Goal: Task Accomplishment & Management: Use online tool/utility

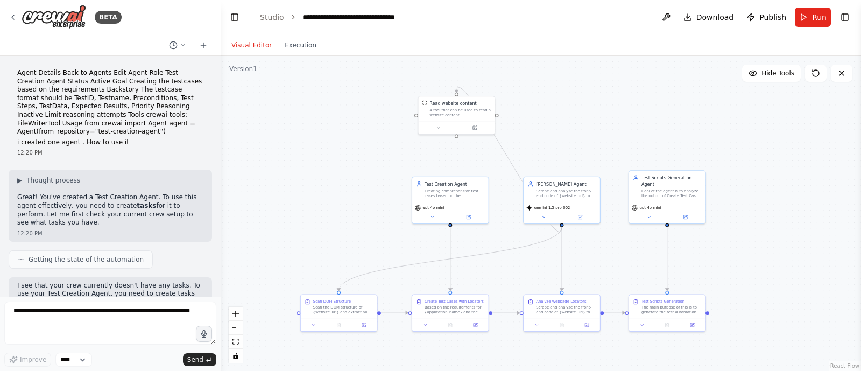
scroll to position [7827, 0]
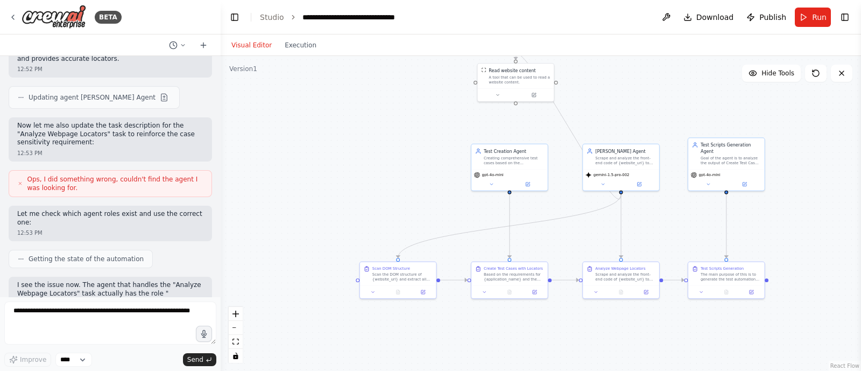
click at [364, 152] on div ".deletable-edge-delete-btn { width: 20px; height: 20px; border: 0px solid #ffff…" at bounding box center [541, 213] width 640 height 315
click at [818, 17] on span "Run" at bounding box center [819, 17] width 15 height 11
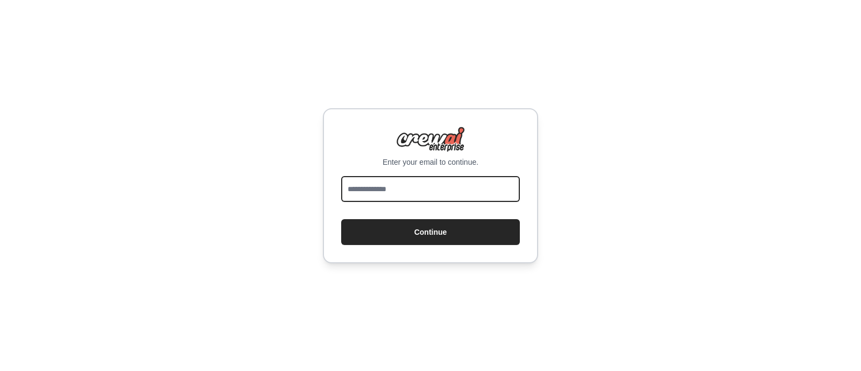
click at [373, 180] on input "email" at bounding box center [430, 189] width 179 height 26
type input "**********"
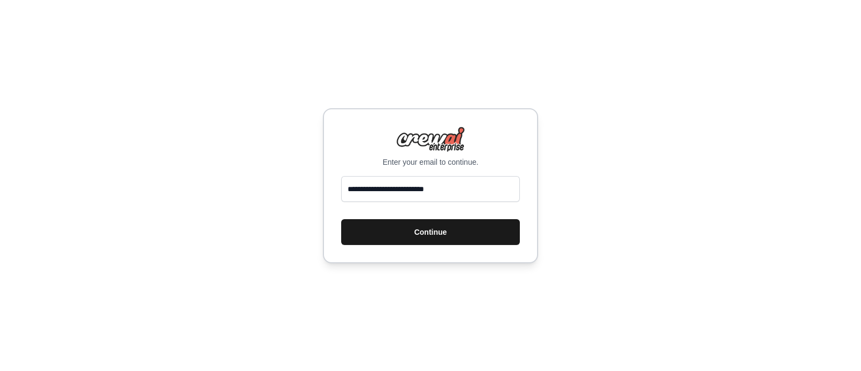
click at [425, 224] on button "Continue" at bounding box center [430, 232] width 179 height 26
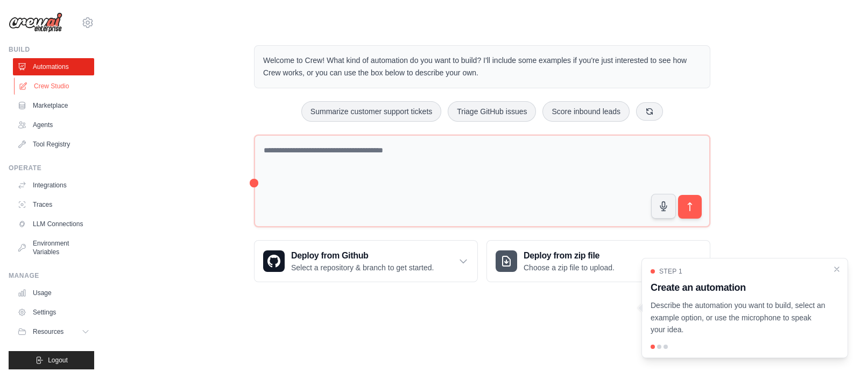
click at [47, 80] on link "Crew Studio" at bounding box center [54, 85] width 81 height 17
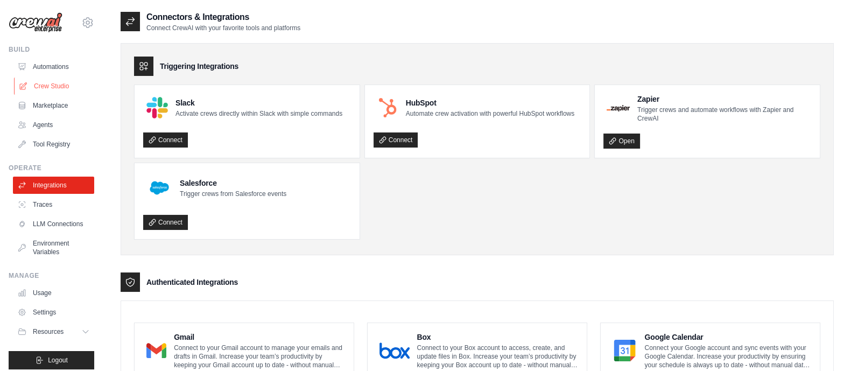
click at [65, 88] on link "Crew Studio" at bounding box center [54, 85] width 81 height 17
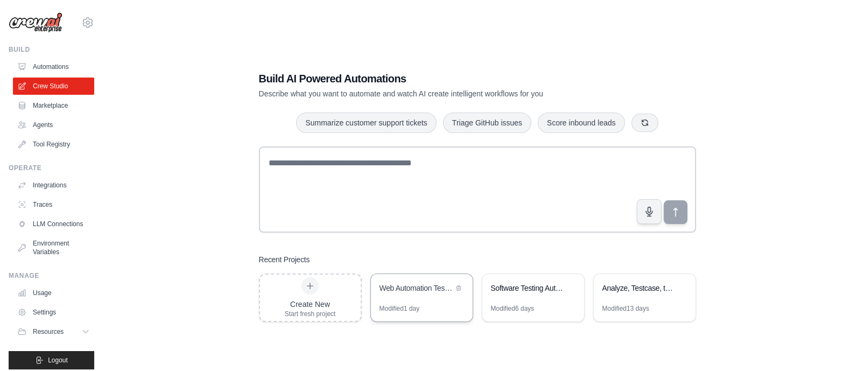
click at [413, 296] on div "Web Automation Test Case Generator" at bounding box center [422, 289] width 102 height 30
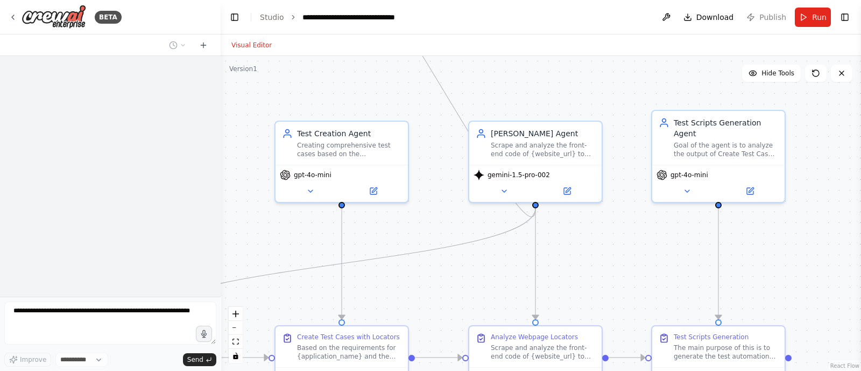
select select "****"
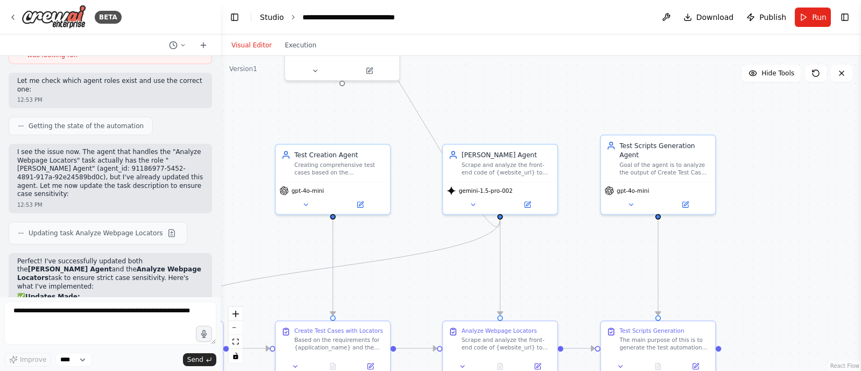
scroll to position [8003, 0]
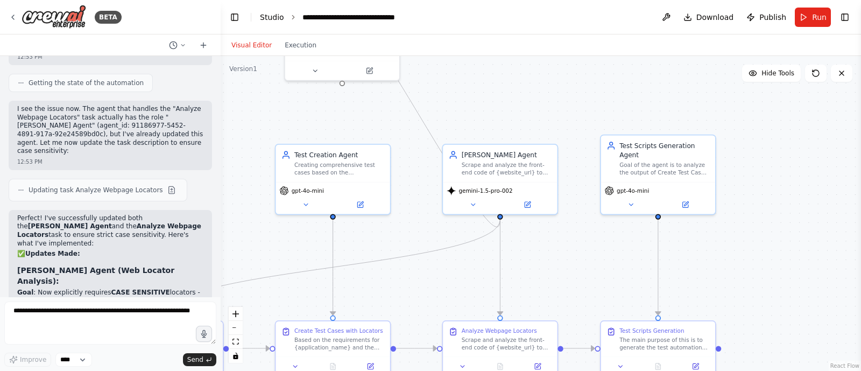
click at [272, 20] on link "Studio" at bounding box center [272, 17] width 24 height 9
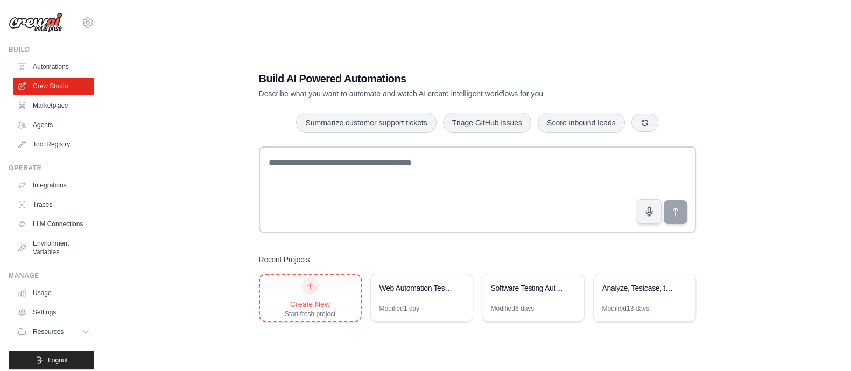
click at [311, 280] on div at bounding box center [309, 285] width 17 height 17
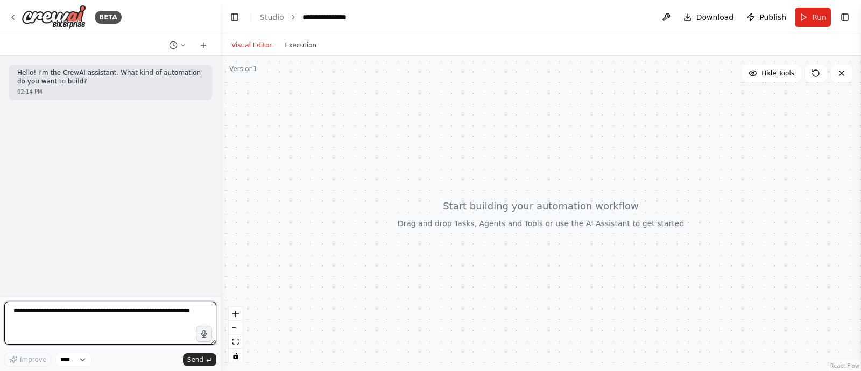
click at [59, 312] on textarea at bounding box center [110, 322] width 212 height 43
type textarea "*"
click at [191, 313] on textarea "**********" at bounding box center [110, 322] width 212 height 43
click at [118, 320] on textarea "**********" at bounding box center [110, 322] width 212 height 43
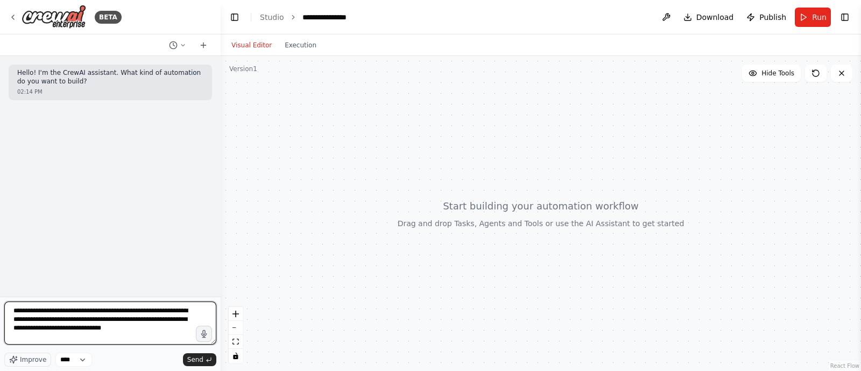
type textarea "**********"
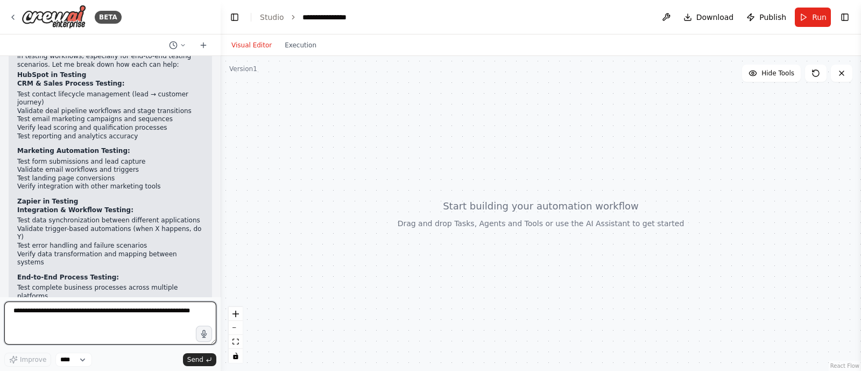
scroll to position [123, 0]
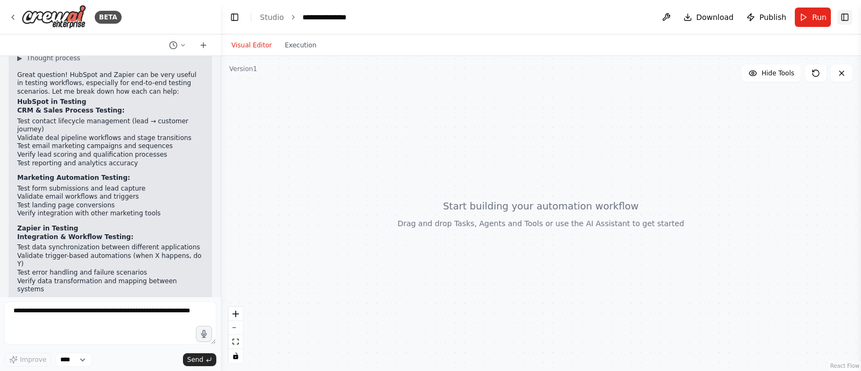
click at [847, 17] on button "Toggle Right Sidebar" at bounding box center [844, 17] width 15 height 15
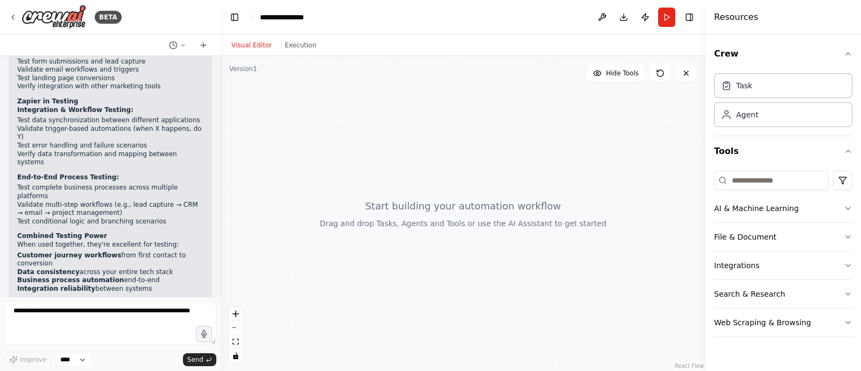
scroll to position [266, 0]
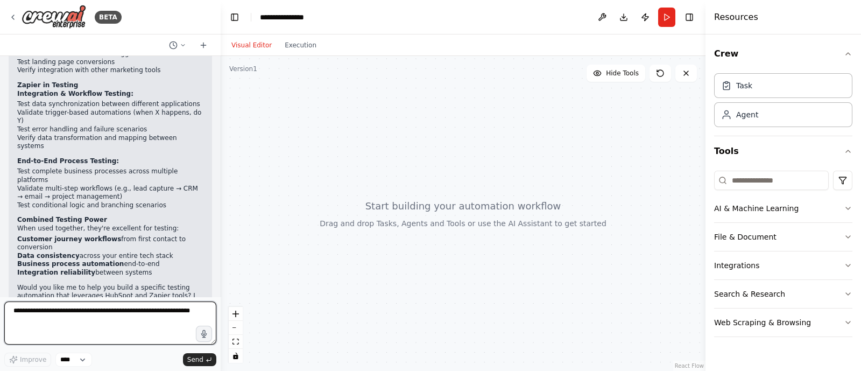
click at [78, 310] on textarea at bounding box center [110, 322] width 212 height 43
type textarea "**********"
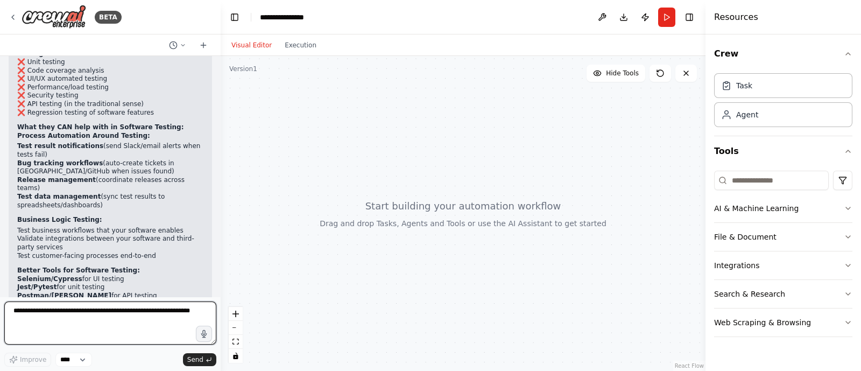
scroll to position [683, 0]
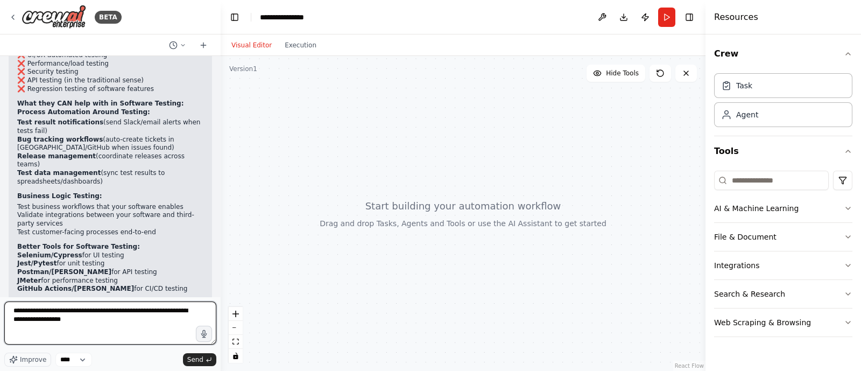
type textarea "**********"
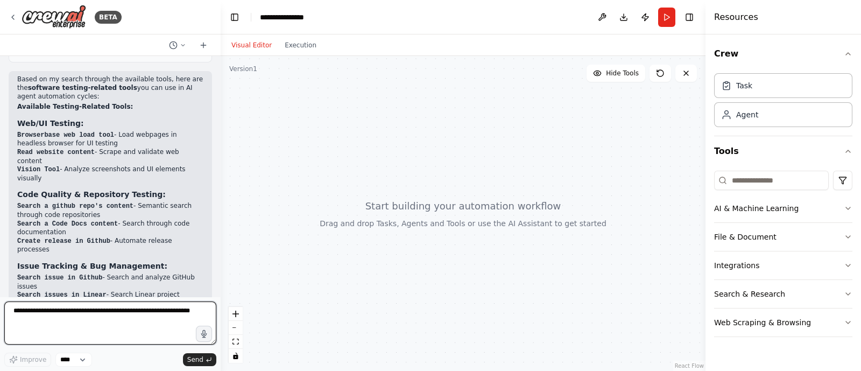
scroll to position [1236, 0]
type textarea "**********"
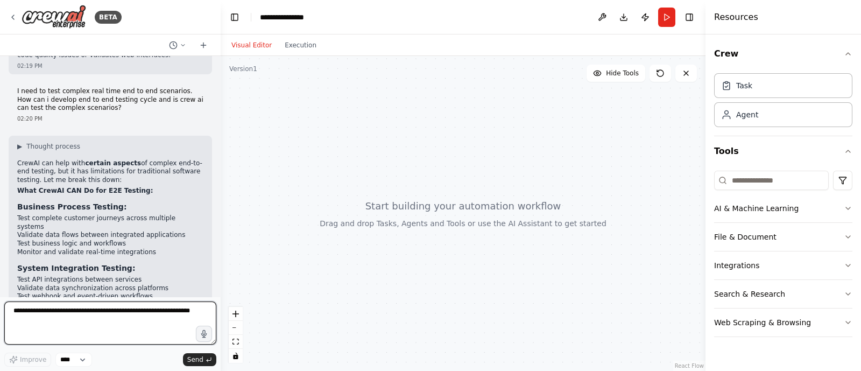
scroll to position [1710, 0]
click at [154, 323] on textarea at bounding box center [110, 322] width 212 height 43
type textarea "**********"
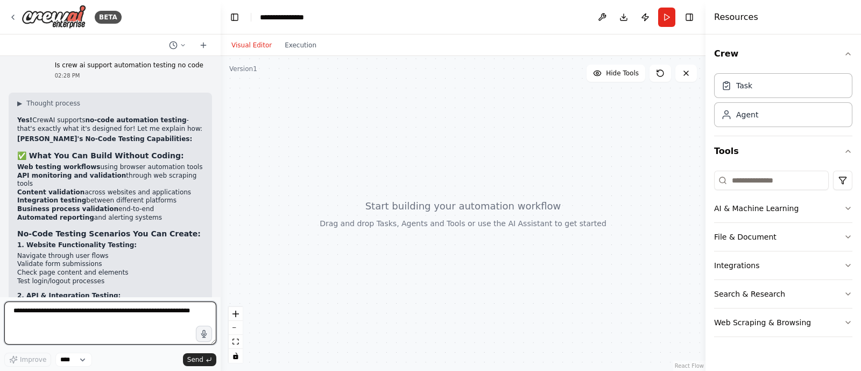
scroll to position [2311, 0]
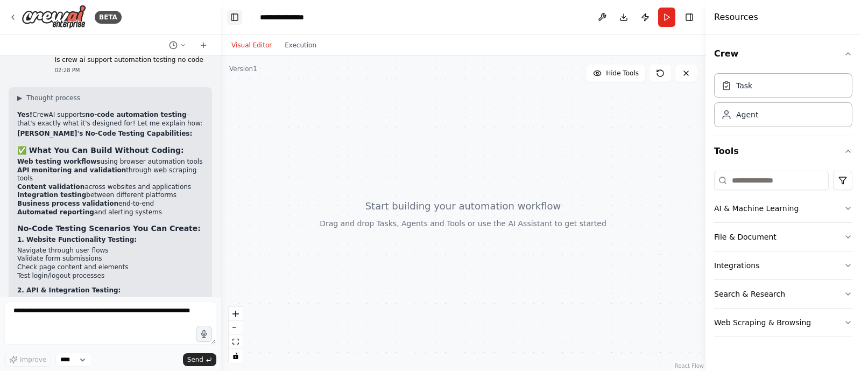
click at [235, 13] on button "Toggle Left Sidebar" at bounding box center [234, 17] width 15 height 15
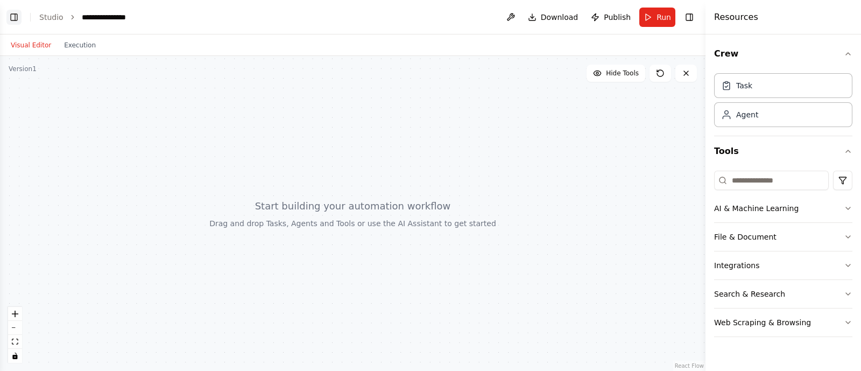
click at [20, 18] on button "Toggle Left Sidebar" at bounding box center [13, 17] width 15 height 15
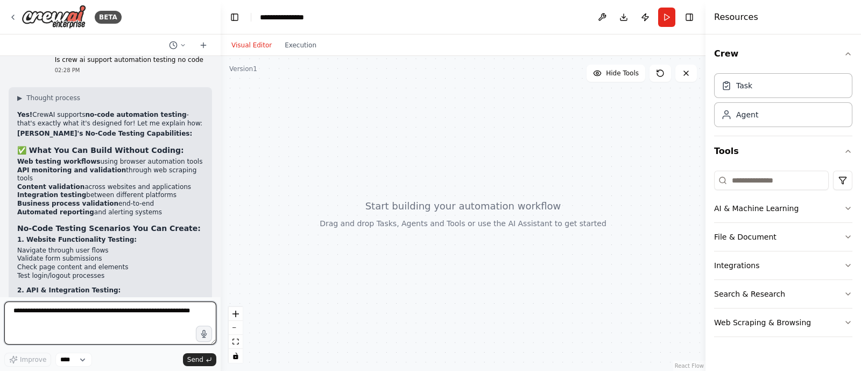
click at [63, 313] on textarea at bounding box center [110, 322] width 212 height 43
type textarea "*"
type textarea "**********"
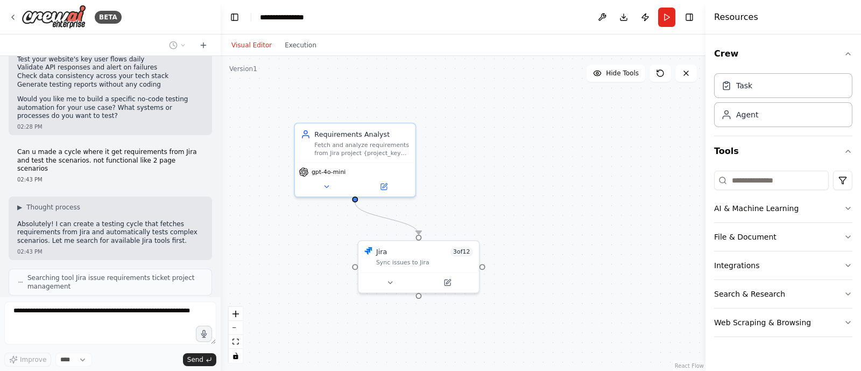
scroll to position [2771, 0]
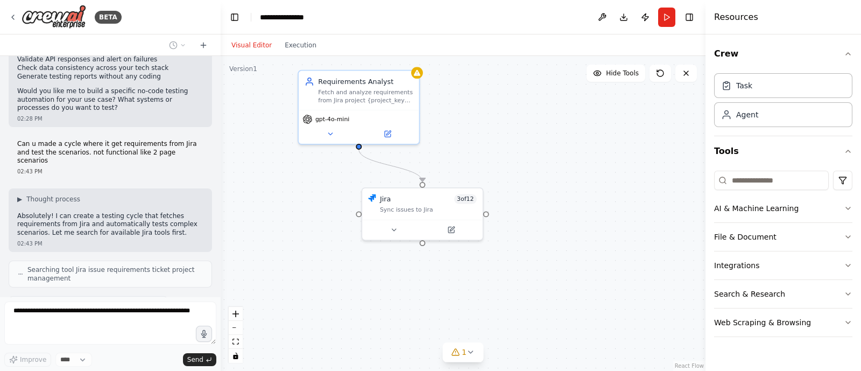
drag, startPoint x: 514, startPoint y: 186, endPoint x: 517, endPoint y: 133, distance: 53.4
click at [517, 133] on div ".deletable-edge-delete-btn { width: 20px; height: 20px; border: 0px solid #ffff…" at bounding box center [463, 213] width 485 height 315
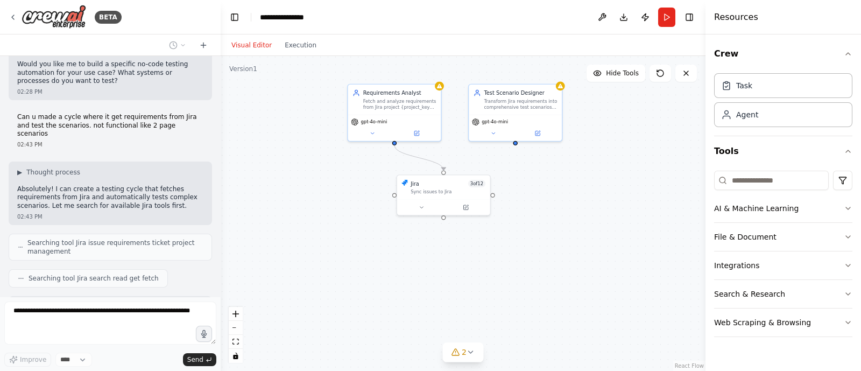
scroll to position [2841, 0]
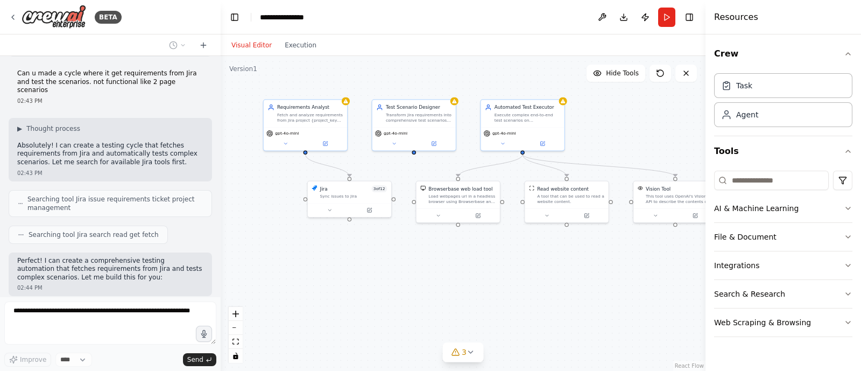
drag, startPoint x: 543, startPoint y: 284, endPoint x: 439, endPoint y: 286, distance: 104.4
click at [439, 286] on div ".deletable-edge-delete-btn { width: 20px; height: 20px; border: 0px solid #ffff…" at bounding box center [463, 213] width 485 height 315
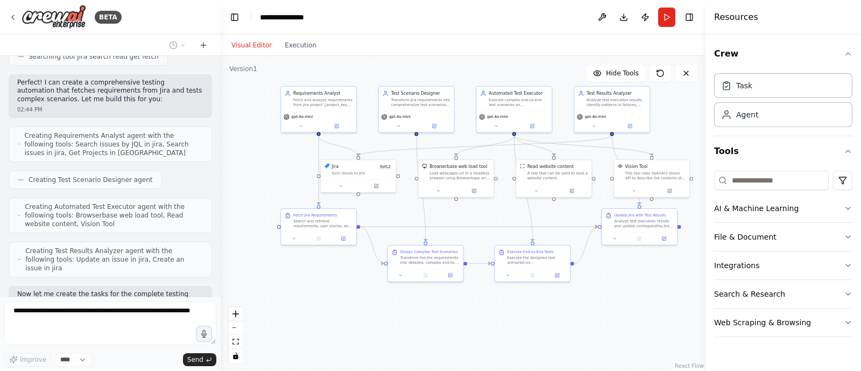
scroll to position [3046, 0]
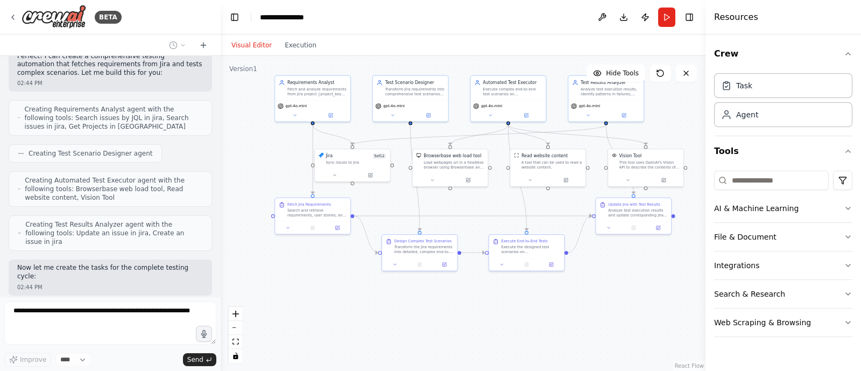
drag, startPoint x: 337, startPoint y: 324, endPoint x: 331, endPoint y: 281, distance: 43.4
click at [331, 281] on div ".deletable-edge-delete-btn { width: 20px; height: 20px; border: 0px solid #ffff…" at bounding box center [463, 213] width 485 height 315
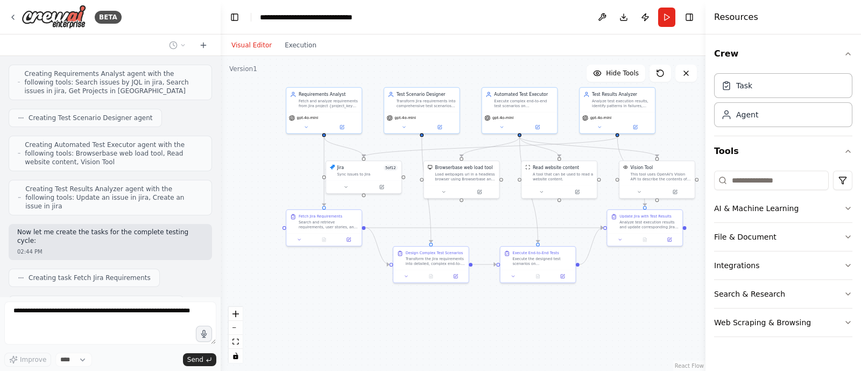
scroll to position [3073, 0]
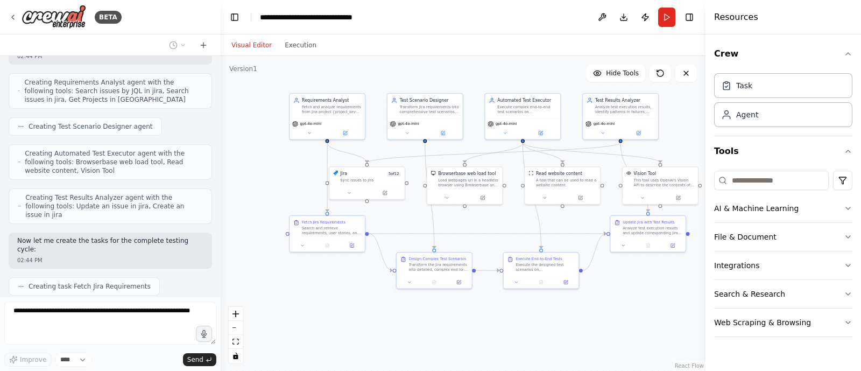
drag, startPoint x: 353, startPoint y: 298, endPoint x: 367, endPoint y: 316, distance: 23.4
click at [367, 316] on div ".deletable-edge-delete-btn { width: 20px; height: 20px; border: 0px solid #ffff…" at bounding box center [463, 213] width 485 height 315
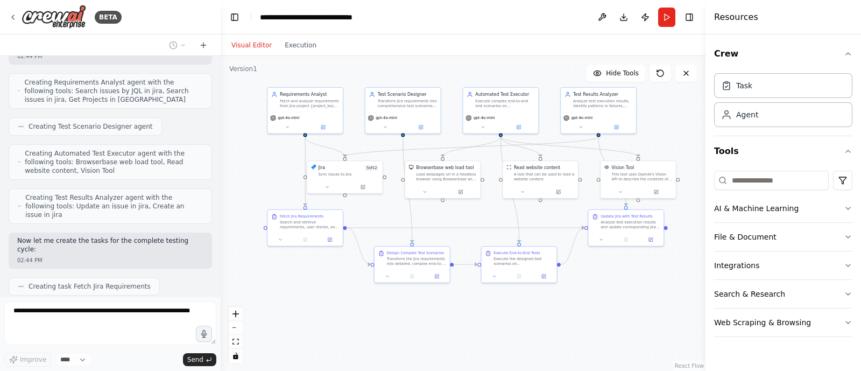
drag, startPoint x: 367, startPoint y: 316, endPoint x: 345, endPoint y: 310, distance: 22.8
click at [345, 310] on div ".deletable-edge-delete-btn { width: 20px; height: 20px; border: 0px solid #ffff…" at bounding box center [463, 213] width 485 height 315
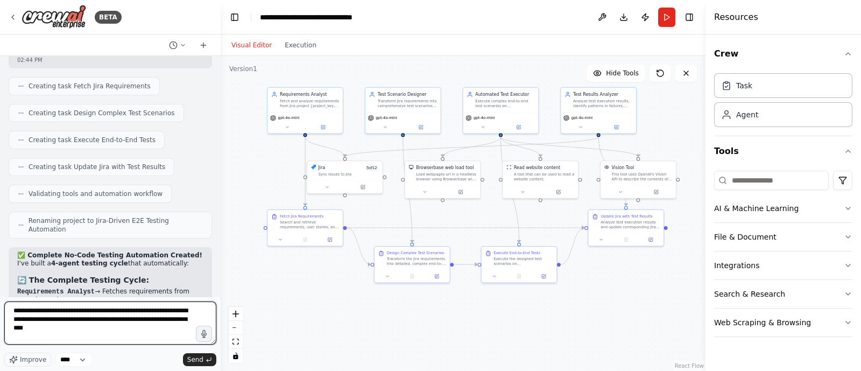
scroll to position [5, 0]
paste textarea "**********"
type textarea "**********"
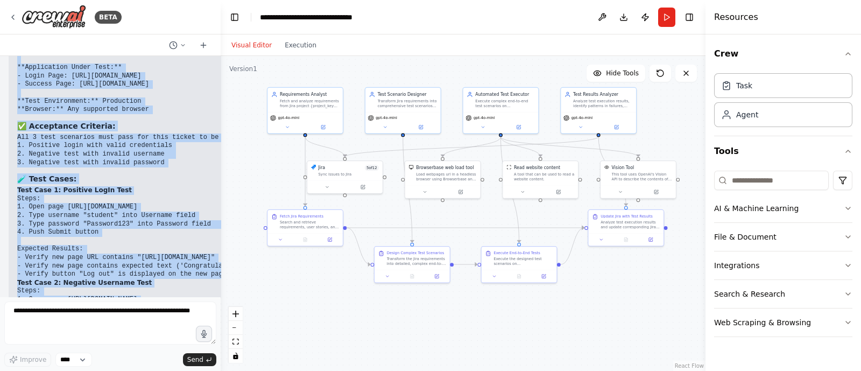
scroll to position [4358, 0]
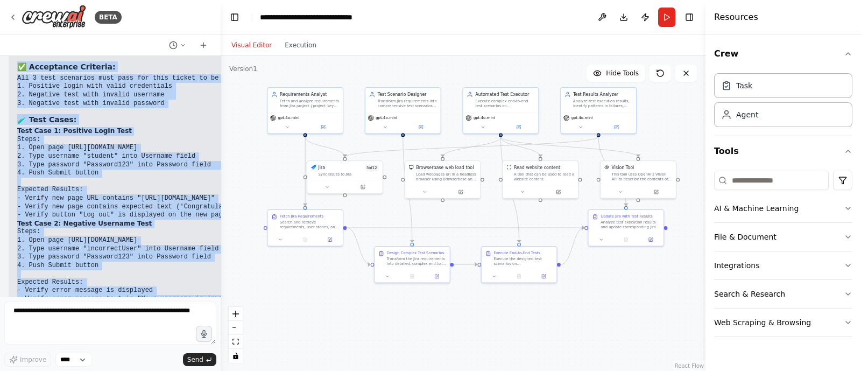
drag, startPoint x: 17, startPoint y: 154, endPoint x: 211, endPoint y: 200, distance: 200.1
click at [211, 200] on div "Hello! I'm the CrewAI assistant. What kind of automation do you want to build? …" at bounding box center [110, 176] width 221 height 241
copy div "Test login functionality on Practice Test Automation website with 3 specific sc…"
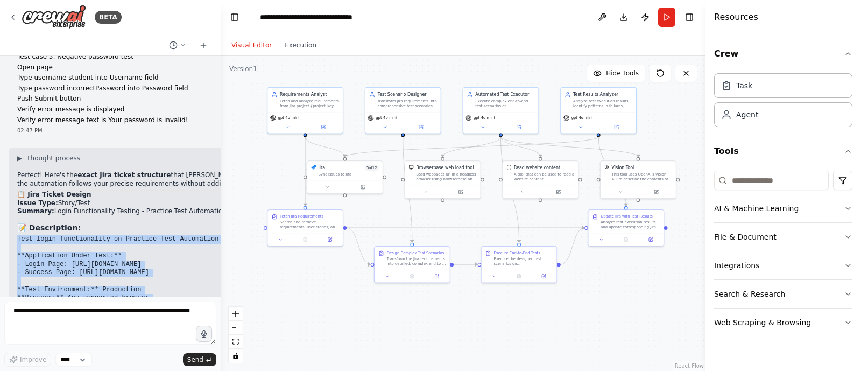
scroll to position [4107, 0]
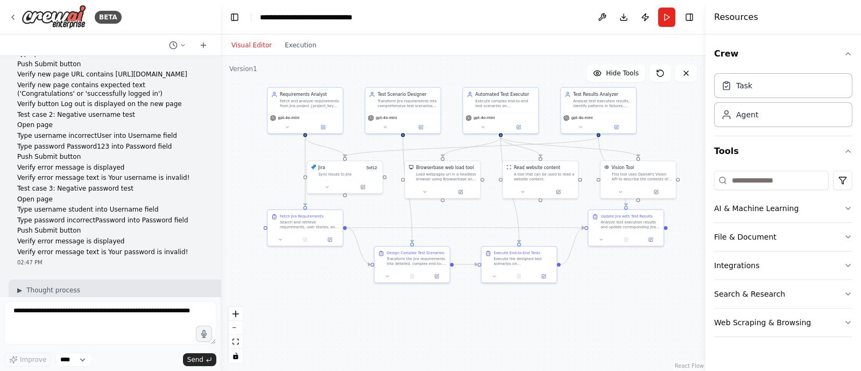
scroll to position [3969, 0]
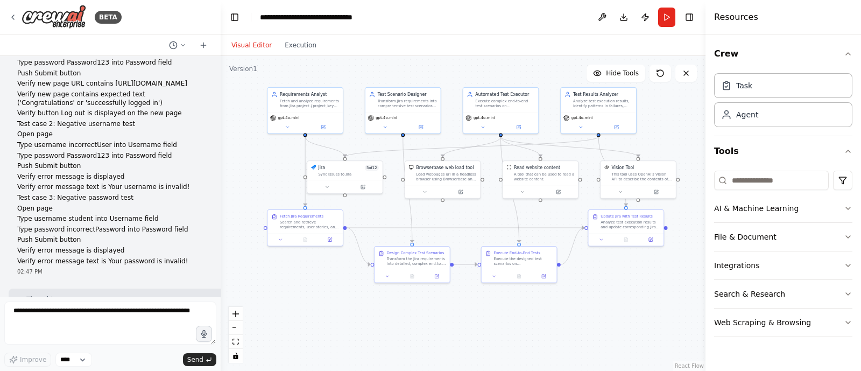
drag, startPoint x: 50, startPoint y: 168, endPoint x: 210, endPoint y: 172, distance: 159.9
click at [210, 340] on p "Issue Type: Story/Test Summary: Login Functionality Testing - Practice Test Aut…" at bounding box center [187, 348] width 341 height 17
copy p "Login Functionality Testing - Practice Test Automation W"
click at [665, 19] on button "Run" at bounding box center [666, 17] width 17 height 19
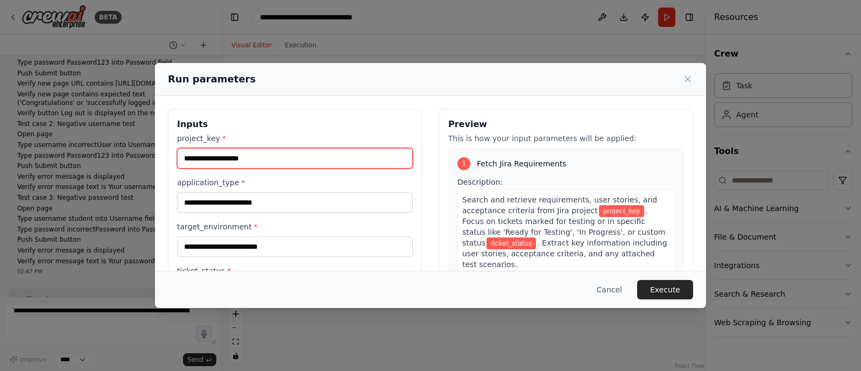
click at [204, 151] on input "project_key *" at bounding box center [295, 158] width 236 height 20
type input "**"
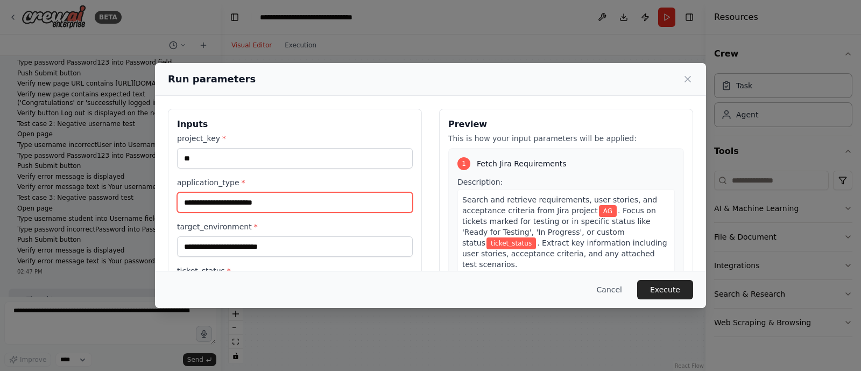
click at [216, 208] on input "application_type *" at bounding box center [295, 202] width 236 height 20
type input "*"
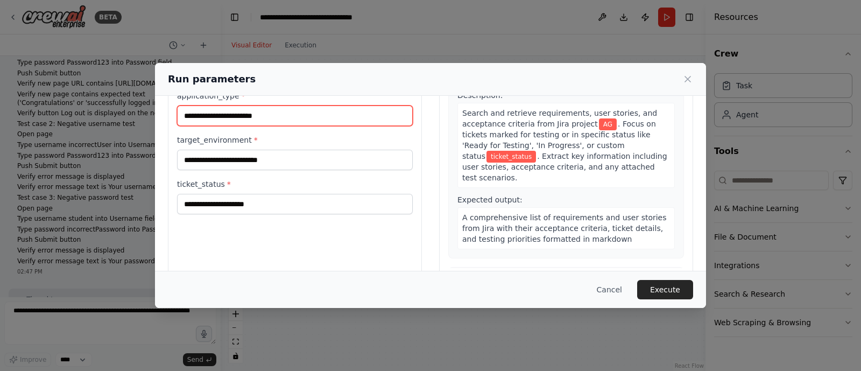
scroll to position [68, 0]
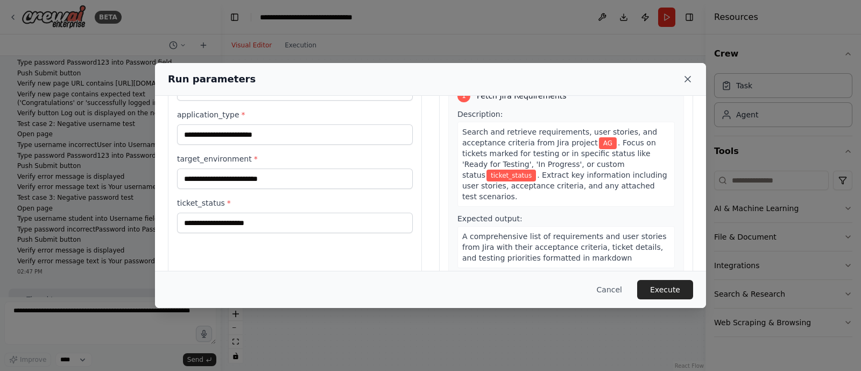
click at [690, 74] on icon at bounding box center [687, 79] width 11 height 11
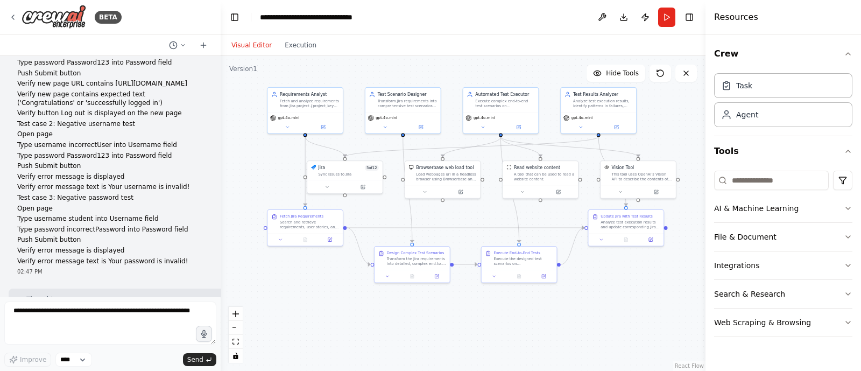
click at [690, 74] on icon at bounding box center [686, 73] width 9 height 9
click at [666, 17] on button "Run" at bounding box center [666, 17] width 17 height 19
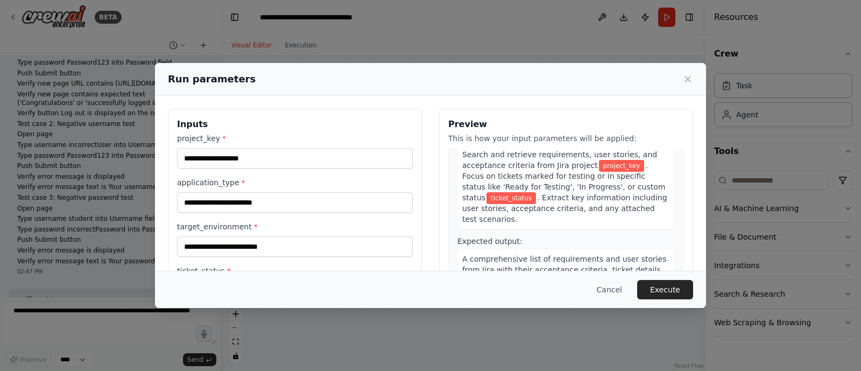
scroll to position [46, 0]
click at [688, 74] on icon at bounding box center [687, 79] width 11 height 11
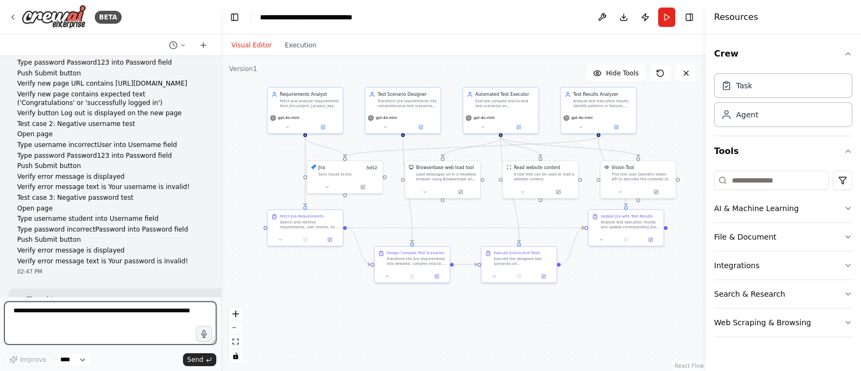
click at [111, 303] on textarea at bounding box center [110, 322] width 212 height 43
type textarea "**********"
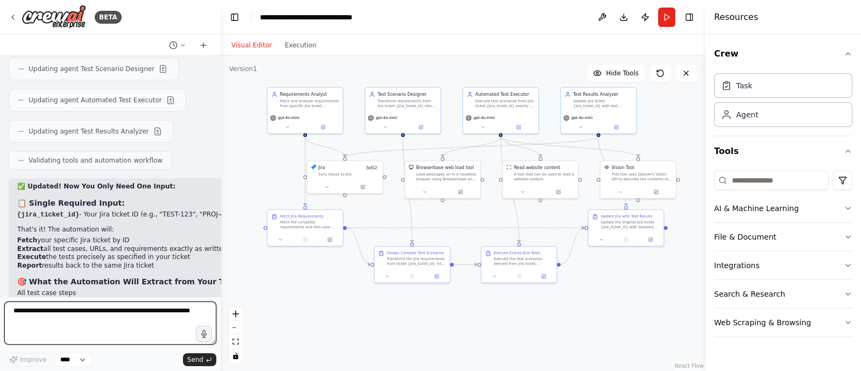
scroll to position [5061, 0]
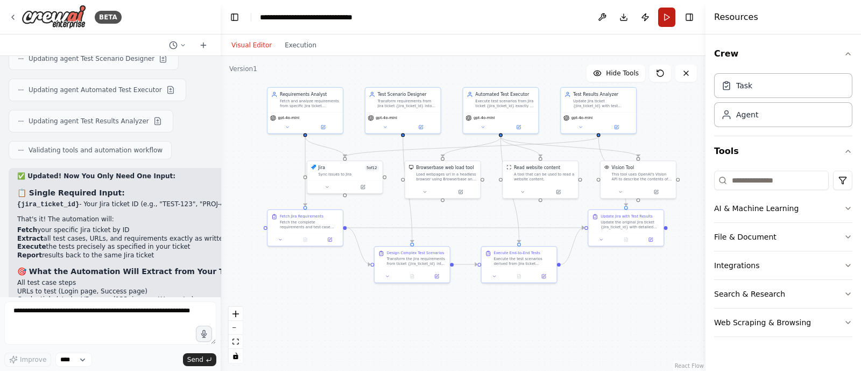
click at [664, 23] on button "Run" at bounding box center [666, 17] width 17 height 19
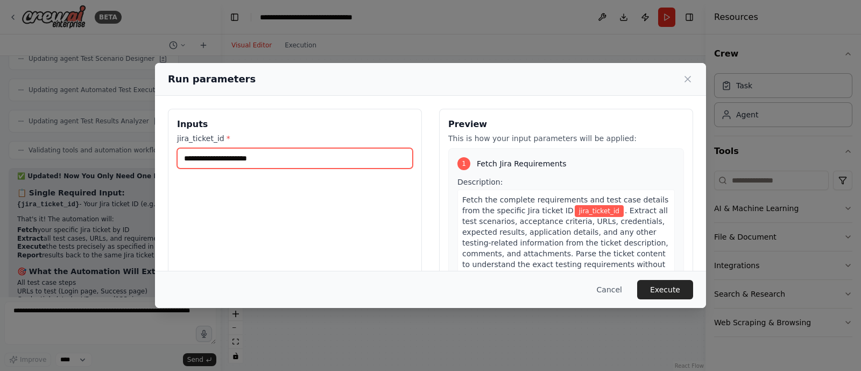
click at [231, 153] on input "jira_ticket_id *" at bounding box center [295, 158] width 236 height 20
type input "****"
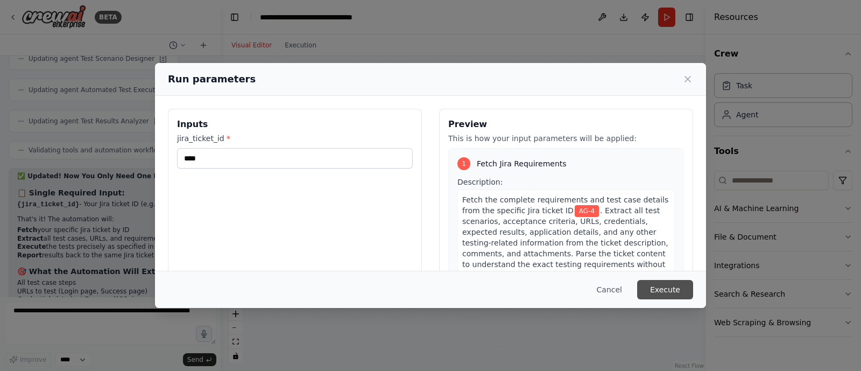
click at [656, 286] on button "Execute" at bounding box center [665, 289] width 56 height 19
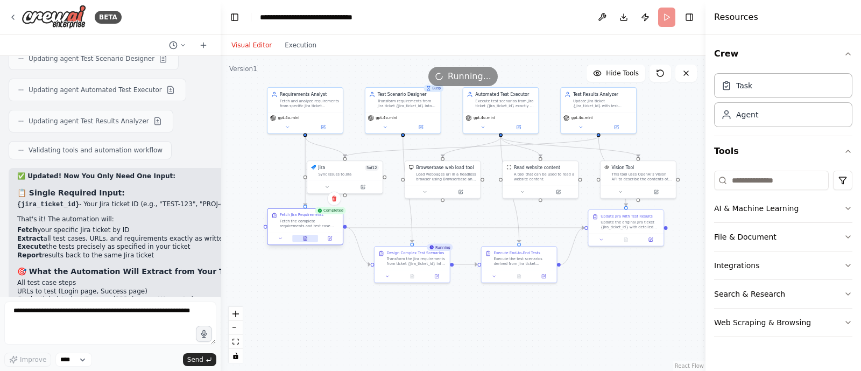
click at [309, 235] on button at bounding box center [305, 239] width 26 height 8
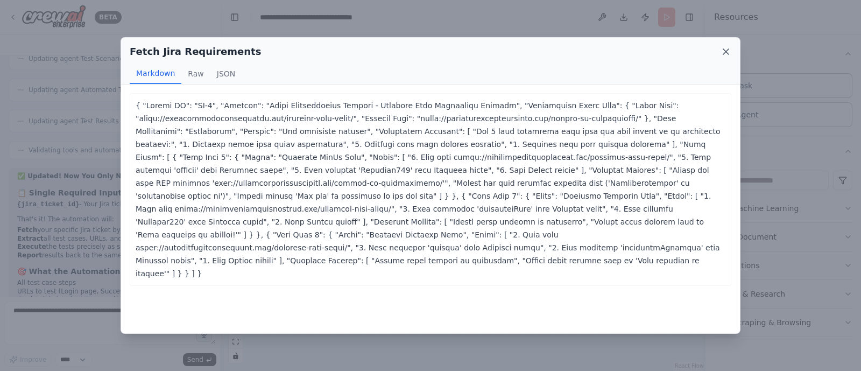
click at [725, 51] on icon at bounding box center [725, 51] width 11 height 11
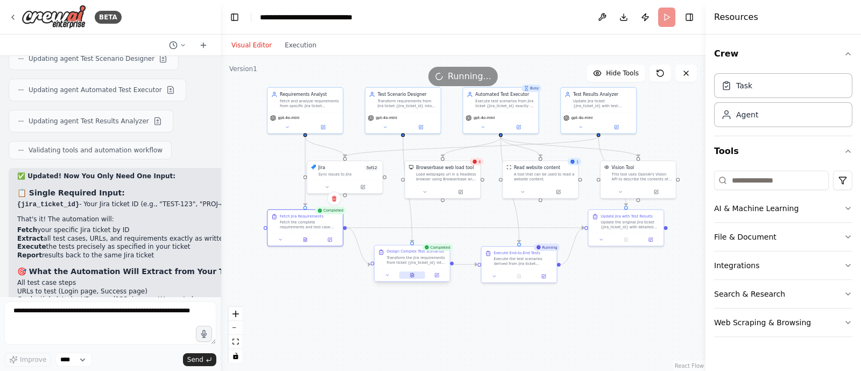
click at [411, 275] on icon at bounding box center [412, 275] width 2 height 0
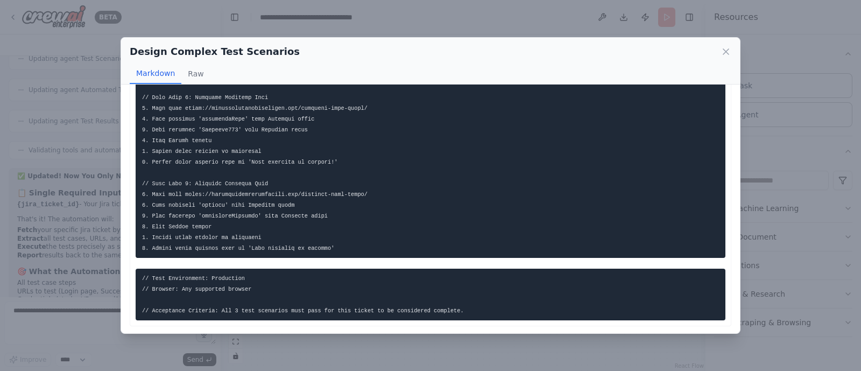
scroll to position [0, 0]
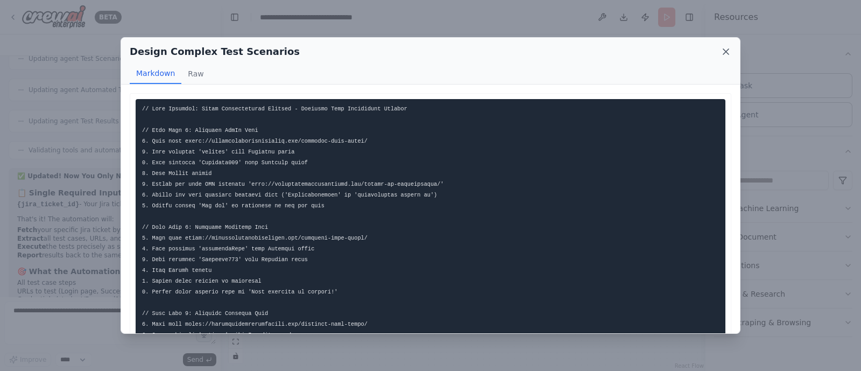
click at [726, 50] on icon at bounding box center [725, 51] width 5 height 5
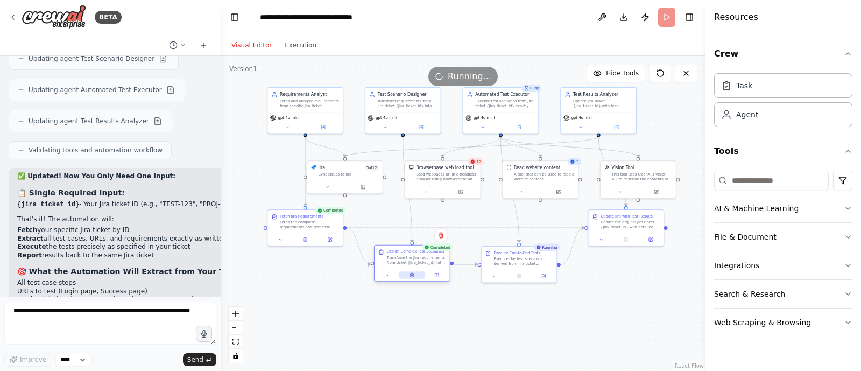
click at [413, 275] on icon at bounding box center [412, 275] width 3 height 4
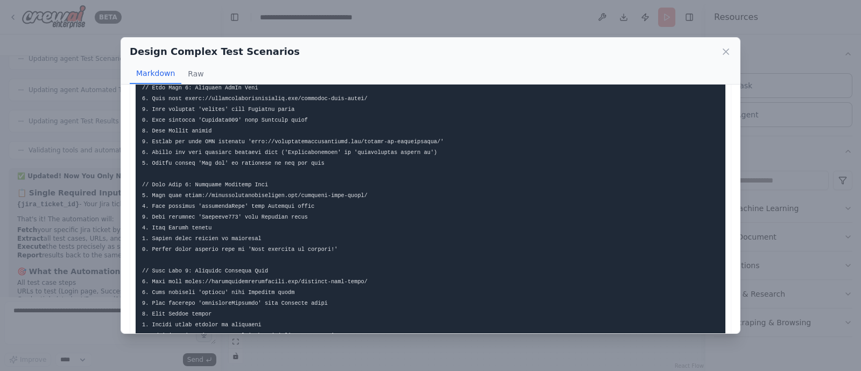
scroll to position [130, 0]
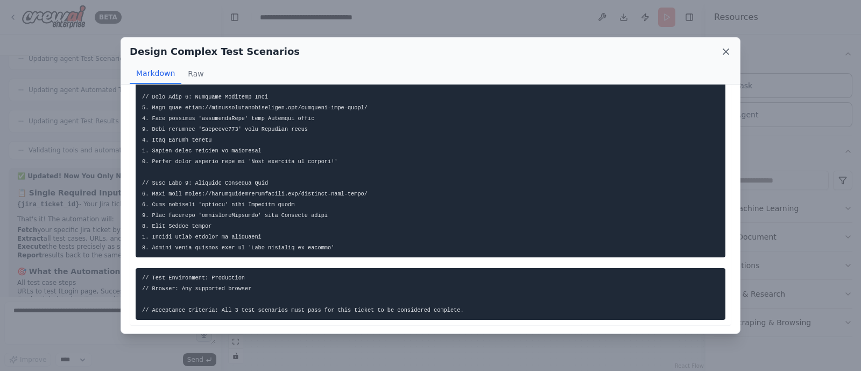
click at [725, 52] on icon at bounding box center [725, 51] width 5 height 5
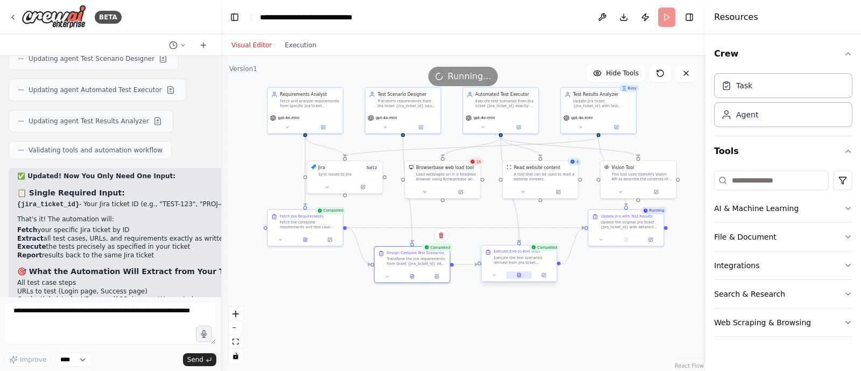
click at [525, 278] on button at bounding box center [519, 275] width 26 height 8
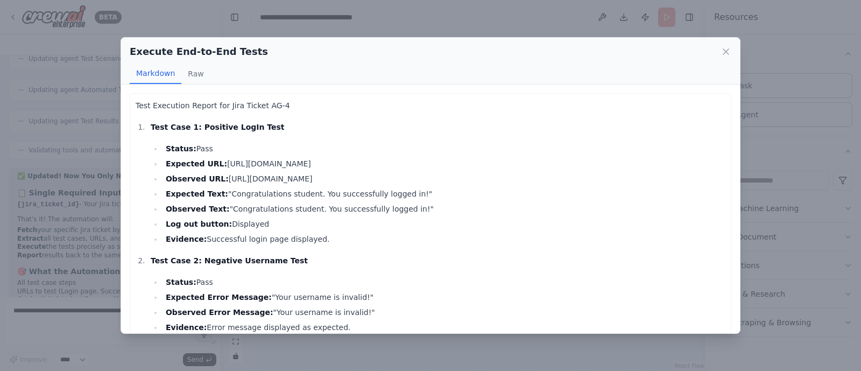
scroll to position [123, 0]
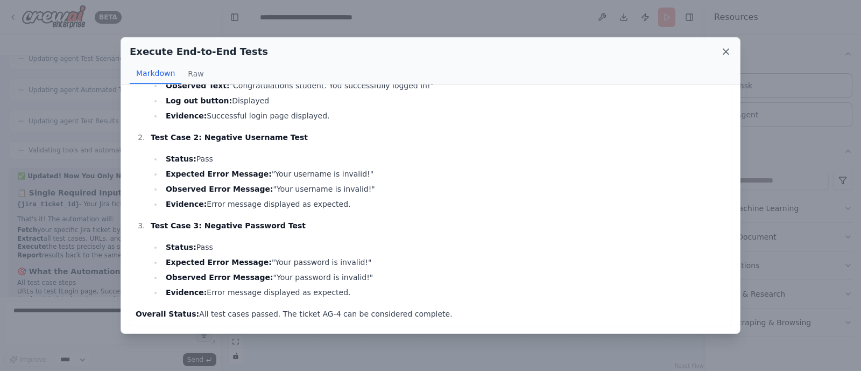
click at [730, 51] on icon at bounding box center [725, 51] width 11 height 11
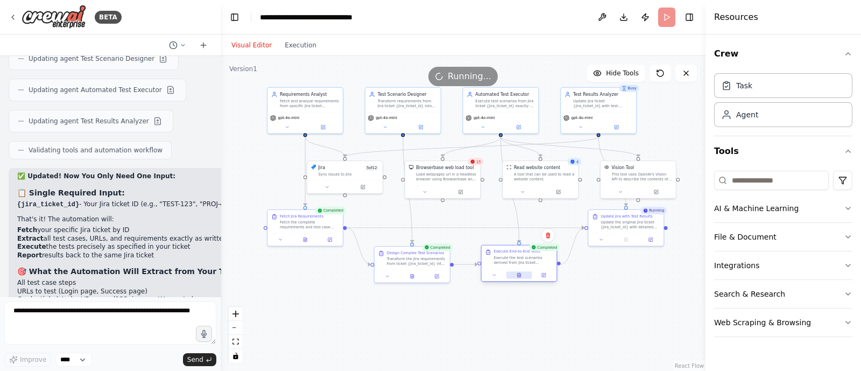
click at [517, 278] on button at bounding box center [519, 275] width 26 height 8
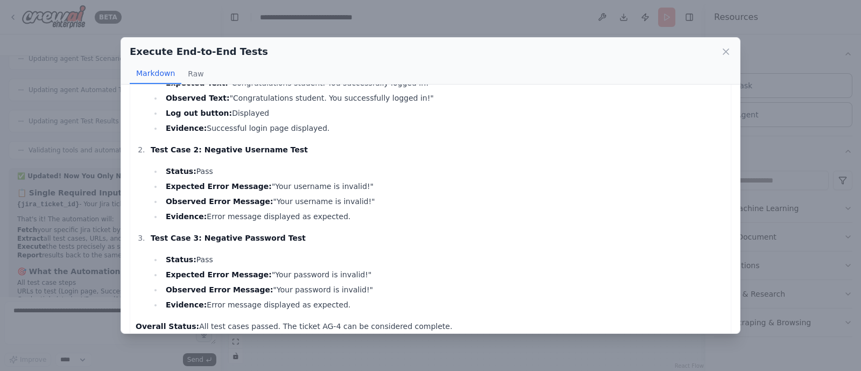
scroll to position [103, 0]
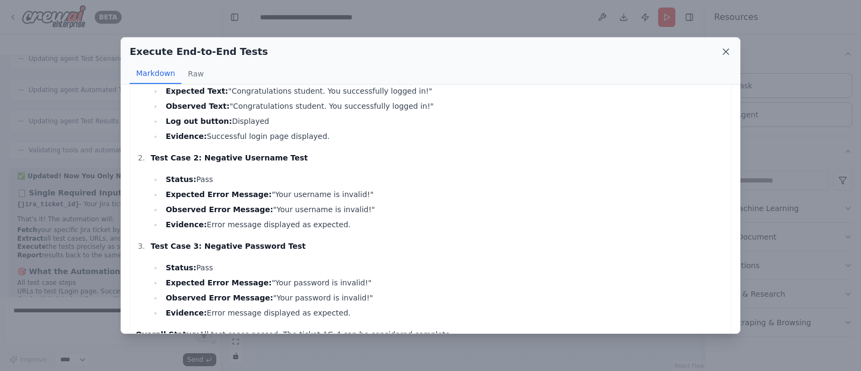
click at [726, 55] on icon at bounding box center [725, 51] width 11 height 11
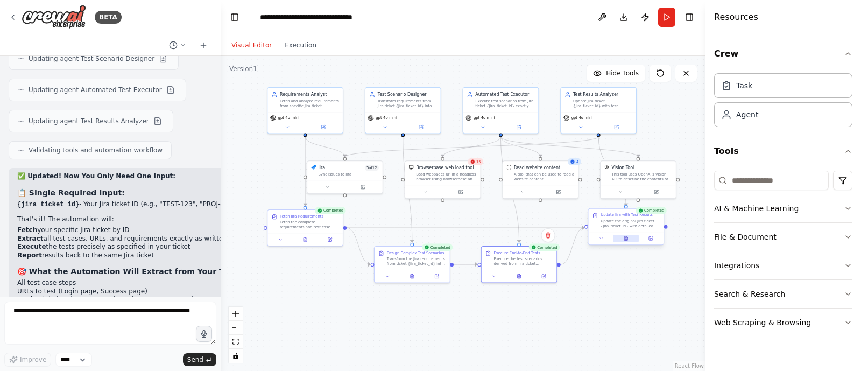
click at [632, 237] on button at bounding box center [626, 239] width 26 height 8
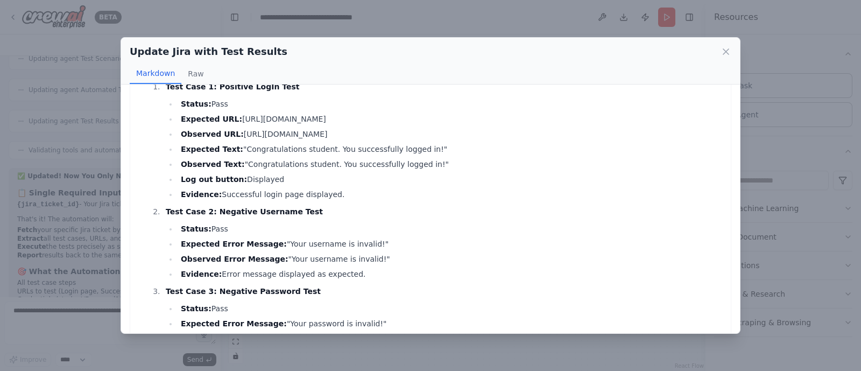
scroll to position [149, 0]
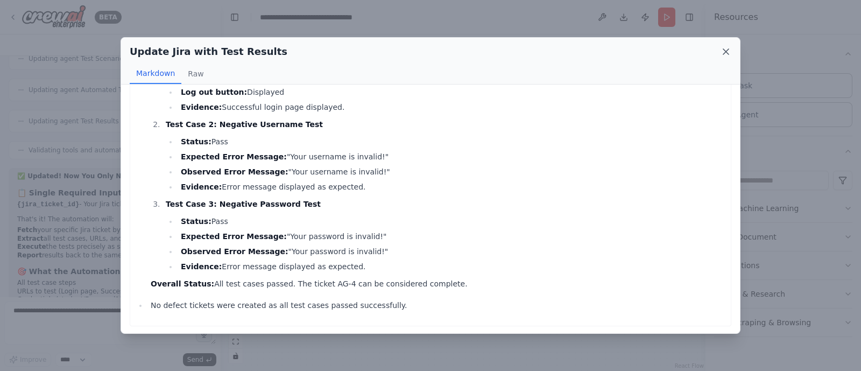
click at [726, 54] on icon at bounding box center [725, 51] width 11 height 11
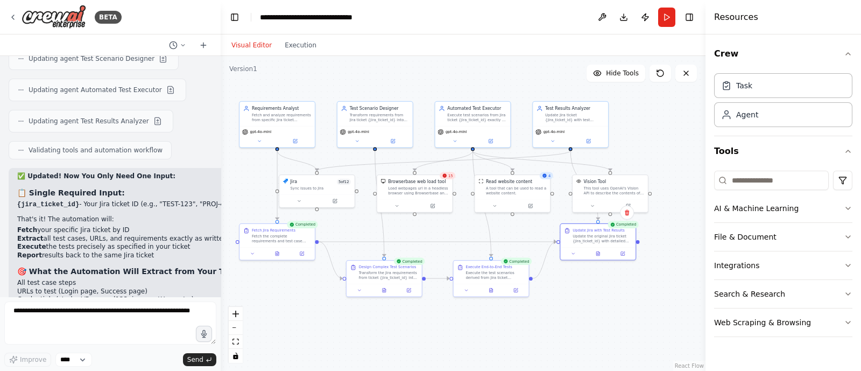
drag, startPoint x: 411, startPoint y: 337, endPoint x: 383, endPoint y: 352, distance: 31.3
click at [383, 352] on div ".deletable-edge-delete-btn { width: 20px; height: 20px; border: 0px solid #ffff…" at bounding box center [463, 213] width 485 height 315
click at [661, 15] on button "Run" at bounding box center [666, 17] width 17 height 19
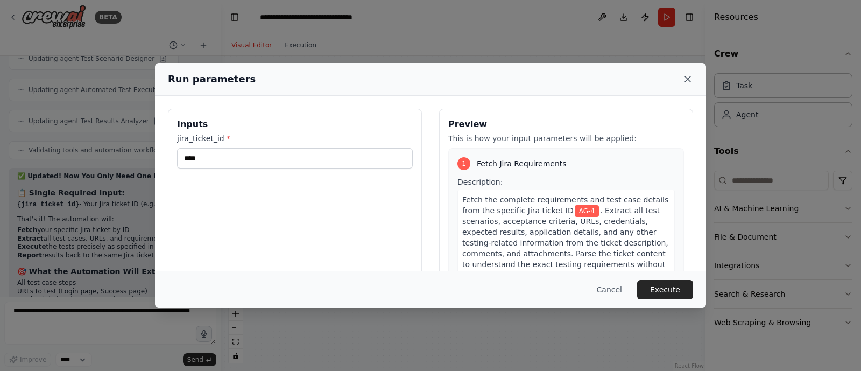
click at [690, 77] on icon at bounding box center [687, 79] width 11 height 11
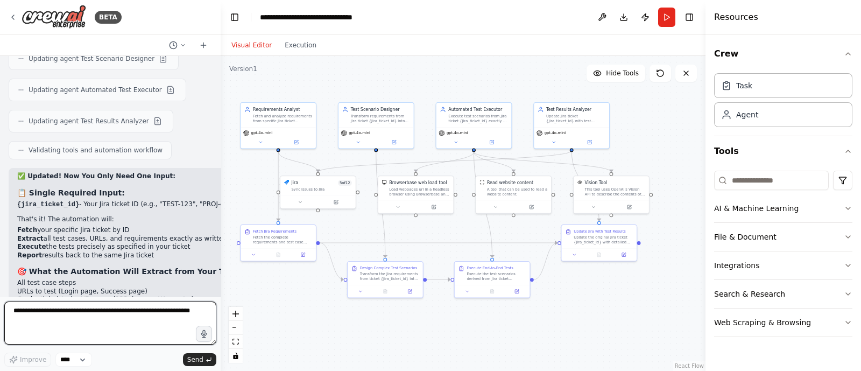
click at [150, 323] on textarea at bounding box center [110, 322] width 212 height 43
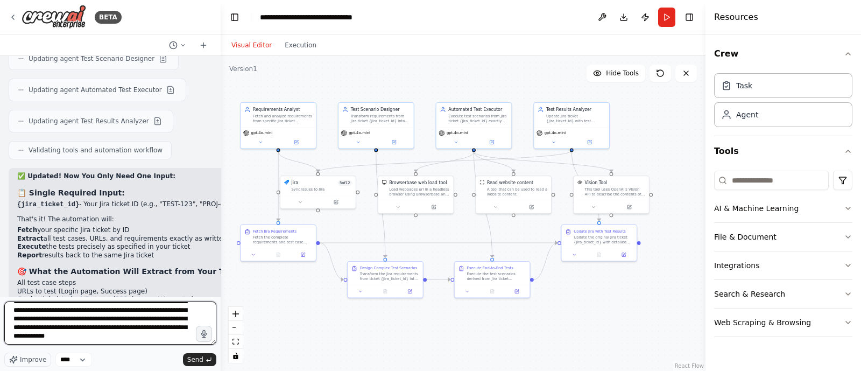
scroll to position [23, 0]
type textarea "**********"
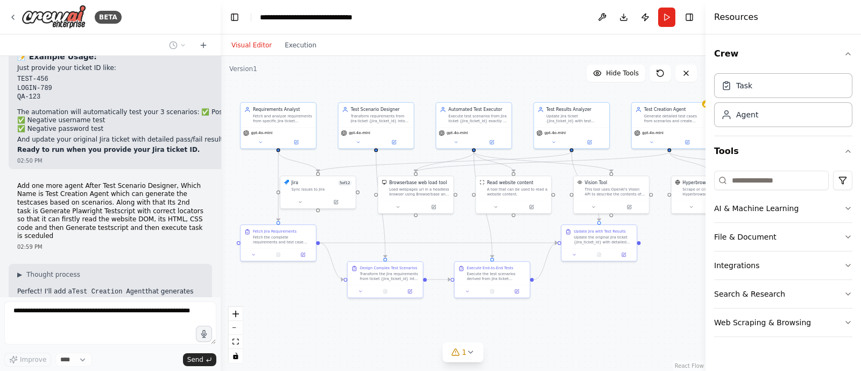
scroll to position [5436, 0]
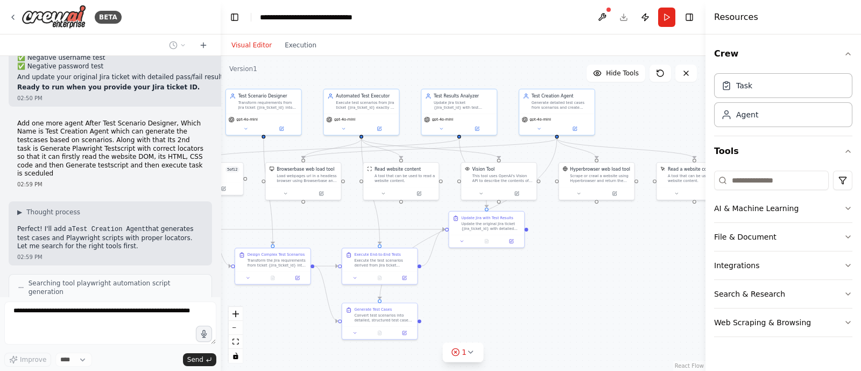
drag, startPoint x: 584, startPoint y: 324, endPoint x: 471, endPoint y: 310, distance: 113.3
click at [471, 310] on div ".deletable-edge-delete-btn { width: 20px; height: 20px; border: 0px solid #ffff…" at bounding box center [463, 213] width 485 height 315
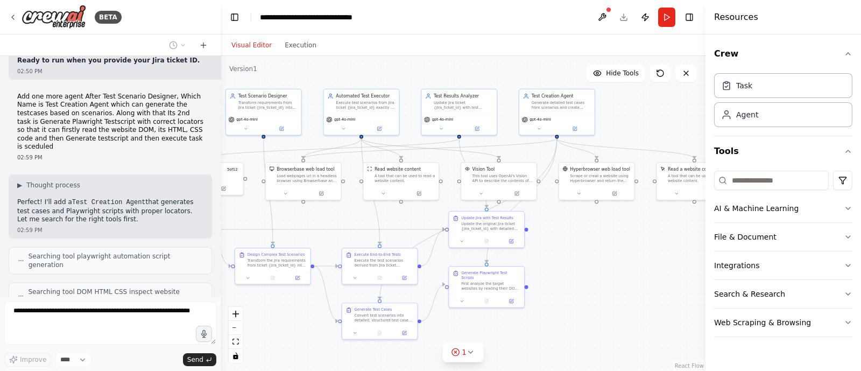
click at [471, 310] on div ".deletable-edge-delete-btn { width: 20px; height: 20px; border: 0px solid #ffff…" at bounding box center [463, 213] width 485 height 315
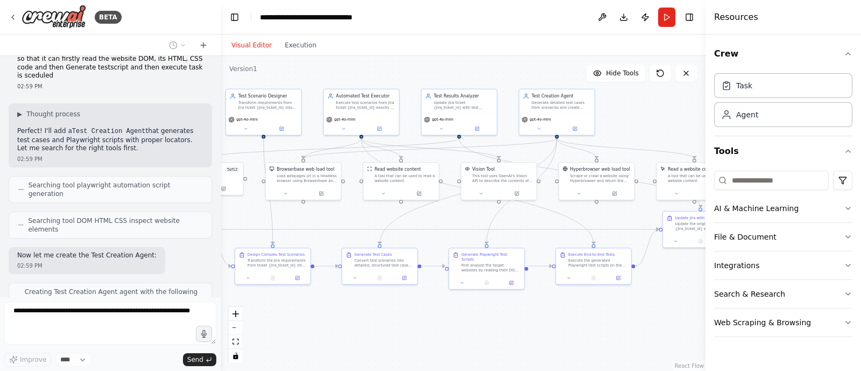
scroll to position [5601, 0]
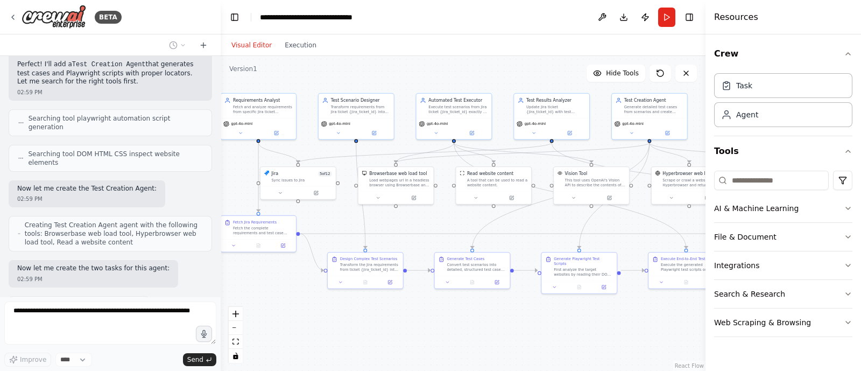
drag, startPoint x: 568, startPoint y: 326, endPoint x: 661, endPoint y: 330, distance: 93.7
click at [661, 330] on div ".deletable-edge-delete-btn { width: 20px; height: 20px; border: 0px solid #ffff…" at bounding box center [463, 213] width 485 height 315
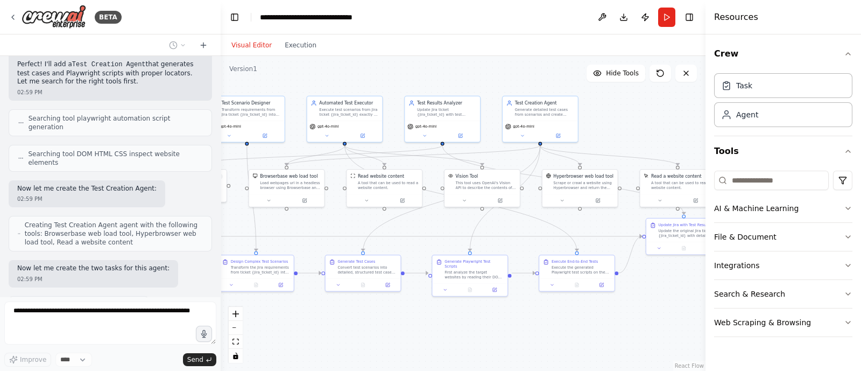
drag, startPoint x: 661, startPoint y: 330, endPoint x: 550, endPoint y: 333, distance: 110.9
click at [550, 333] on div ".deletable-edge-delete-btn { width: 20px; height: 20px; border: 0px solid #ffff…" at bounding box center [463, 213] width 485 height 315
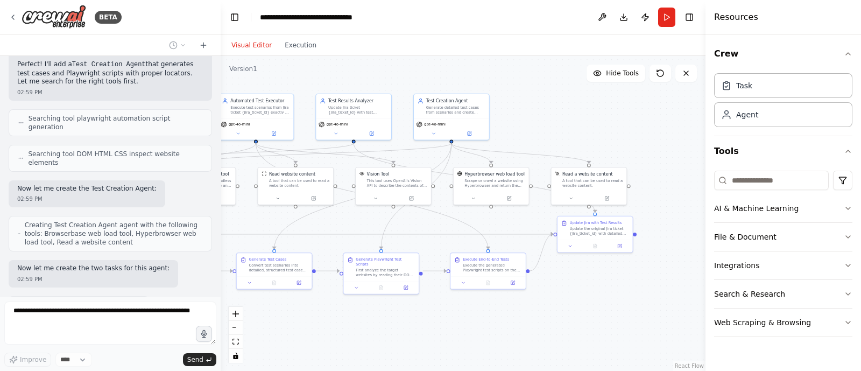
drag, startPoint x: 550, startPoint y: 333, endPoint x: 462, endPoint y: 330, distance: 88.3
click at [462, 330] on div ".deletable-edge-delete-btn { width: 20px; height: 20px; border: 0px solid #ffff…" at bounding box center [463, 213] width 485 height 315
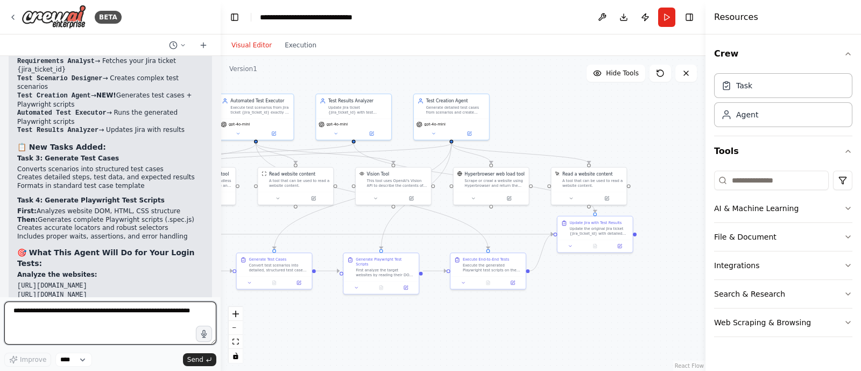
scroll to position [6128, 0]
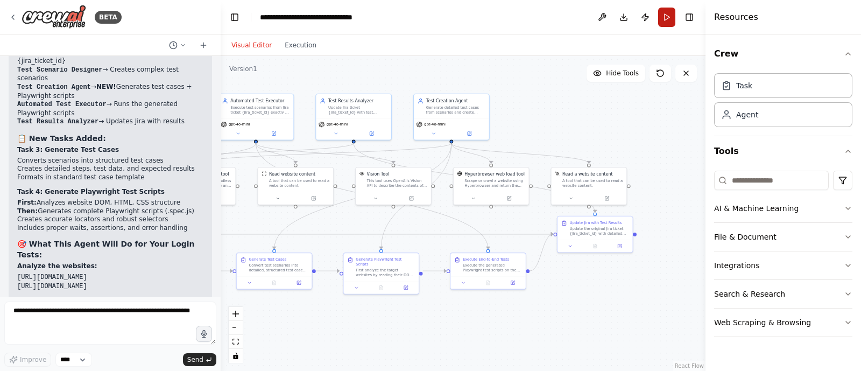
click at [664, 23] on button "Run" at bounding box center [666, 17] width 17 height 19
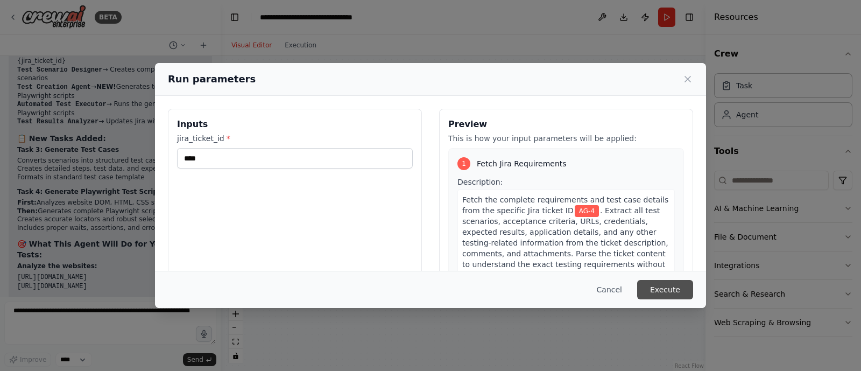
click at [652, 293] on button "Execute" at bounding box center [665, 289] width 56 height 19
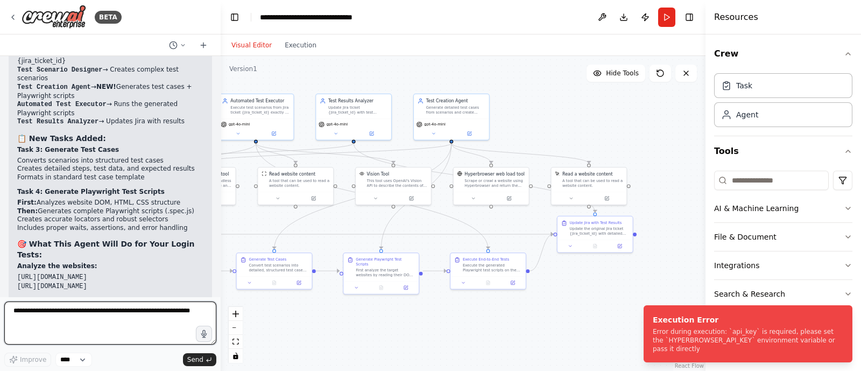
click at [78, 326] on textarea at bounding box center [110, 322] width 212 height 43
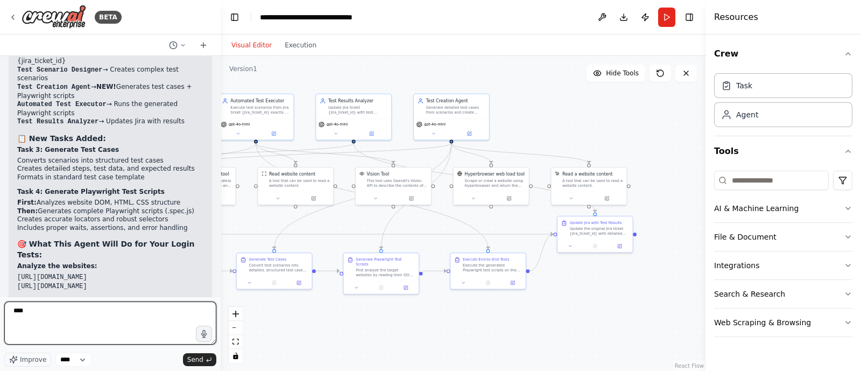
type textarea "***"
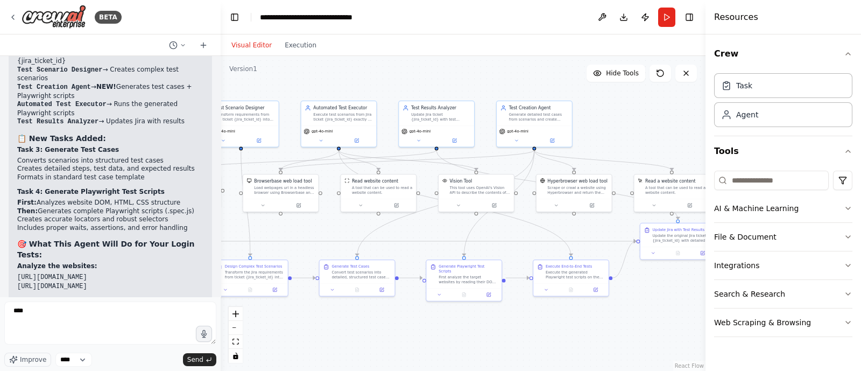
drag, startPoint x: 557, startPoint y: 123, endPoint x: 640, endPoint y: 130, distance: 83.2
click at [640, 130] on div ".deletable-edge-delete-btn { width: 20px; height: 20px; border: 0px solid #ffff…" at bounding box center [463, 213] width 485 height 315
click at [563, 189] on div "Scrape or crawl a website using Hyperbrowser and return the contents in properl…" at bounding box center [577, 189] width 60 height 10
click at [607, 165] on button at bounding box center [603, 162] width 14 height 14
click at [585, 161] on button "Confirm" at bounding box center [572, 161] width 38 height 13
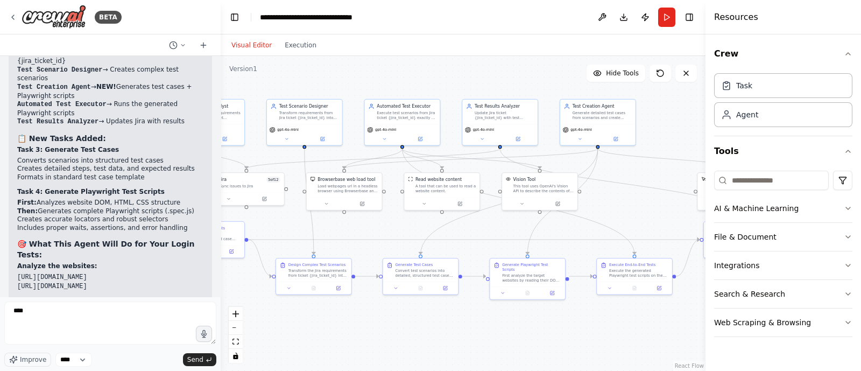
drag, startPoint x: 630, startPoint y: 130, endPoint x: 689, endPoint y: 129, distance: 59.2
click at [689, 129] on div ".deletable-edge-delete-btn { width: 20px; height: 20px; border: 0px solid #ffff…" at bounding box center [463, 213] width 485 height 315
click at [666, 16] on button "Run" at bounding box center [666, 17] width 17 height 19
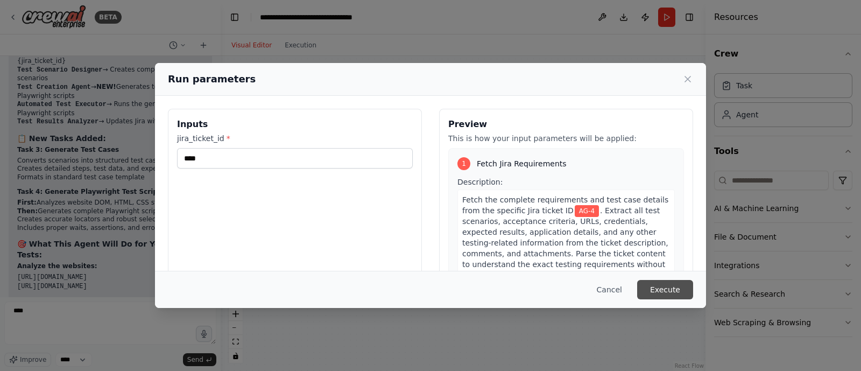
click at [659, 286] on button "Execute" at bounding box center [665, 289] width 56 height 19
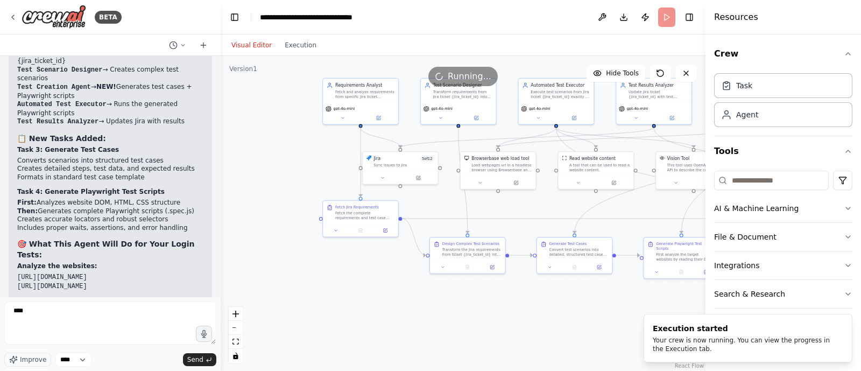
drag, startPoint x: 522, startPoint y: 320, endPoint x: 678, endPoint y: 300, distance: 156.8
click at [678, 300] on div ".deletable-edge-delete-btn { width: 20px; height: 20px; border: 0px solid #ffff…" at bounding box center [463, 213] width 485 height 315
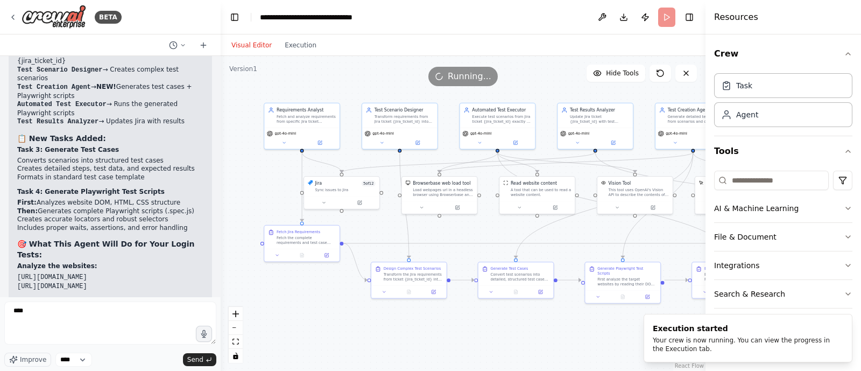
drag, startPoint x: 503, startPoint y: 329, endPoint x: 447, endPoint y: 355, distance: 61.4
click at [447, 355] on div ".deletable-edge-delete-btn { width: 20px; height: 20px; border: 0px solid #ffff…" at bounding box center [463, 213] width 485 height 315
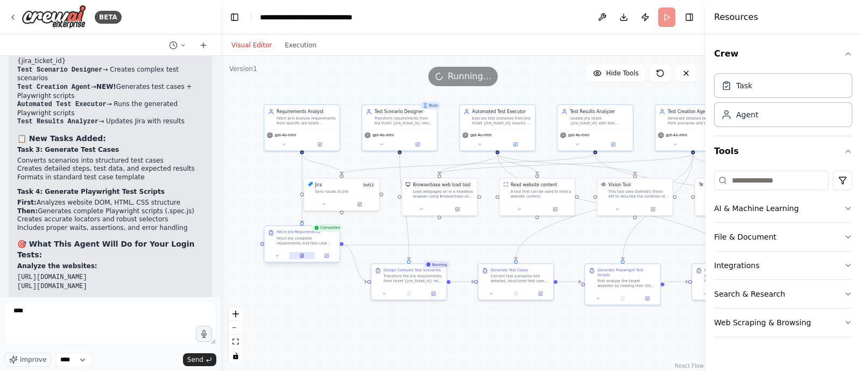
click at [303, 254] on icon at bounding box center [302, 253] width 1 height 1
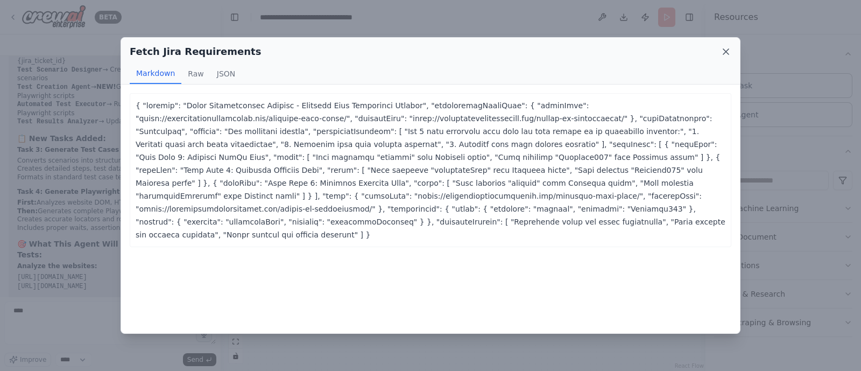
click at [725, 47] on icon at bounding box center [725, 51] width 11 height 11
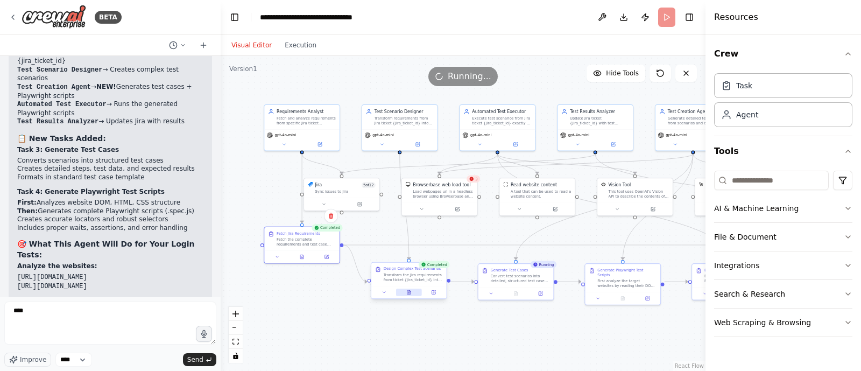
click at [409, 294] on button at bounding box center [409, 292] width 26 height 8
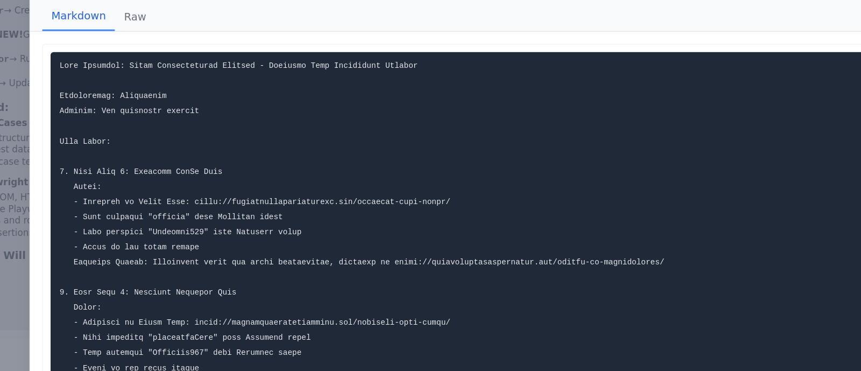
scroll to position [0, 0]
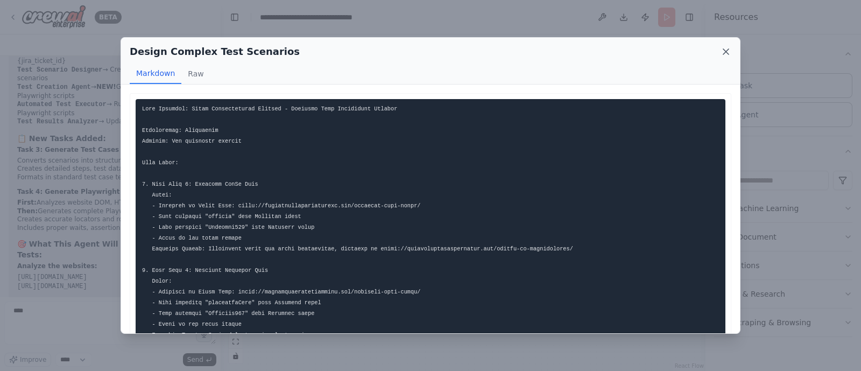
click at [727, 55] on icon at bounding box center [725, 51] width 11 height 11
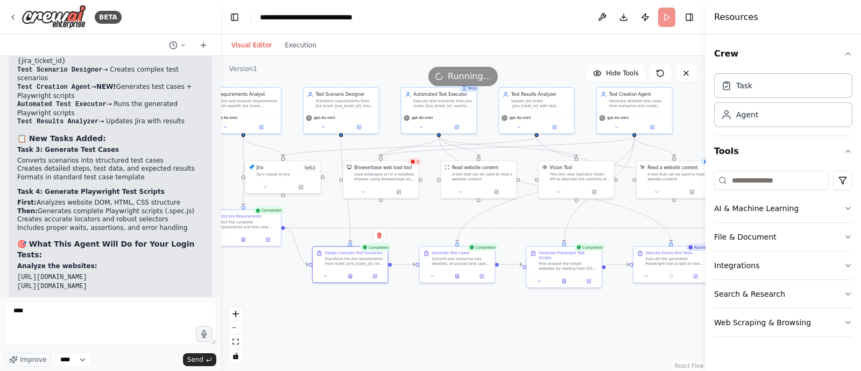
drag, startPoint x: 483, startPoint y: 232, endPoint x: 412, endPoint y: 212, distance: 73.9
click at [412, 212] on div ".deletable-edge-delete-btn { width: 20px; height: 20px; border: 0px solid #ffff…" at bounding box center [463, 213] width 485 height 315
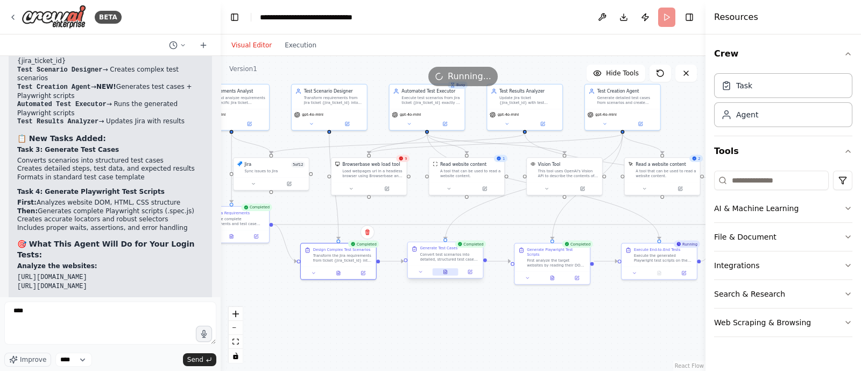
click at [447, 273] on icon at bounding box center [445, 272] width 3 height 4
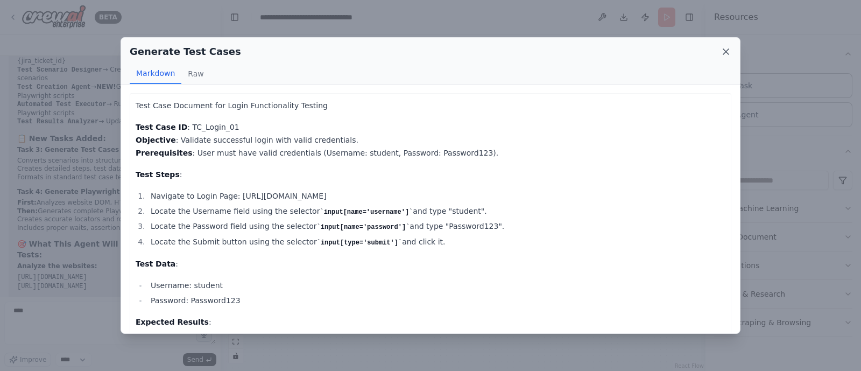
click at [728, 54] on icon at bounding box center [725, 51] width 11 height 11
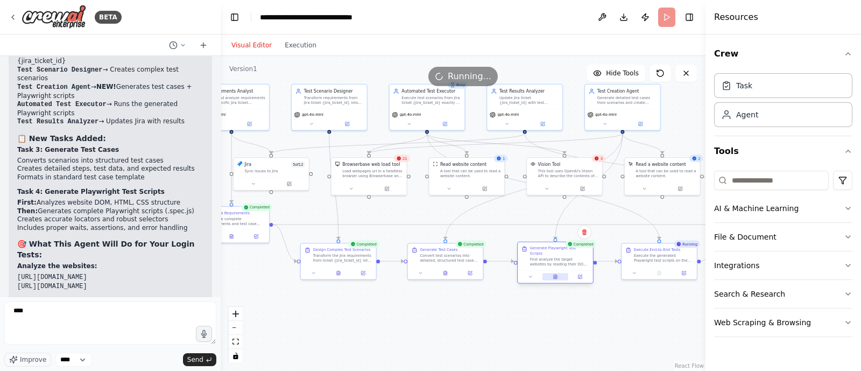
click at [554, 273] on button at bounding box center [555, 277] width 26 height 8
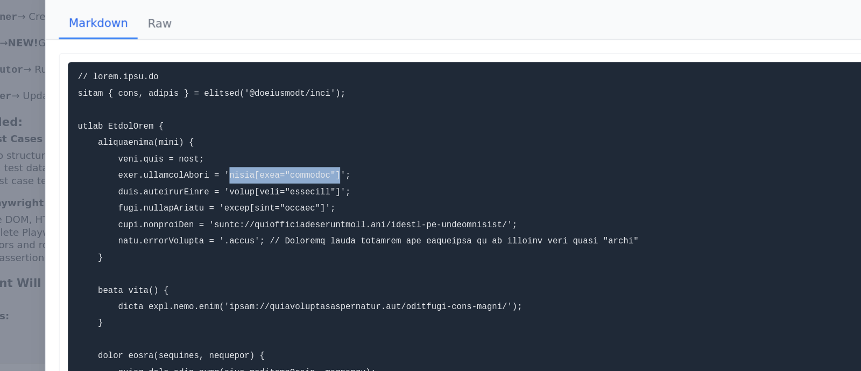
drag, startPoint x: 234, startPoint y: 172, endPoint x: 300, endPoint y: 173, distance: 66.2
copy code "input[name="username"]"
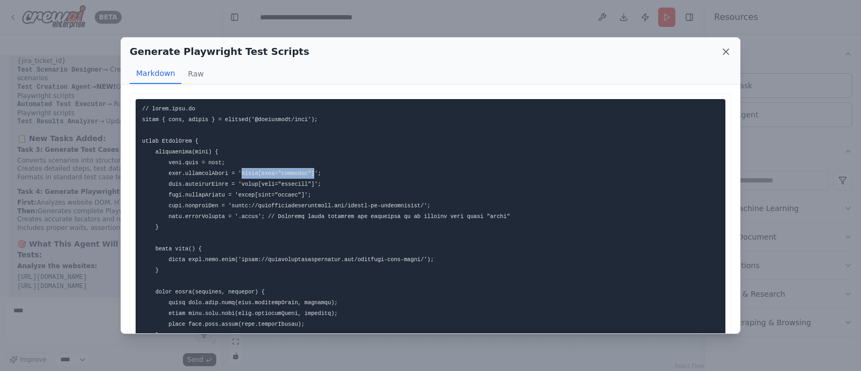
click at [731, 50] on icon at bounding box center [725, 51] width 11 height 11
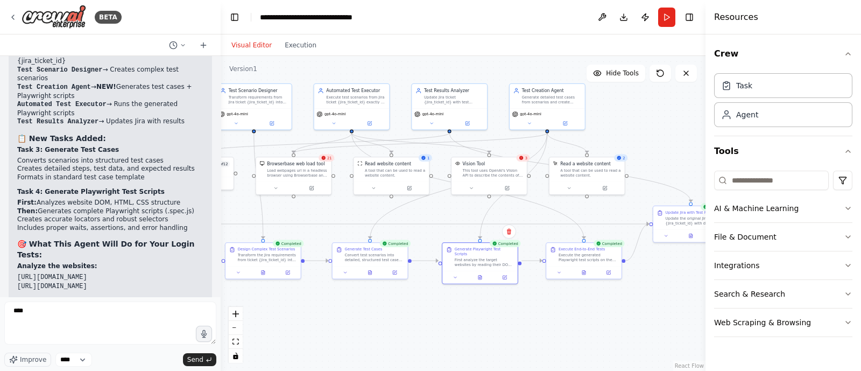
drag, startPoint x: 568, startPoint y: 327, endPoint x: 463, endPoint y: 328, distance: 104.9
click at [463, 328] on div ".deletable-edge-delete-btn { width: 20px; height: 20px; border: 0px solid #ffff…" at bounding box center [463, 213] width 485 height 315
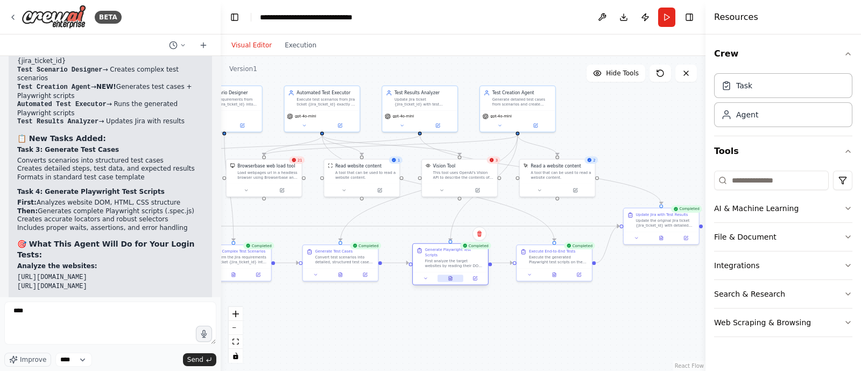
click at [456, 274] on button at bounding box center [450, 278] width 26 height 8
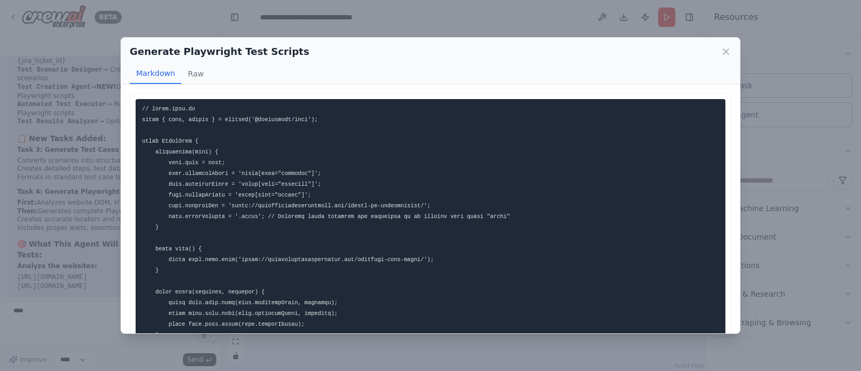
scroll to position [8, 0]
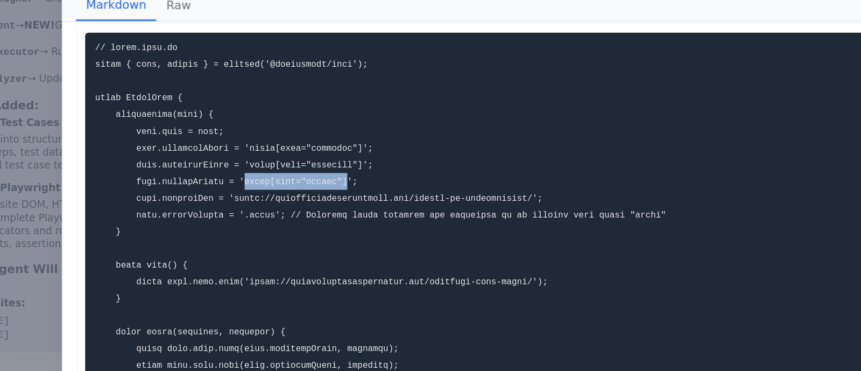
drag, startPoint x: 230, startPoint y: 185, endPoint x: 291, endPoint y: 183, distance: 60.8
copy code "input[type="submit"]"
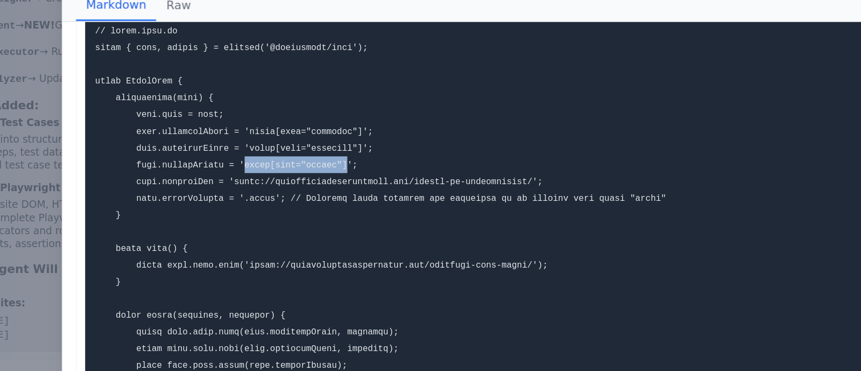
scroll to position [19, 0]
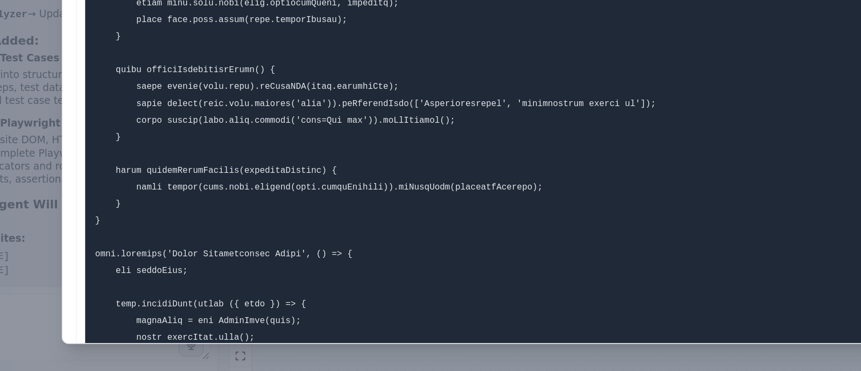
scroll to position [0, 0]
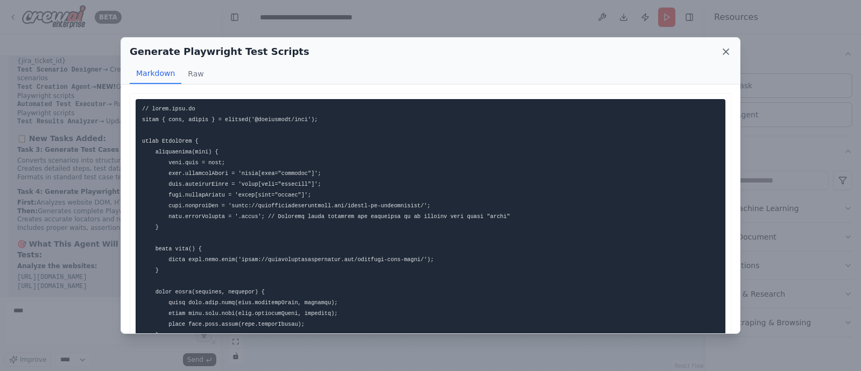
click at [725, 51] on icon at bounding box center [725, 51] width 5 height 5
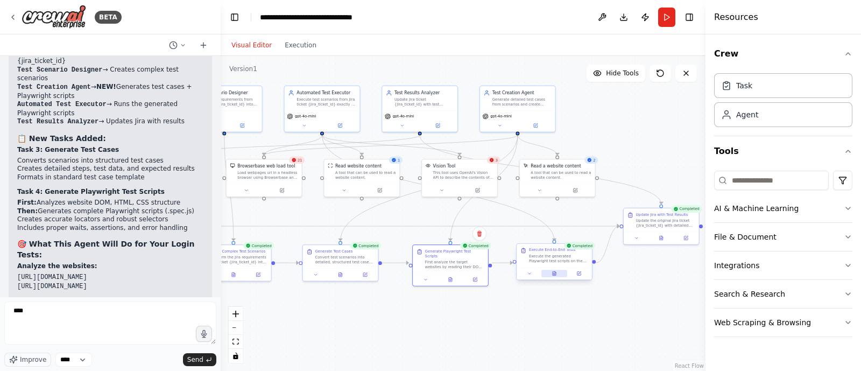
click at [553, 275] on icon at bounding box center [554, 273] width 3 height 4
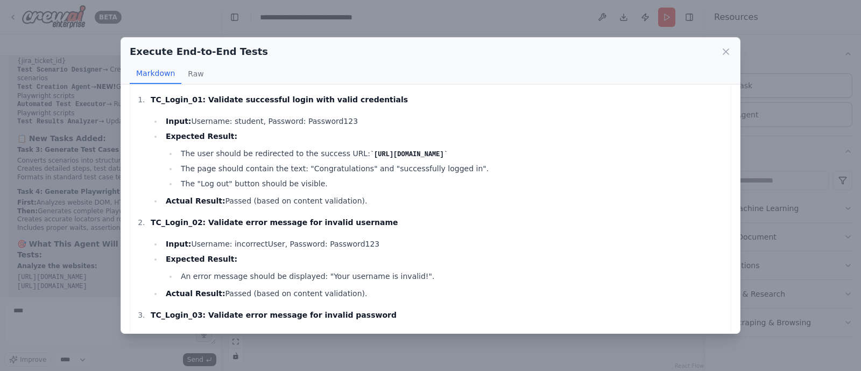
scroll to position [48, 0]
click at [724, 49] on icon at bounding box center [725, 51] width 5 height 5
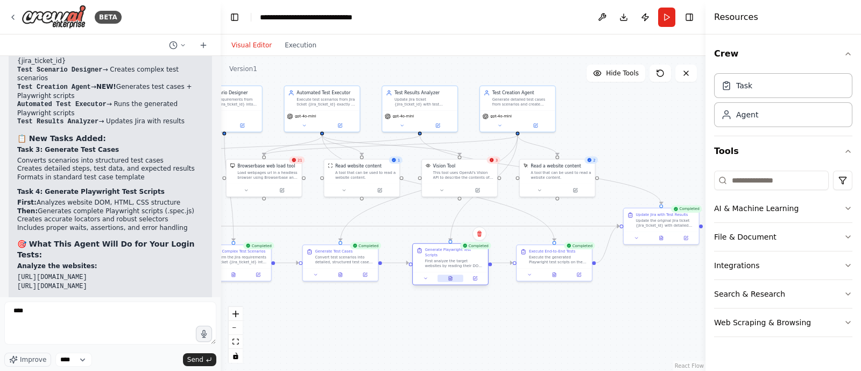
click at [449, 276] on icon at bounding box center [450, 278] width 3 height 4
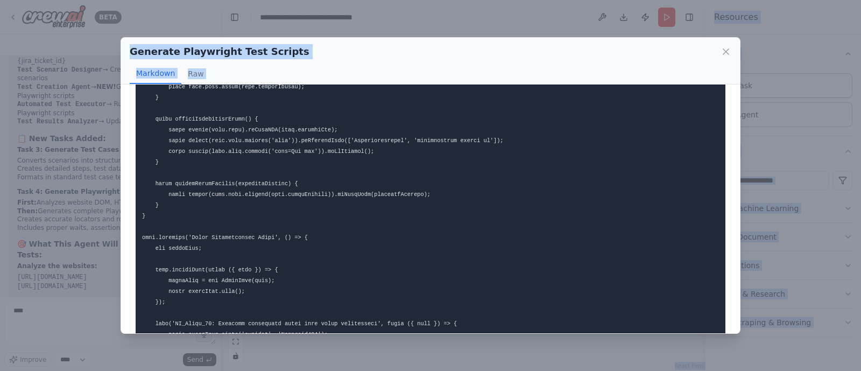
scroll to position [453, 0]
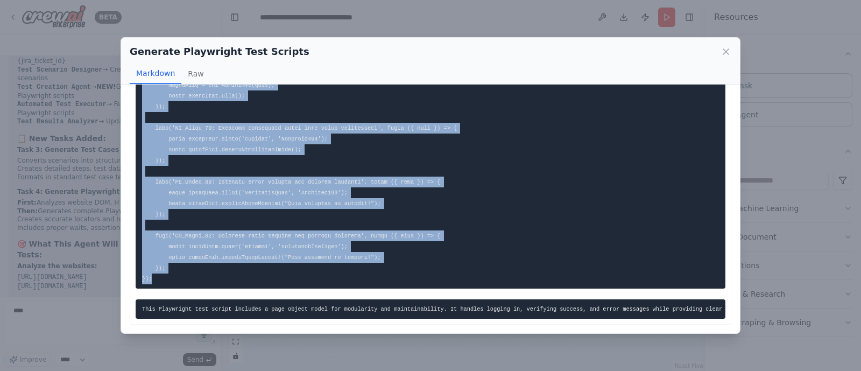
drag, startPoint x: 142, startPoint y: 117, endPoint x: 213, endPoint y: 255, distance: 155.0
copy code "const { test, expect } = require('@playwright/test'); class LoginPage { constru…"
click at [726, 46] on icon at bounding box center [725, 51] width 11 height 11
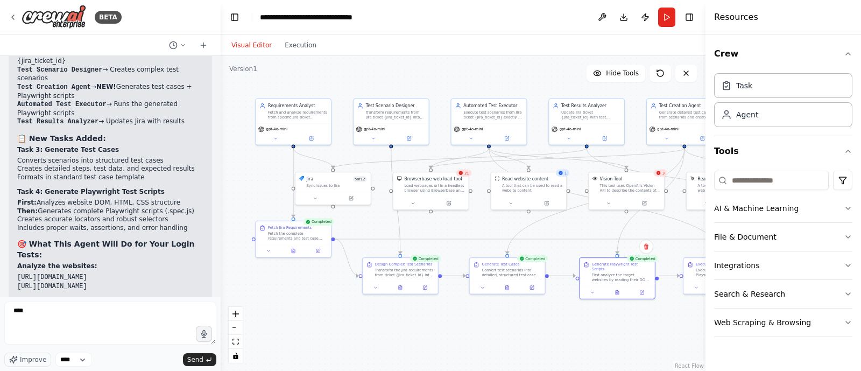
drag, startPoint x: 422, startPoint y: 345, endPoint x: 575, endPoint y: 369, distance: 155.2
click at [575, 369] on div ".deletable-edge-delete-btn { width: 20px; height: 20px; border: 0px solid #ffff…" at bounding box center [463, 213] width 485 height 315
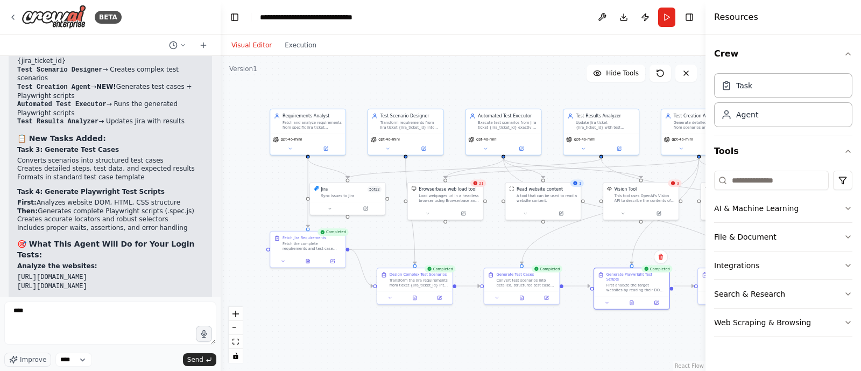
drag, startPoint x: 495, startPoint y: 331, endPoint x: 522, endPoint y: 330, distance: 27.5
click at [522, 330] on div ".deletable-edge-delete-btn { width: 20px; height: 20px; border: 0px solid #ffff…" at bounding box center [463, 213] width 485 height 315
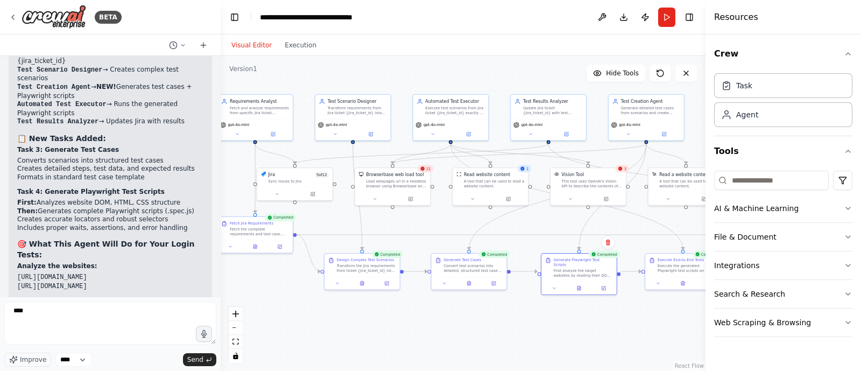
drag, startPoint x: 522, startPoint y: 330, endPoint x: 469, endPoint y: 316, distance: 55.2
click at [469, 316] on div ".deletable-edge-delete-btn { width: 20px; height: 20px; border: 0px solid #ffff…" at bounding box center [463, 213] width 485 height 315
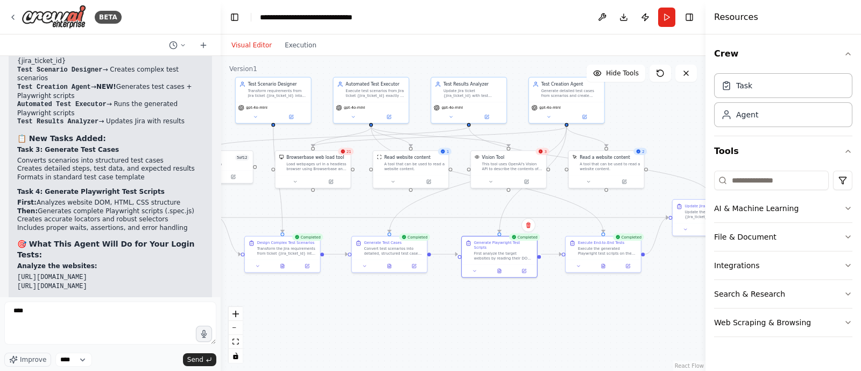
drag, startPoint x: 469, startPoint y: 316, endPoint x: 352, endPoint y: 293, distance: 119.0
click at [352, 293] on div ".deletable-edge-delete-btn { width: 20px; height: 20px; border: 0px solid #ffff…" at bounding box center [463, 213] width 485 height 315
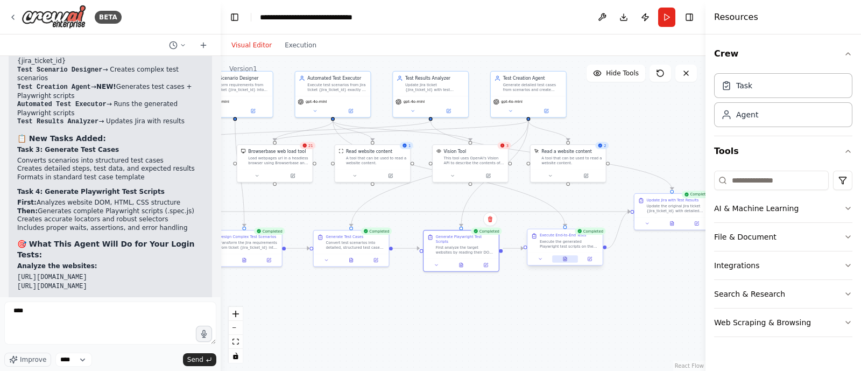
click at [573, 259] on button at bounding box center [565, 259] width 26 height 8
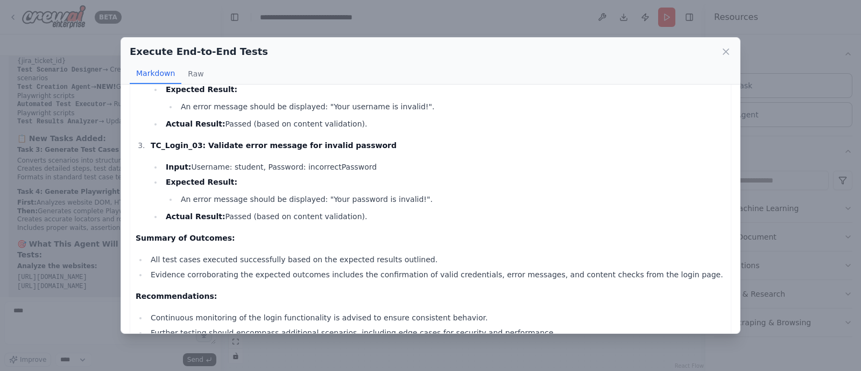
scroll to position [259, 0]
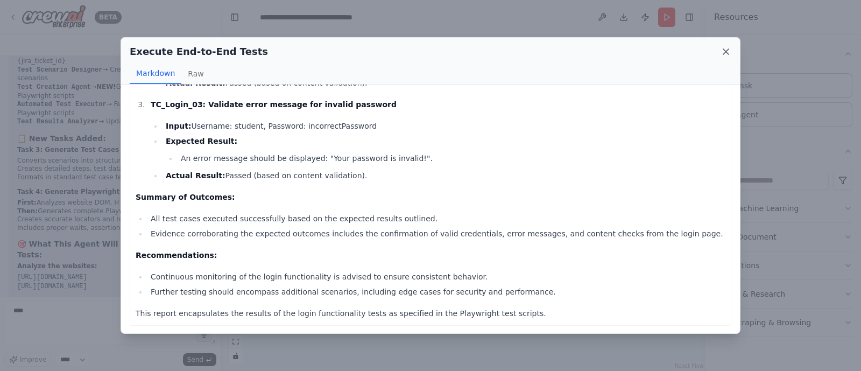
click at [729, 55] on icon at bounding box center [725, 51] width 11 height 11
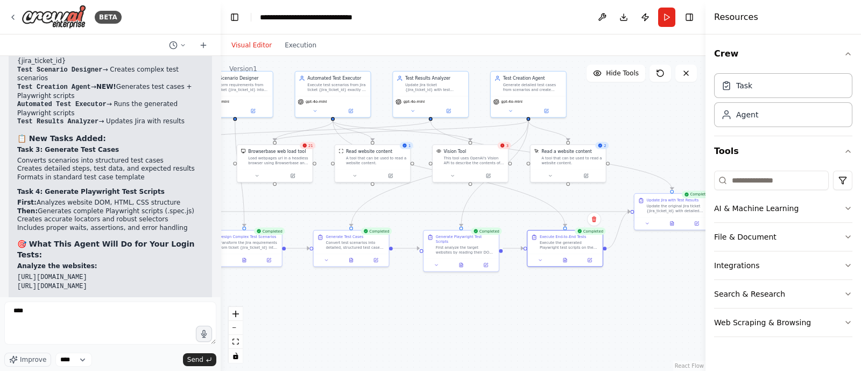
drag, startPoint x: 651, startPoint y: 267, endPoint x: 570, endPoint y: 284, distance: 82.4
click at [570, 284] on div ".deletable-edge-delete-btn { width: 20px; height: 20px; border: 0px solid #ffff…" at bounding box center [463, 213] width 485 height 315
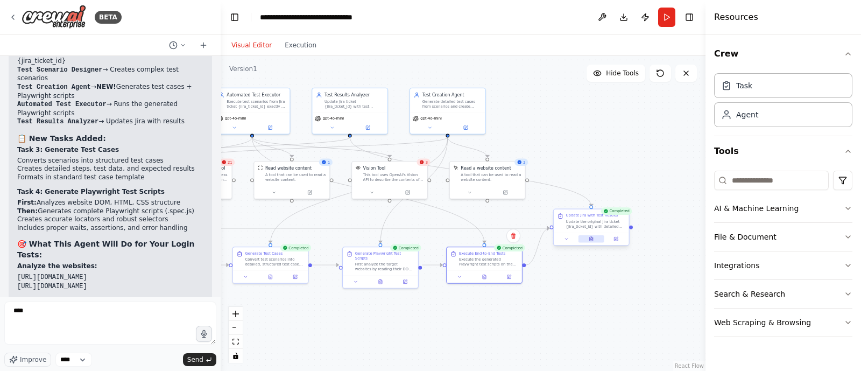
click at [598, 238] on button at bounding box center [591, 239] width 26 height 8
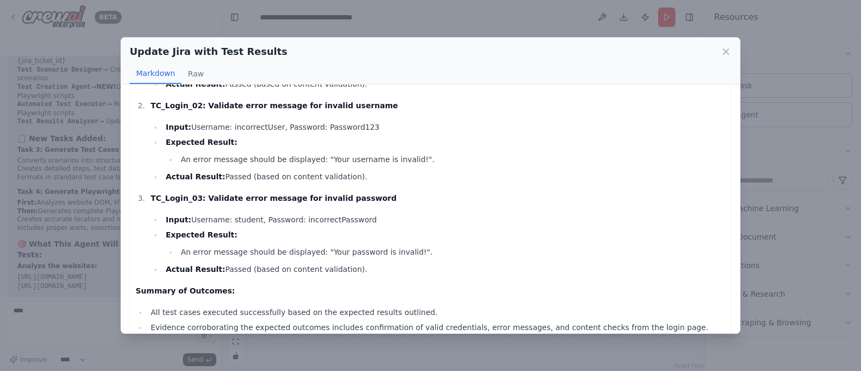
scroll to position [281, 0]
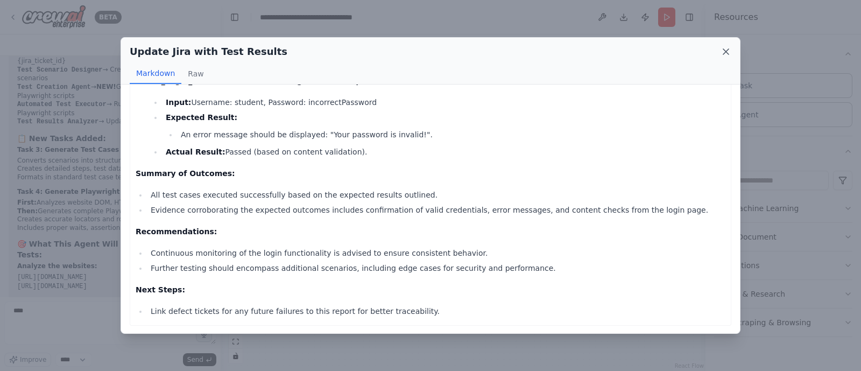
click at [723, 51] on icon at bounding box center [725, 51] width 11 height 11
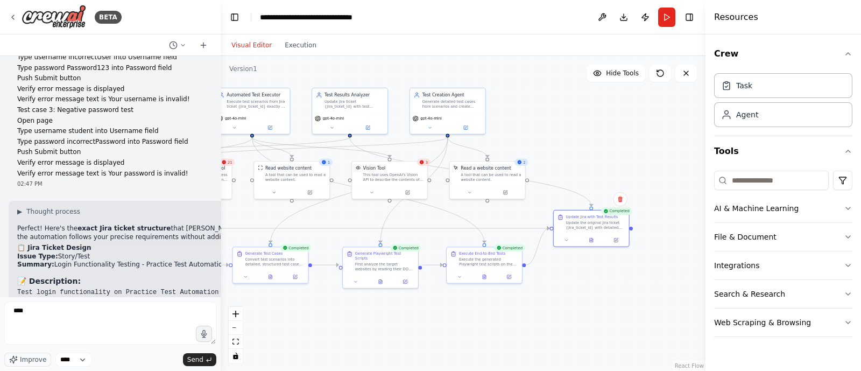
scroll to position [4056, 0]
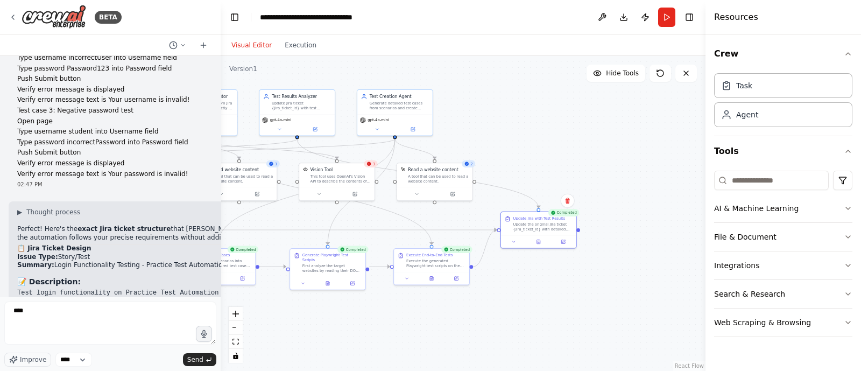
drag, startPoint x: 607, startPoint y: 146, endPoint x: 545, endPoint y: 147, distance: 61.9
click at [545, 147] on div ".deletable-edge-delete-btn { width: 20px; height: 20px; border: 0px solid #ffff…" at bounding box center [463, 213] width 485 height 315
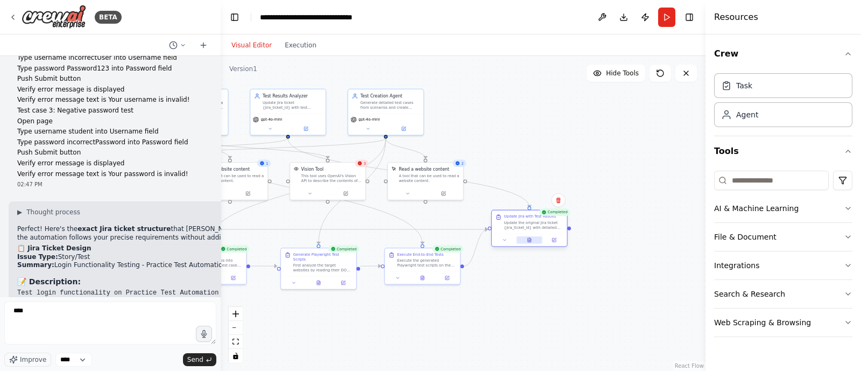
click at [528, 241] on icon at bounding box center [529, 240] width 3 height 4
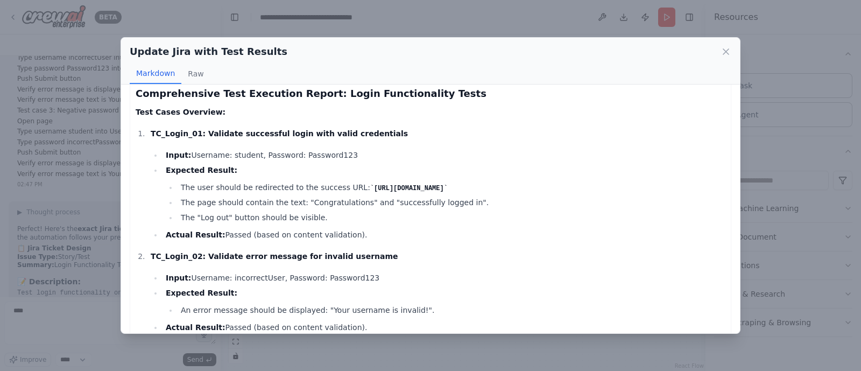
scroll to position [0, 0]
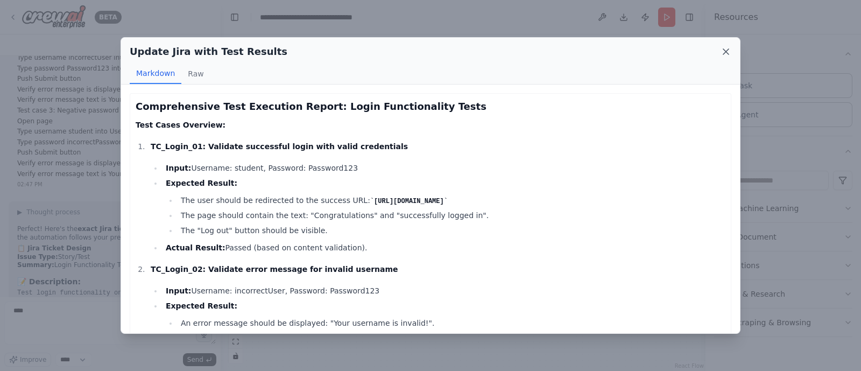
click at [724, 51] on icon at bounding box center [725, 51] width 11 height 11
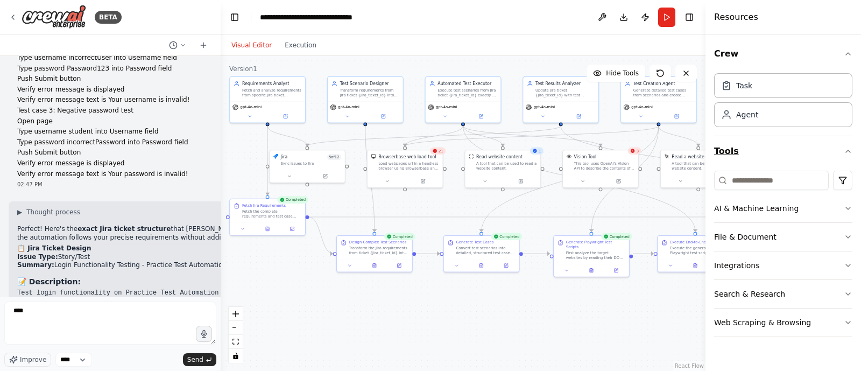
drag, startPoint x: 513, startPoint y: 175, endPoint x: 786, endPoint y: 162, distance: 273.1
click at [786, 162] on div "BETA Hello! I'm the CrewAI assistant. What kind of automation do you want to bu…" at bounding box center [430, 185] width 861 height 371
click at [267, 224] on button at bounding box center [267, 228] width 26 height 8
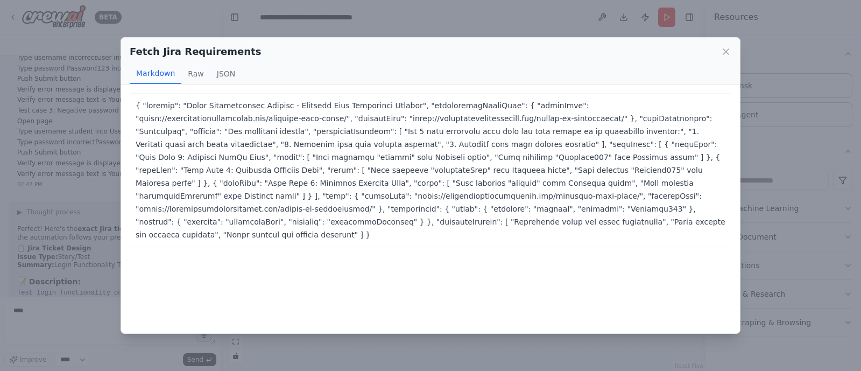
click at [399, 105] on p at bounding box center [431, 170] width 590 height 142
click at [214, 71] on button "JSON" at bounding box center [226, 73] width 32 height 20
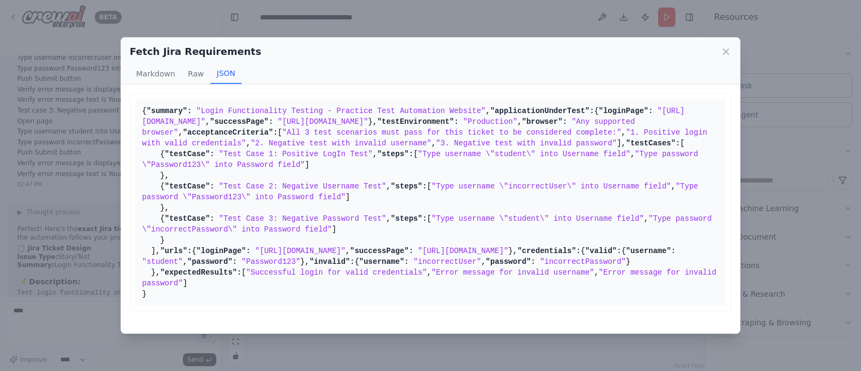
scroll to position [25, 0]
click at [146, 75] on button "Markdown" at bounding box center [156, 73] width 52 height 20
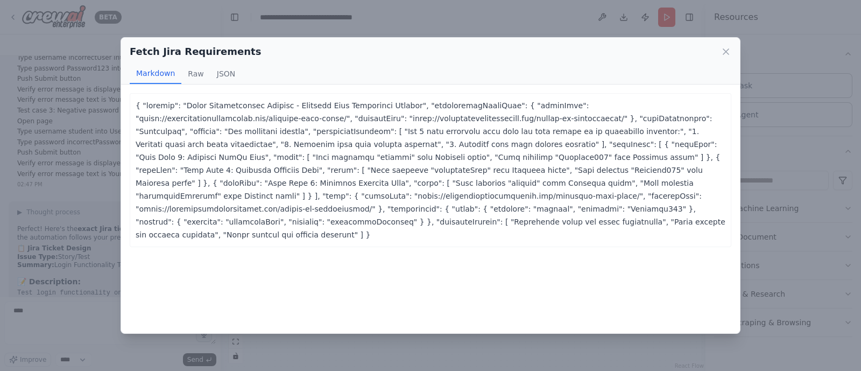
scroll to position [0, 0]
click at [226, 75] on button "JSON" at bounding box center [226, 73] width 32 height 20
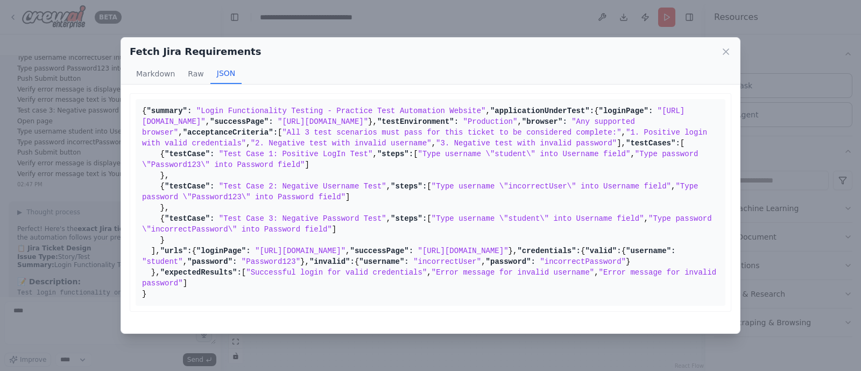
click at [188, 87] on div "{ "summary": "Login Functionality Testing - Practice Test Automation Website", …" at bounding box center [430, 208] width 619 height 249
click at [188, 82] on button "Raw" at bounding box center [195, 73] width 29 height 20
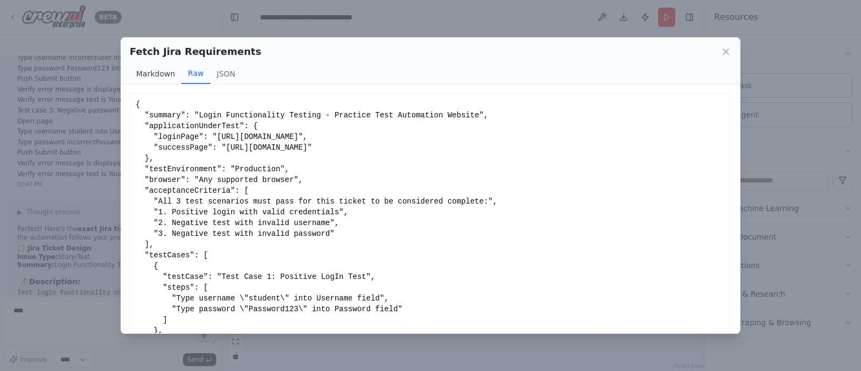
click at [161, 76] on button "Markdown" at bounding box center [156, 73] width 52 height 20
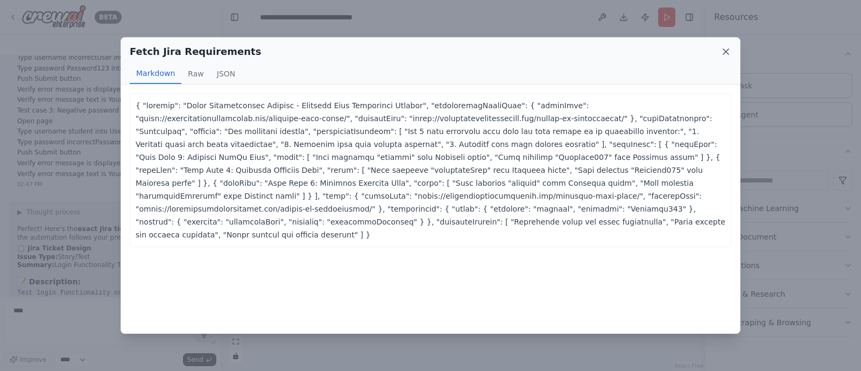
click at [730, 52] on icon at bounding box center [725, 51] width 11 height 11
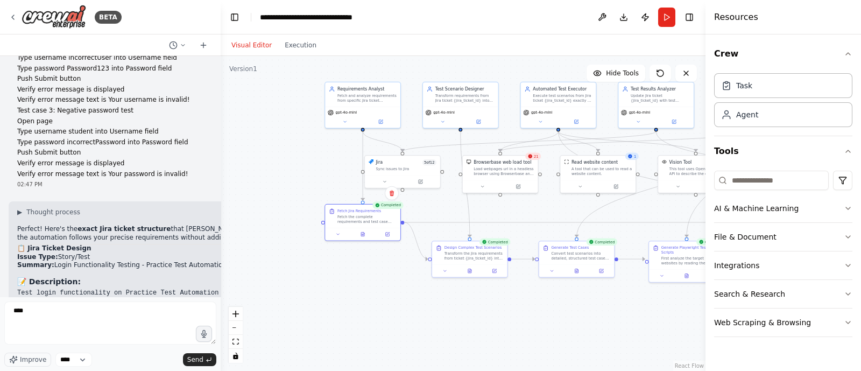
drag, startPoint x: 400, startPoint y: 318, endPoint x: 498, endPoint y: 323, distance: 98.1
click at [498, 323] on div ".deletable-edge-delete-btn { width: 20px; height: 20px; border: 0px solid #ffff…" at bounding box center [463, 213] width 485 height 315
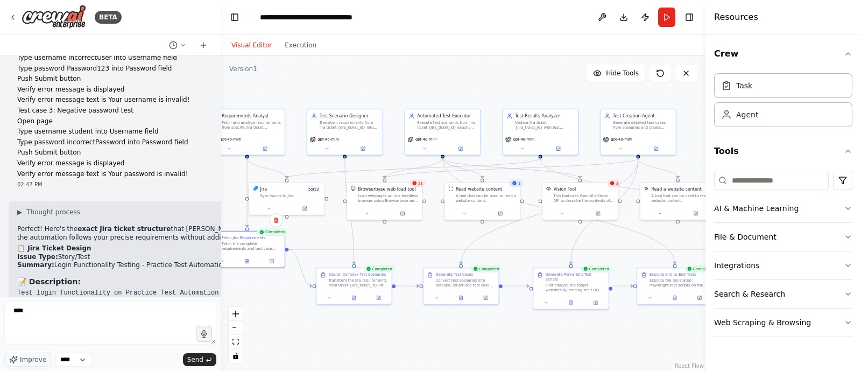
drag, startPoint x: 498, startPoint y: 323, endPoint x: 378, endPoint y: 350, distance: 122.4
click at [378, 350] on div ".deletable-edge-delete-btn { width: 20px; height: 20px; border: 0px solid #ffff…" at bounding box center [463, 213] width 485 height 315
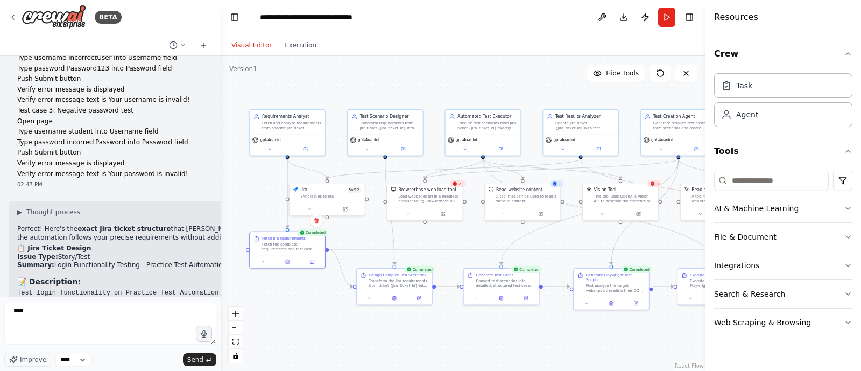
drag, startPoint x: 487, startPoint y: 333, endPoint x: 530, endPoint y: 333, distance: 42.5
click at [530, 333] on div ".deletable-edge-delete-btn { width: 20px; height: 20px; border: 0px solid #ffff…" at bounding box center [463, 213] width 485 height 315
click at [307, 207] on button at bounding box center [310, 207] width 34 height 8
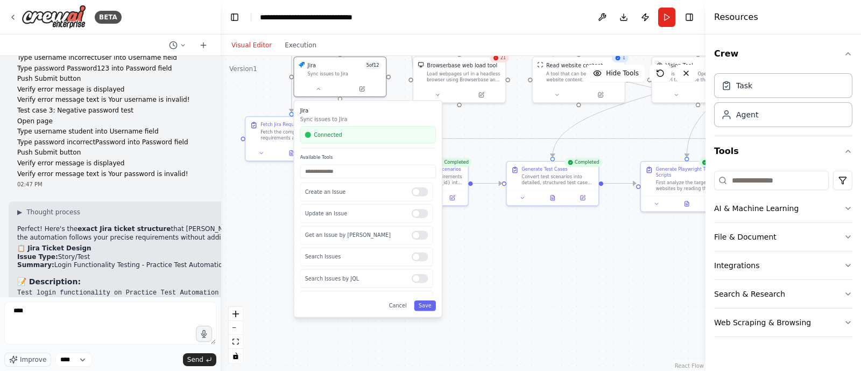
drag, startPoint x: 280, startPoint y: 331, endPoint x: 281, endPoint y: 238, distance: 93.1
click at [281, 238] on div ".deletable-edge-delete-btn { width: 20px; height: 20px; border: 0px solid #ffff…" at bounding box center [463, 213] width 485 height 315
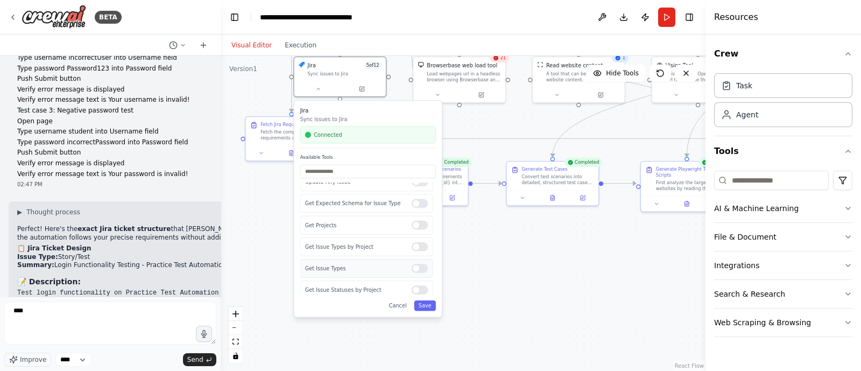
scroll to position [172, 0]
click at [399, 300] on button "Cancel" at bounding box center [397, 305] width 27 height 10
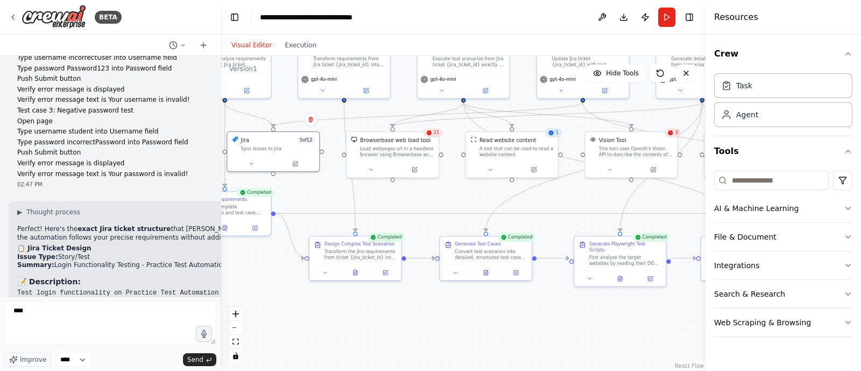
drag, startPoint x: 514, startPoint y: 284, endPoint x: 441, endPoint y: 367, distance: 110.9
click at [441, 367] on div ".deletable-edge-delete-btn { width: 20px; height: 20px; border: 0px solid #ffff…" at bounding box center [463, 213] width 485 height 315
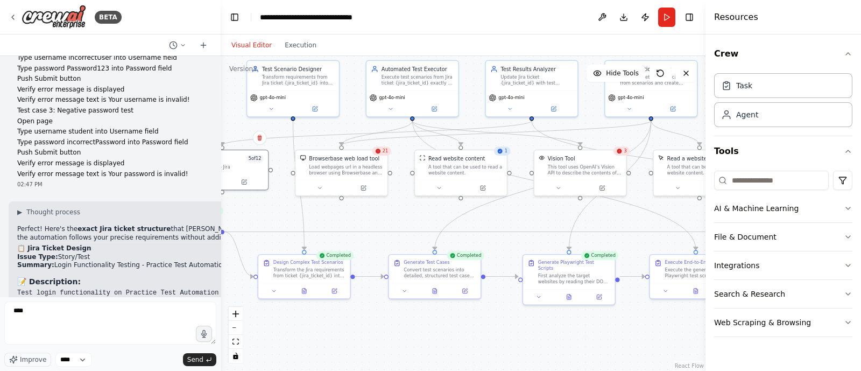
drag, startPoint x: 517, startPoint y: 324, endPoint x: 442, endPoint y: 343, distance: 77.1
click at [442, 343] on div ".deletable-edge-delete-btn { width: 20px; height: 20px; border: 0px solid #ffff…" at bounding box center [463, 213] width 485 height 315
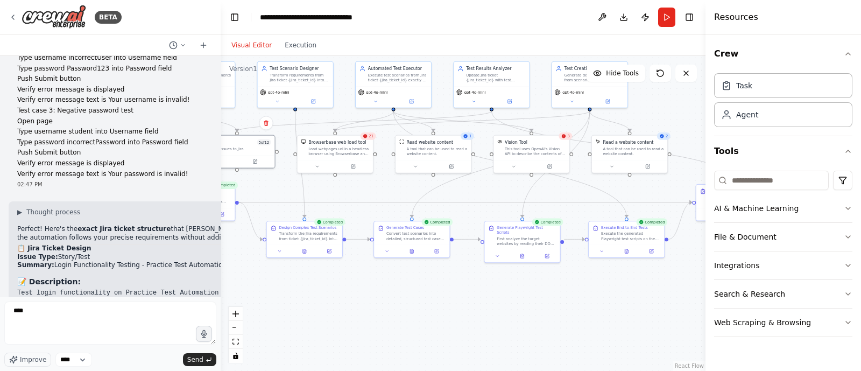
drag, startPoint x: 442, startPoint y: 343, endPoint x: 443, endPoint y: 281, distance: 61.9
click at [443, 281] on div ".deletable-edge-delete-btn { width: 20px; height: 20px; border: 0px solid #ffff…" at bounding box center [463, 213] width 485 height 315
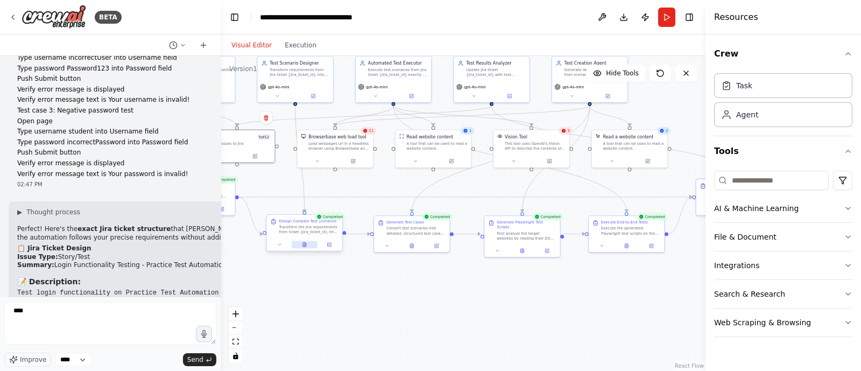
click at [303, 248] on button at bounding box center [305, 245] width 26 height 8
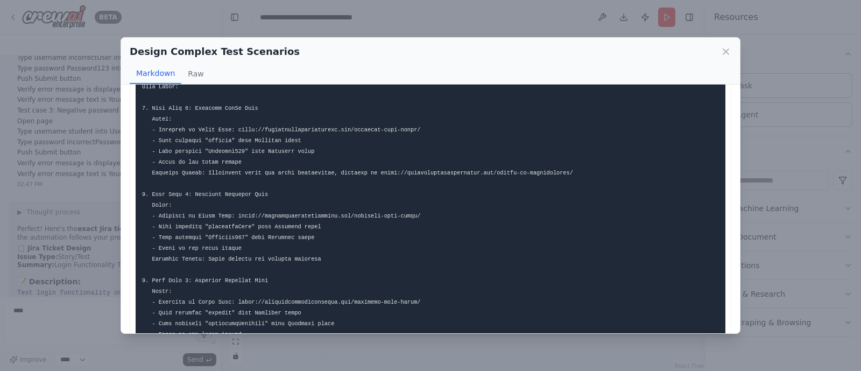
scroll to position [0, 0]
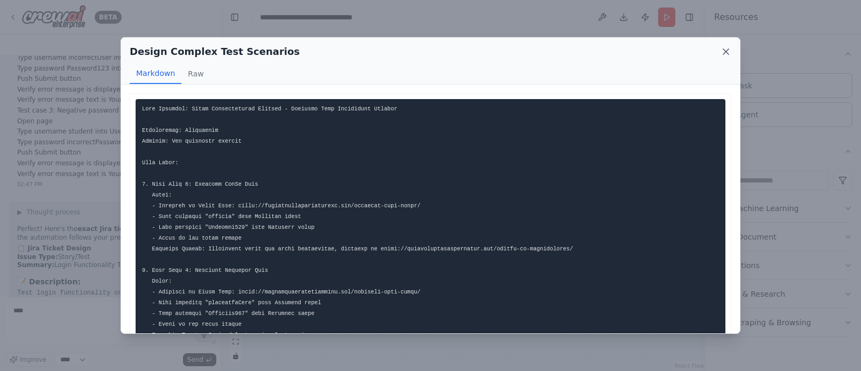
click at [725, 50] on icon at bounding box center [725, 51] width 11 height 11
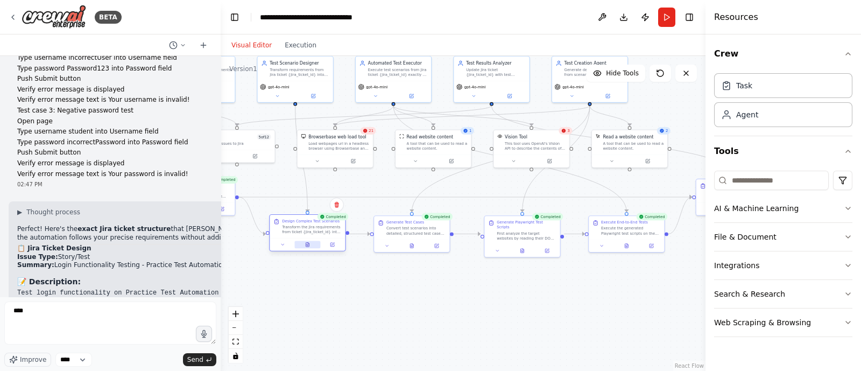
click at [303, 245] on button at bounding box center [307, 245] width 26 height 8
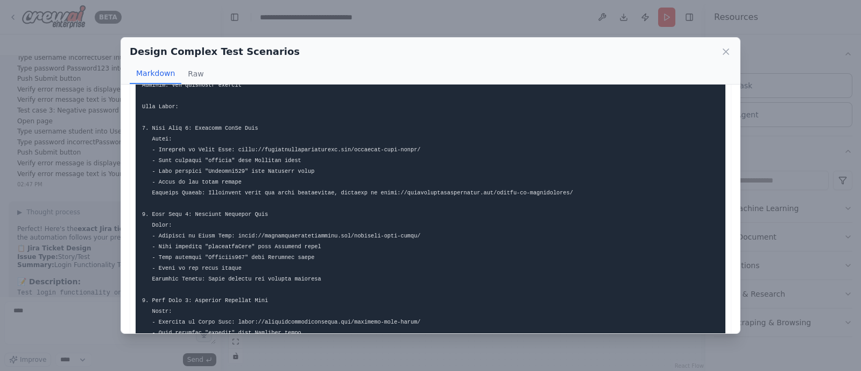
scroll to position [52, 0]
click at [726, 48] on icon at bounding box center [725, 51] width 11 height 11
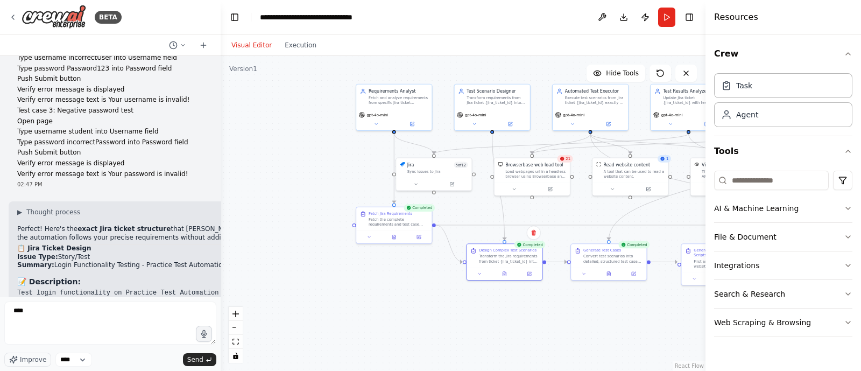
drag, startPoint x: 341, startPoint y: 296, endPoint x: 538, endPoint y: 324, distance: 198.9
click at [538, 324] on div ".deletable-edge-delete-btn { width: 20px; height: 20px; border: 0px solid #ffff…" at bounding box center [463, 213] width 485 height 315
click at [394, 238] on button at bounding box center [394, 236] width 26 height 8
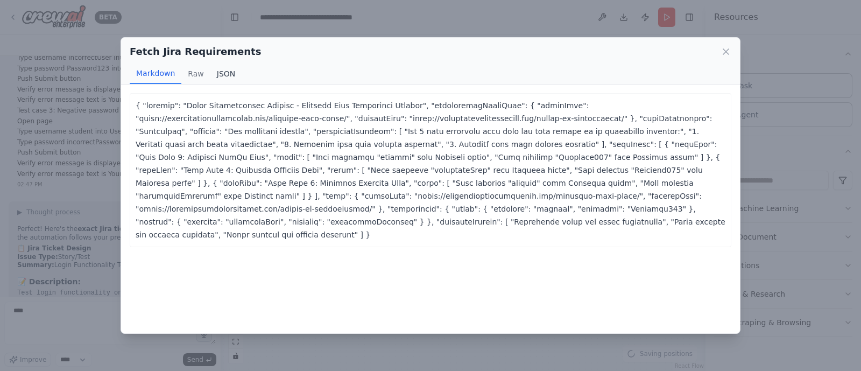
click at [214, 75] on button "JSON" at bounding box center [226, 73] width 32 height 20
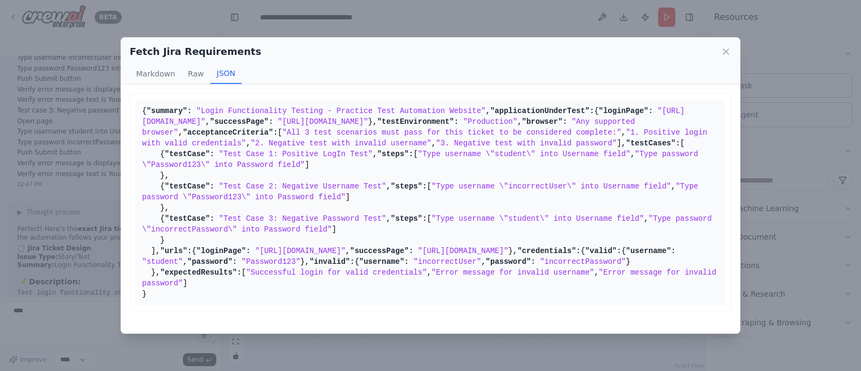
drag, startPoint x: 476, startPoint y: 153, endPoint x: 137, endPoint y: 144, distance: 339.6
click at [137, 144] on pre "{ "summary": "Login Functionality Testing - Practice Test Automation Website" ,…" at bounding box center [431, 202] width 590 height 207
copy pre ""loginPage": "https://practicetestautomation.com/practice-test-login/" , "succe…"
drag, startPoint x: 333, startPoint y: 223, endPoint x: 136, endPoint y: 182, distance: 201.1
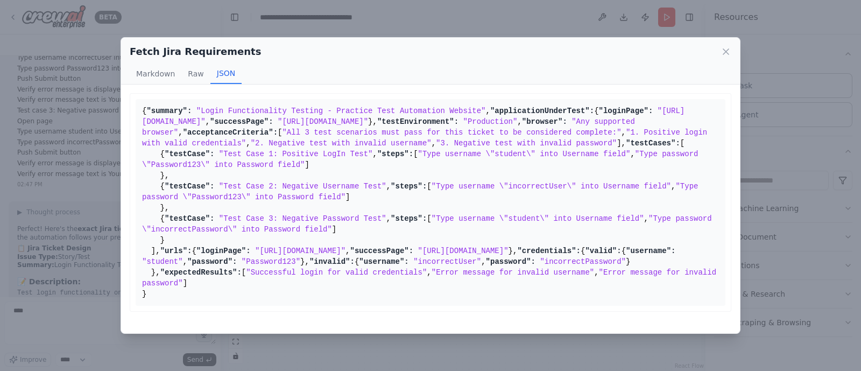
click at [136, 182] on pre "{ "summary": "Login Functionality Testing - Practice Test Automation Website" ,…" at bounding box center [431, 202] width 590 height 207
drag, startPoint x: 150, startPoint y: 180, endPoint x: 164, endPoint y: 232, distance: 54.4
click at [164, 232] on pre "{ "summary": "Login Functionality Testing - Practice Test Automation Website" ,…" at bounding box center [431, 202] width 590 height 207
copy pre ""acceptanceCriteria": [ "All 3 test scenarios must pass for this ticket to be c…"
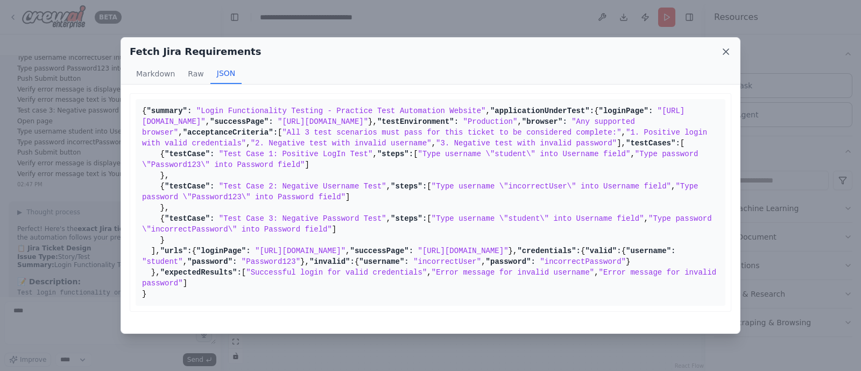
click at [727, 53] on icon at bounding box center [725, 51] width 11 height 11
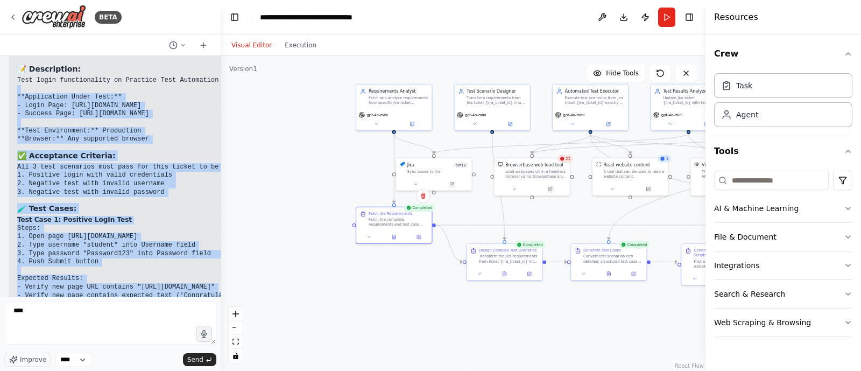
scroll to position [4296, 0]
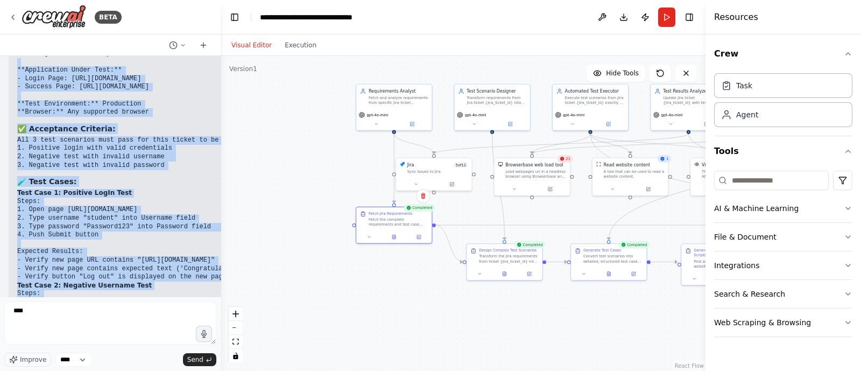
drag, startPoint x: 15, startPoint y: 151, endPoint x: 210, endPoint y: 262, distance: 224.6
click at [210, 262] on div "Hello! I'm the CrewAI assistant. What kind of automation do you want to build? …" at bounding box center [110, 176] width 221 height 241
copy div "**Application Under Test:** - Login Page: https://practicetestautomation.com/pr…"
click at [316, 279] on div ".deletable-edge-delete-btn { width: 20px; height: 20px; border: 0px solid #ffff…" at bounding box center [463, 213] width 485 height 315
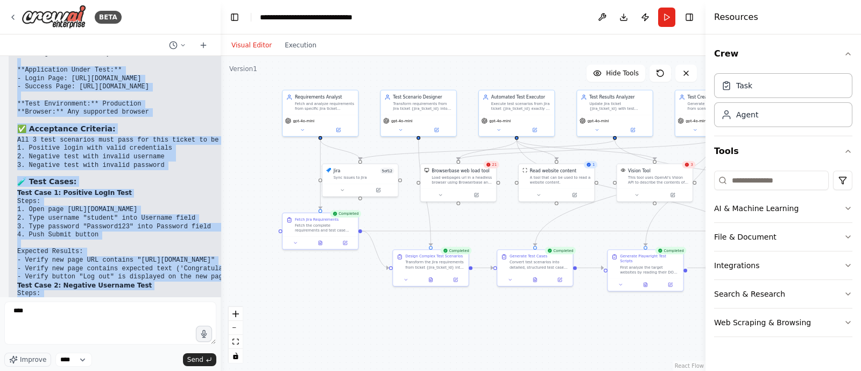
drag, startPoint x: 316, startPoint y: 298, endPoint x: 239, endPoint y: 305, distance: 77.3
click at [239, 305] on div ".deletable-edge-delete-btn { width: 20px; height: 20px; border: 0px solid #ffff…" at bounding box center [463, 213] width 485 height 315
click at [689, 24] on button "Toggle Right Sidebar" at bounding box center [689, 17] width 15 height 15
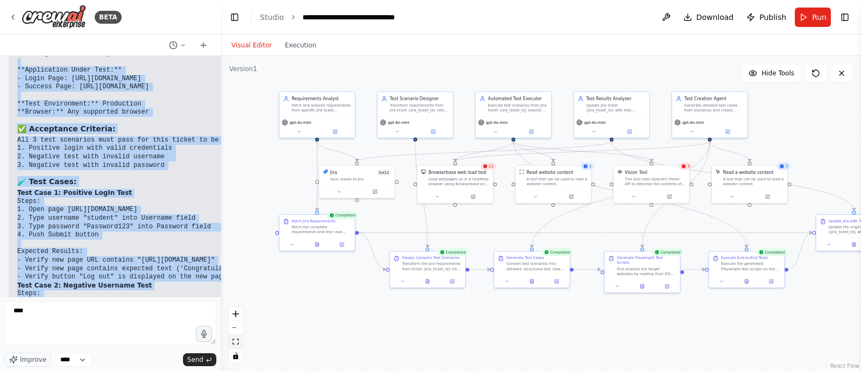
click at [234, 341] on icon "fit view" at bounding box center [235, 341] width 6 height 6
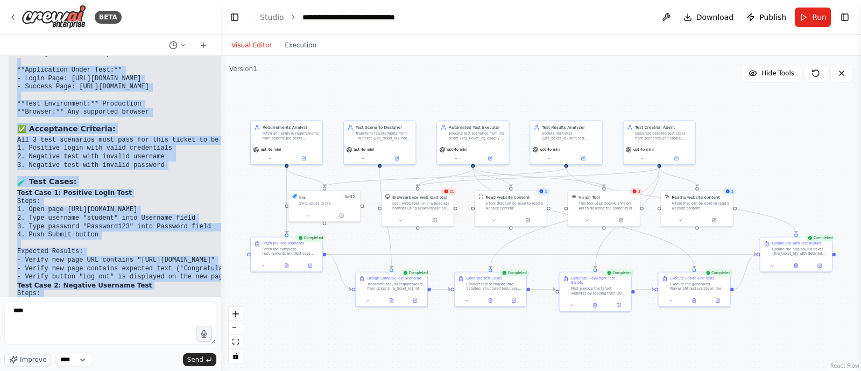
click at [371, 349] on div ".deletable-edge-delete-btn { width: 20px; height: 20px; border: 0px solid #ffff…" at bounding box center [541, 213] width 640 height 315
click at [810, 22] on button "Run" at bounding box center [813, 17] width 36 height 19
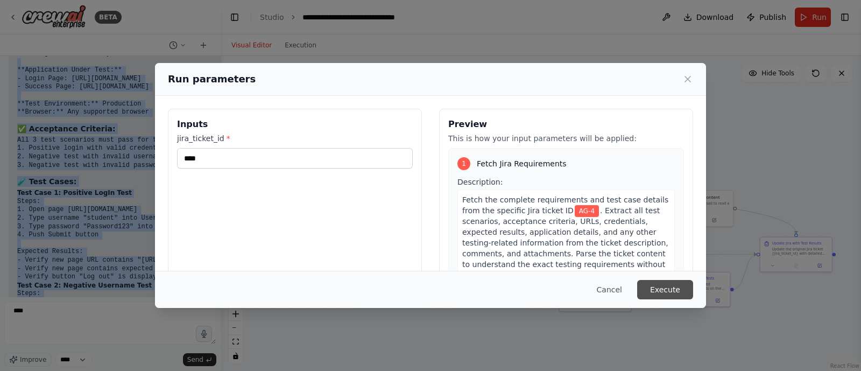
click at [677, 290] on button "Execute" at bounding box center [665, 289] width 56 height 19
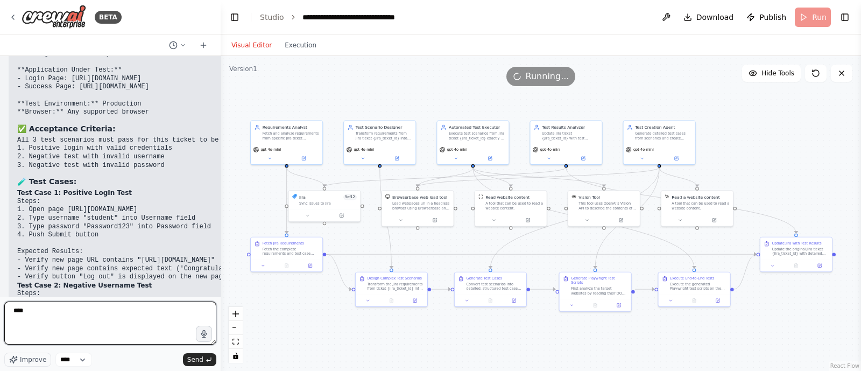
click at [132, 323] on textarea "***" at bounding box center [110, 322] width 212 height 43
type textarea "*"
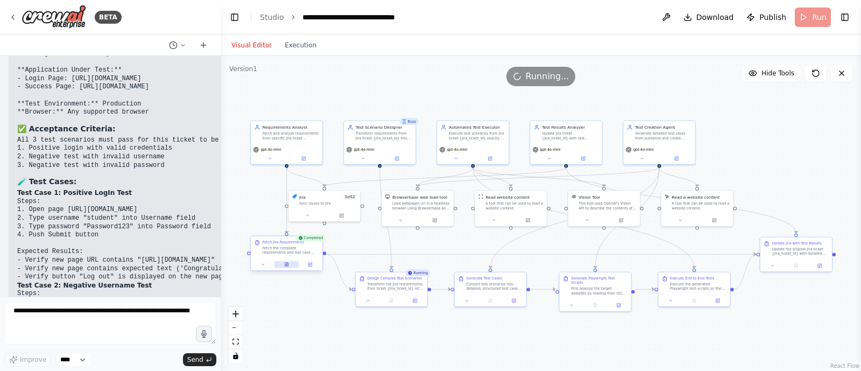
click at [284, 265] on icon at bounding box center [286, 264] width 5 height 5
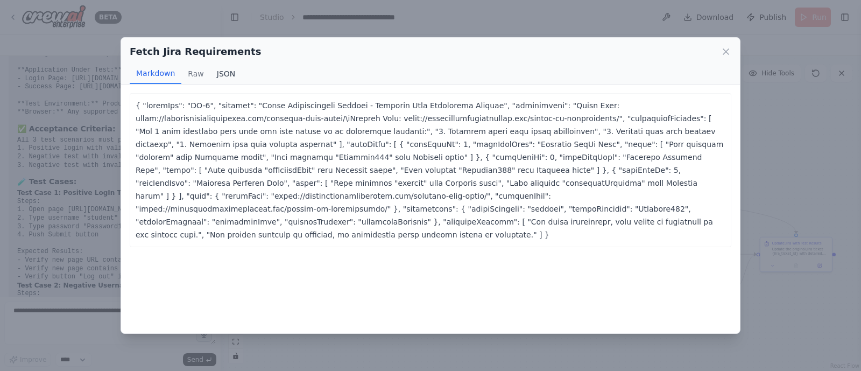
click at [225, 69] on button "JSON" at bounding box center [226, 73] width 32 height 20
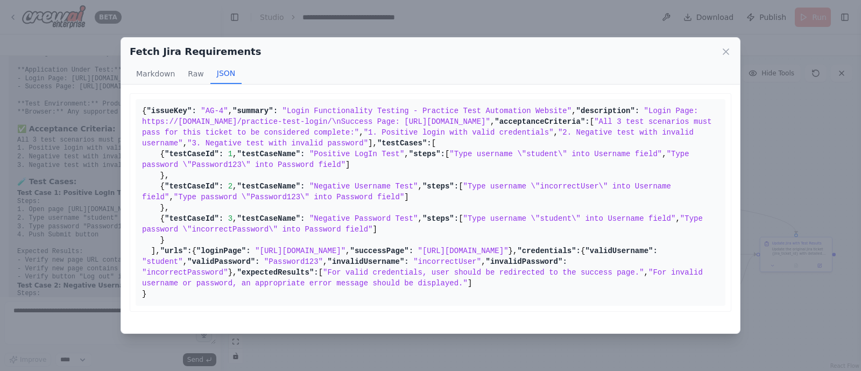
scroll to position [252, 0]
click at [725, 55] on icon at bounding box center [725, 51] width 11 height 11
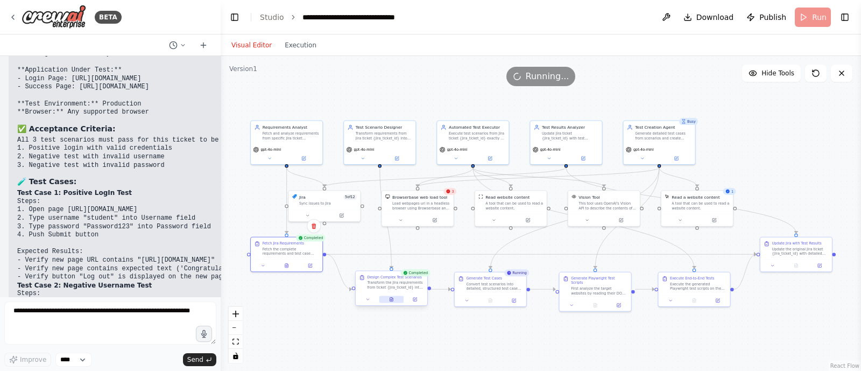
click at [395, 299] on button at bounding box center [391, 299] width 25 height 7
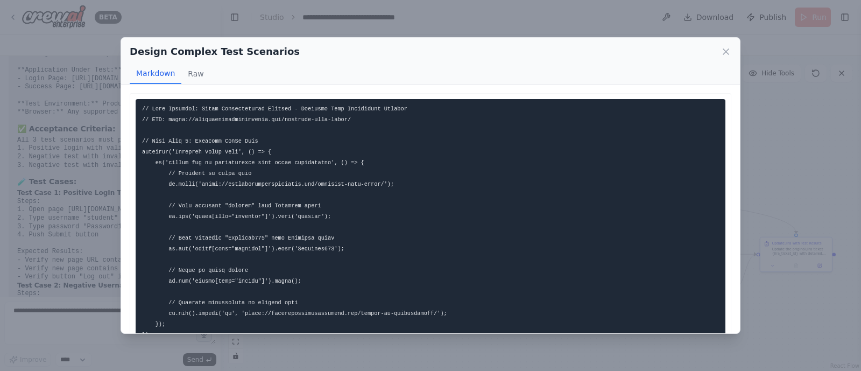
scroll to position [1, 0]
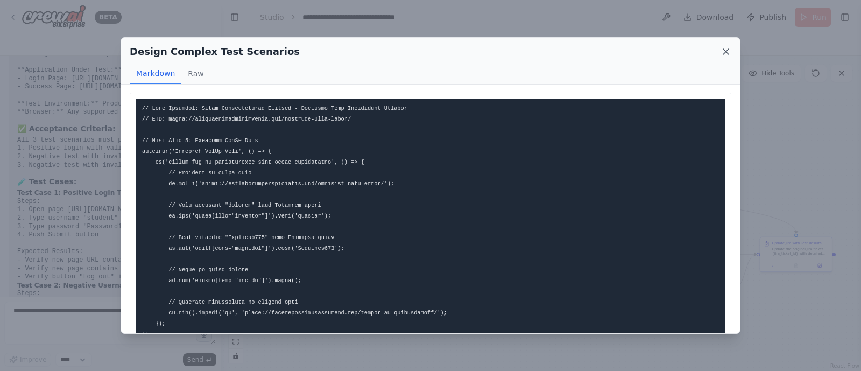
click at [731, 53] on icon at bounding box center [725, 51] width 11 height 11
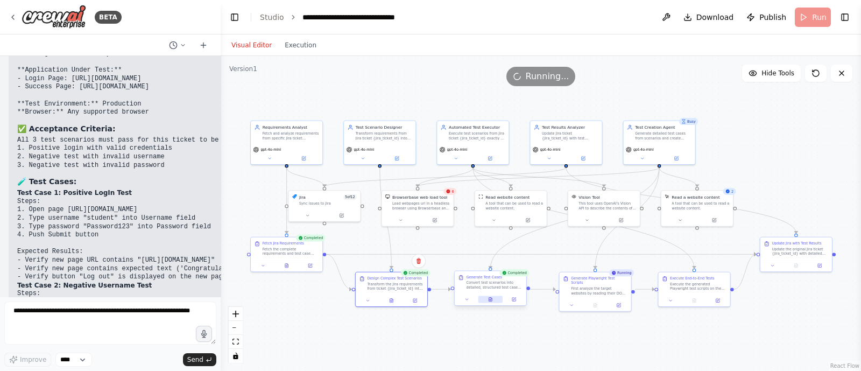
click at [493, 301] on button at bounding box center [490, 299] width 25 height 7
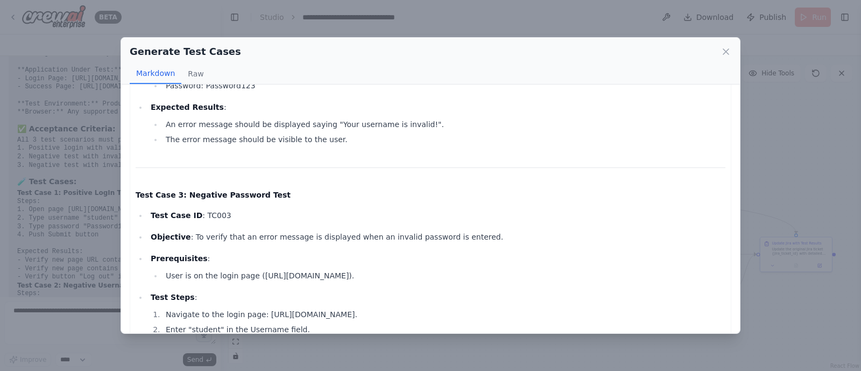
scroll to position [611, 0]
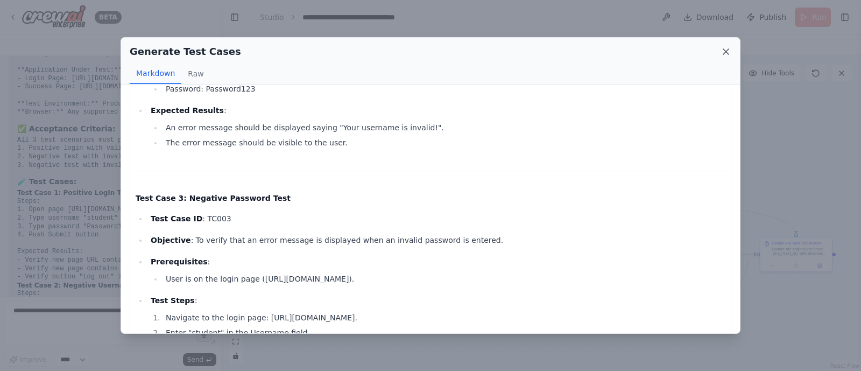
click at [723, 50] on icon at bounding box center [725, 51] width 11 height 11
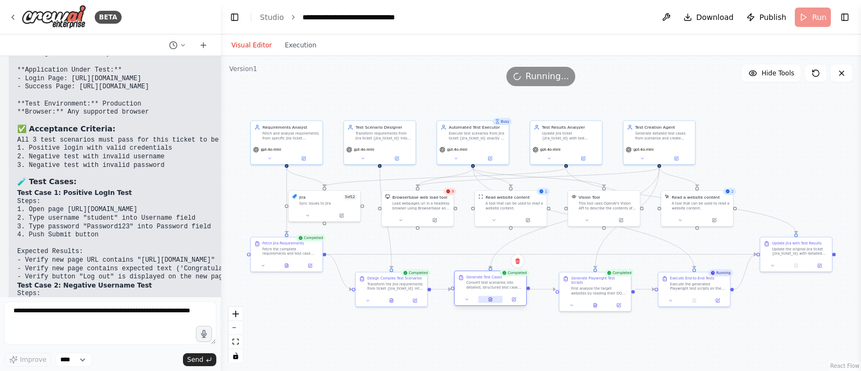
click at [490, 301] on icon at bounding box center [490, 299] width 3 height 4
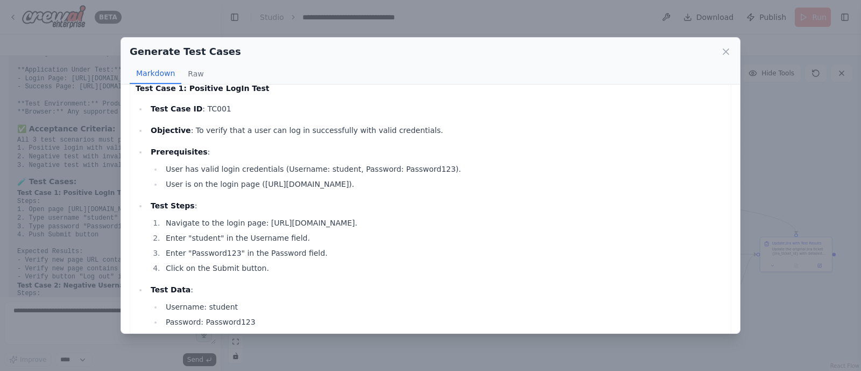
scroll to position [0, 0]
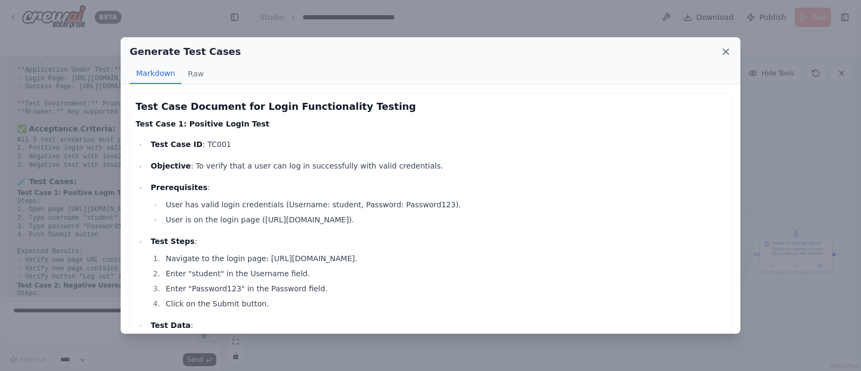
click at [728, 54] on icon at bounding box center [725, 51] width 5 height 5
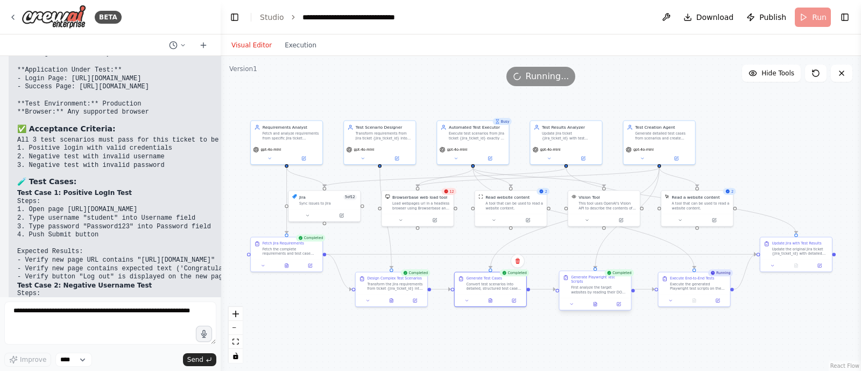
click at [595, 302] on div at bounding box center [596, 304] width 72 height 12
click at [597, 300] on button at bounding box center [595, 303] width 25 height 7
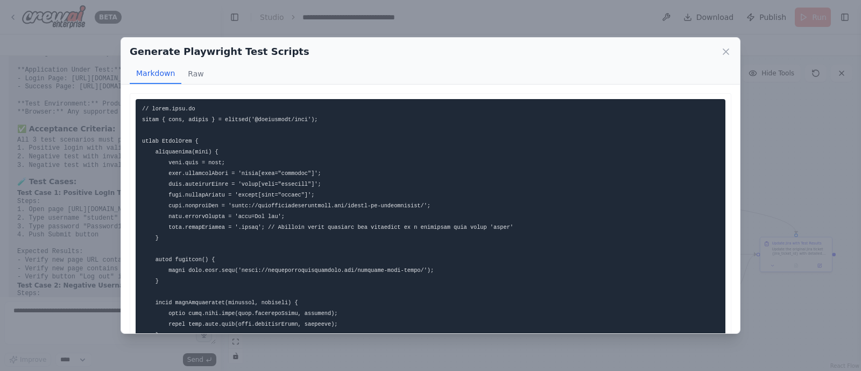
scroll to position [1, 0]
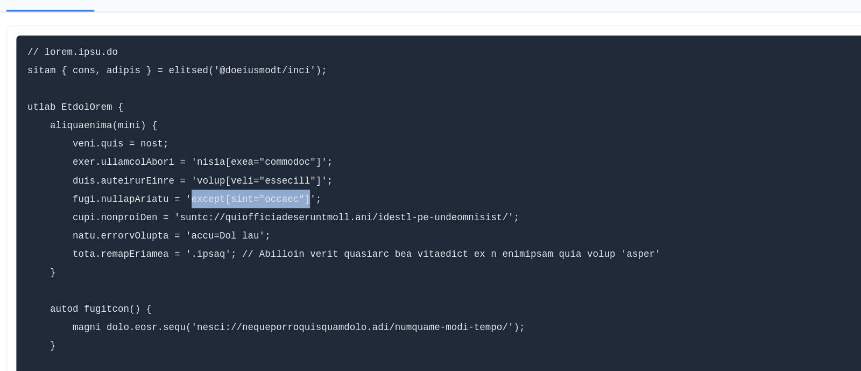
drag, startPoint x: 295, startPoint y: 193, endPoint x: 229, endPoint y: 195, distance: 66.2
copy code "button[type="submit"]"
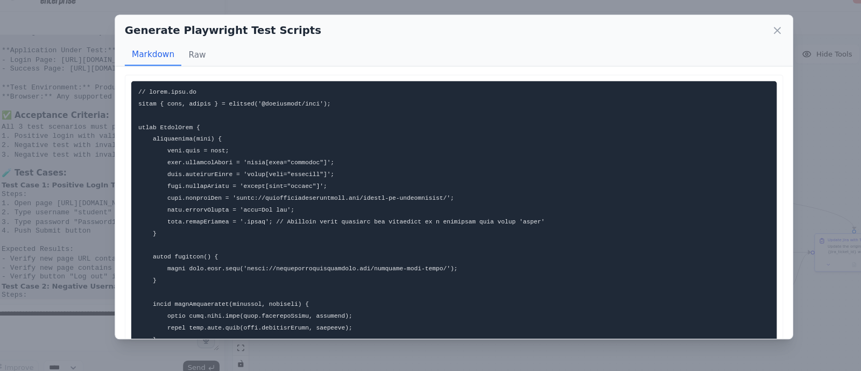
drag, startPoint x: 234, startPoint y: 170, endPoint x: 300, endPoint y: 172, distance: 66.2
copy code "input[name="username"]"
click at [724, 51] on icon at bounding box center [725, 51] width 11 height 11
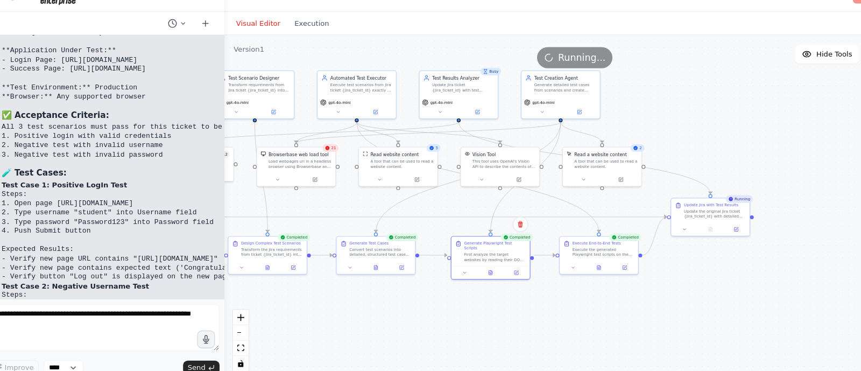
drag, startPoint x: 524, startPoint y: 337, endPoint x: 373, endPoint y: 303, distance: 153.8
click at [373, 303] on div ".deletable-edge-delete-btn { width: 20px; height: 20px; border: 0px solid #ffff…" at bounding box center [541, 213] width 640 height 315
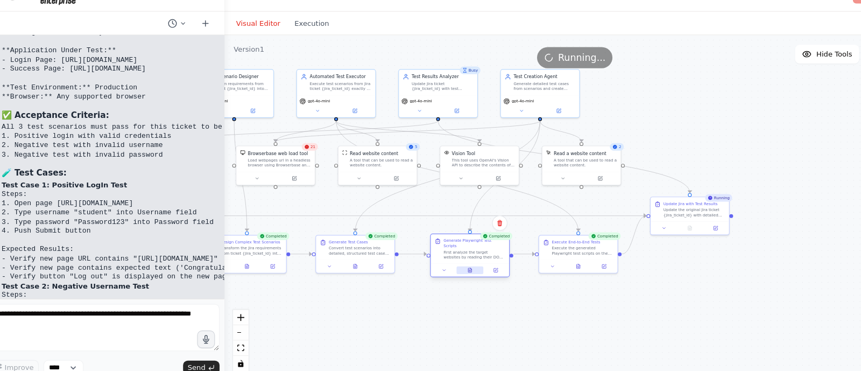
click at [447, 268] on icon at bounding box center [444, 270] width 3 height 4
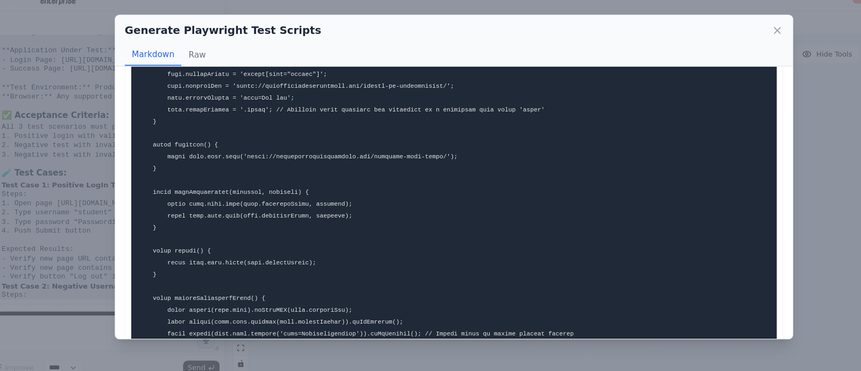
scroll to position [0, 0]
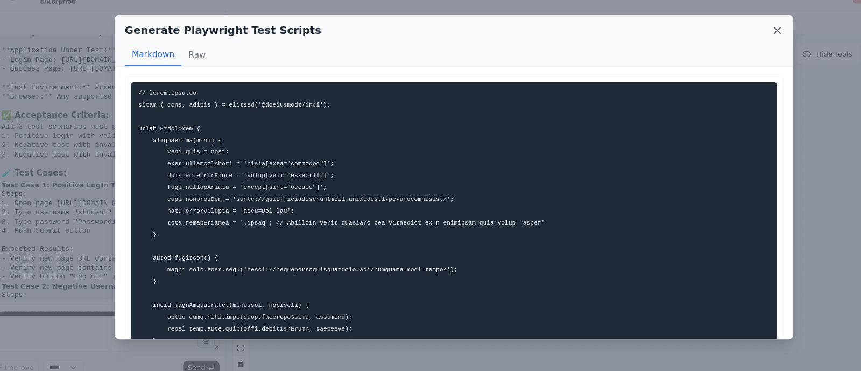
click at [726, 50] on icon at bounding box center [725, 51] width 11 height 11
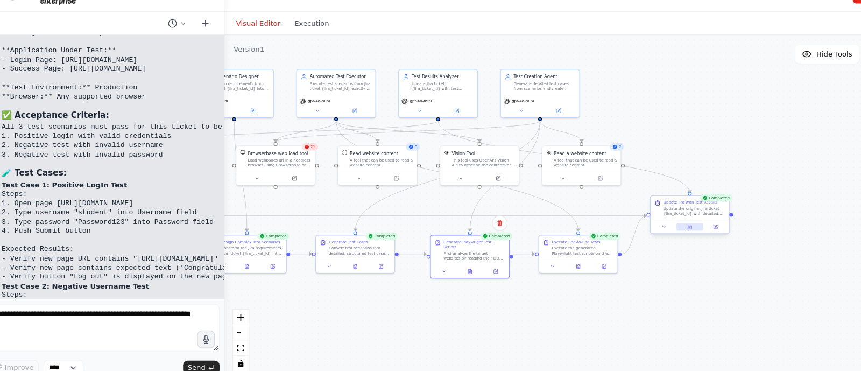
click at [649, 232] on button at bounding box center [645, 231] width 25 height 7
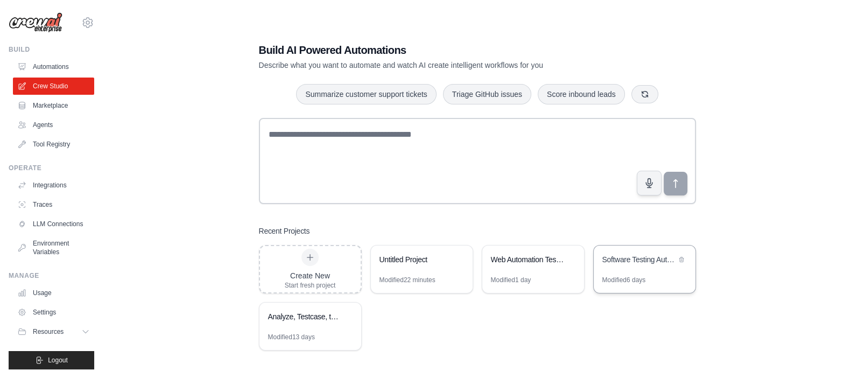
click at [629, 259] on div "Software Testing Automation Cycle" at bounding box center [639, 259] width 74 height 11
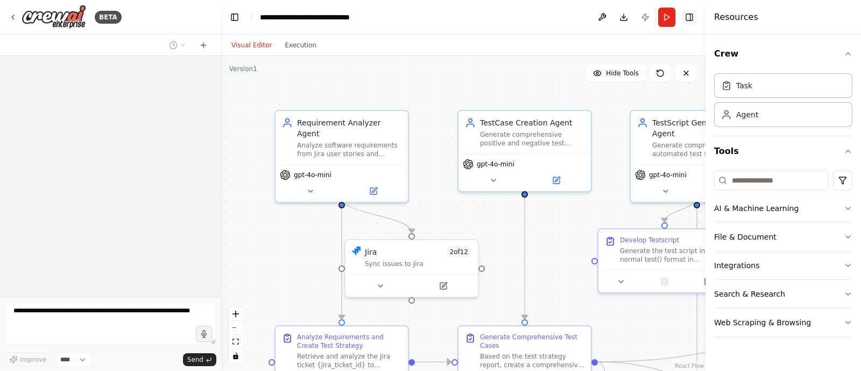
click at [686, 17] on button "Toggle Right Sidebar" at bounding box center [689, 17] width 15 height 15
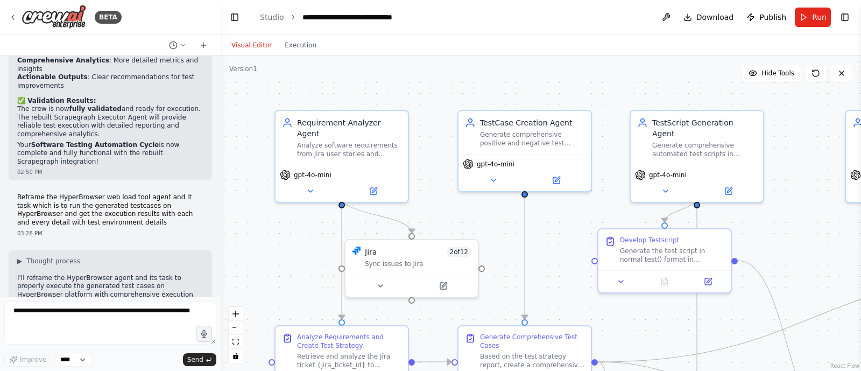
scroll to position [7479, 0]
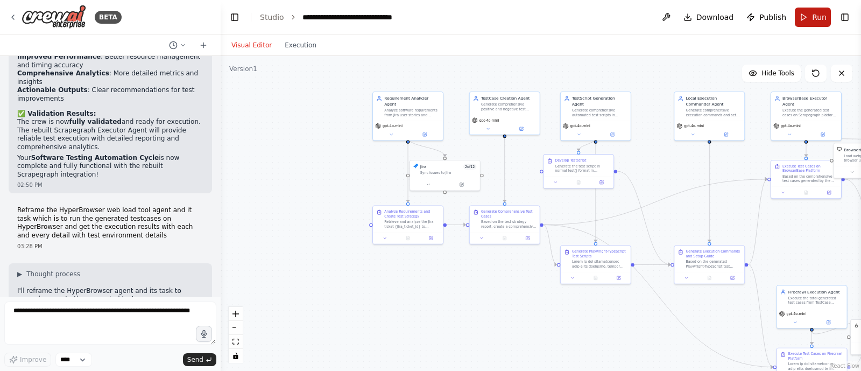
click at [814, 17] on span "Run" at bounding box center [819, 17] width 15 height 11
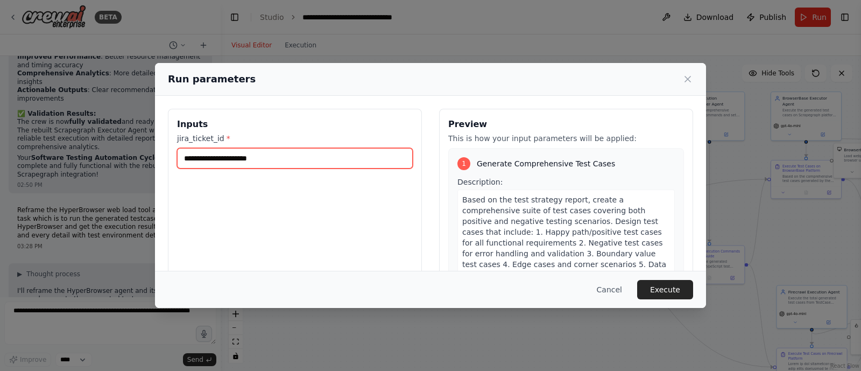
click at [253, 164] on input "jira_ticket_id *" at bounding box center [295, 158] width 236 height 20
type input "****"
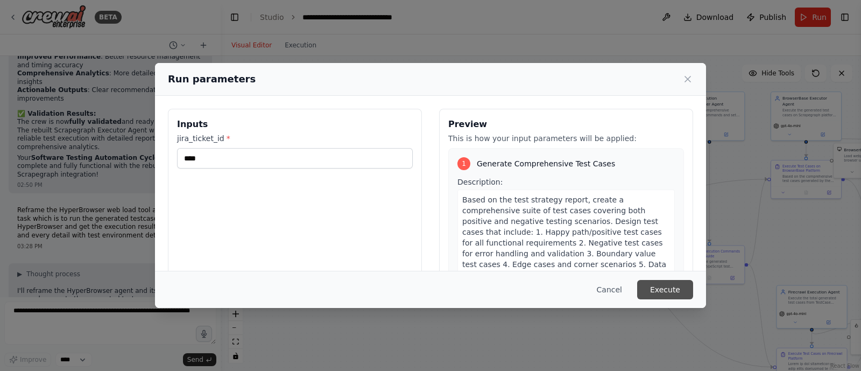
click at [659, 289] on button "Execute" at bounding box center [665, 289] width 56 height 19
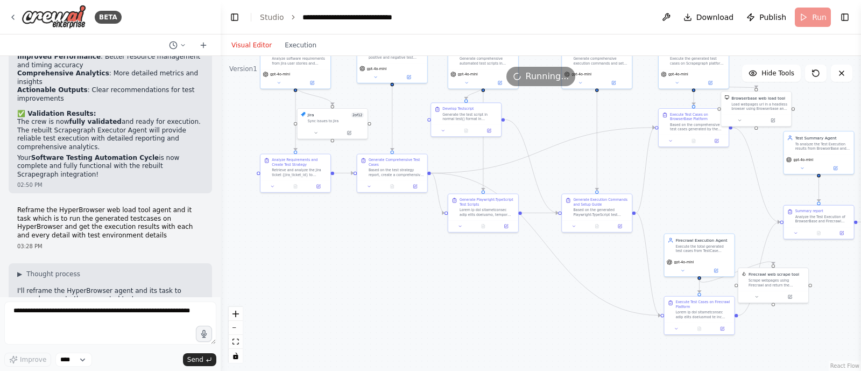
drag, startPoint x: 465, startPoint y: 327, endPoint x: 346, endPoint y: 270, distance: 132.4
click at [346, 270] on div ".deletable-edge-delete-btn { width: 20px; height: 20px; border: 0px solid #ffff…" at bounding box center [541, 213] width 640 height 315
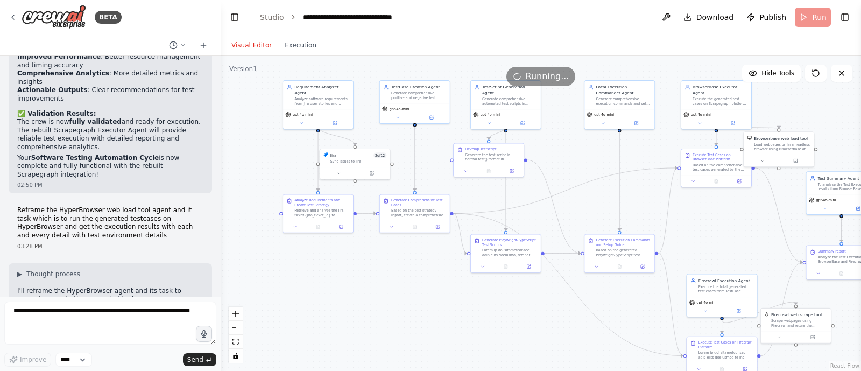
drag, startPoint x: 404, startPoint y: 257, endPoint x: 433, endPoint y: 305, distance: 56.3
click at [433, 305] on div ".deletable-edge-delete-btn { width: 20px; height: 20px; border: 0px solid #ffff…" at bounding box center [541, 213] width 640 height 315
click at [321, 227] on button at bounding box center [318, 227] width 24 height 7
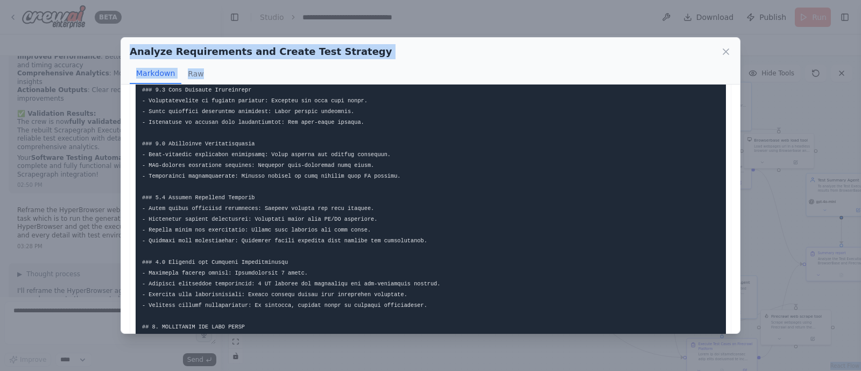
scroll to position [1789, 0]
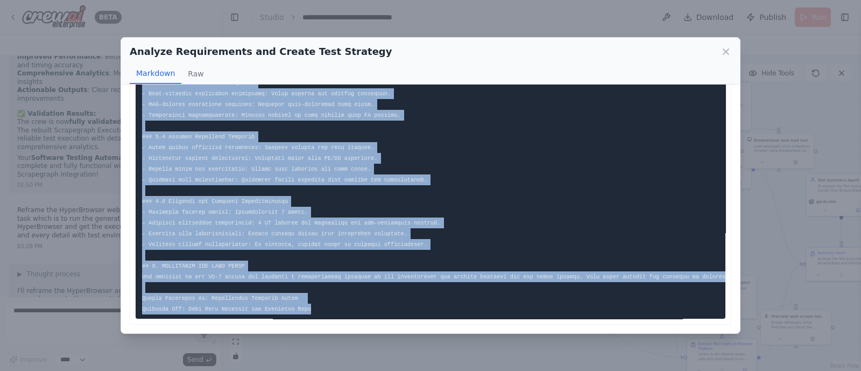
drag, startPoint x: 143, startPoint y: 107, endPoint x: 315, endPoint y: 297, distance: 257.1
copy code "## Test Planning and Test Strategy Report ## Jira Ticket Information - Ticket I…"
click at [726, 49] on icon at bounding box center [725, 51] width 11 height 11
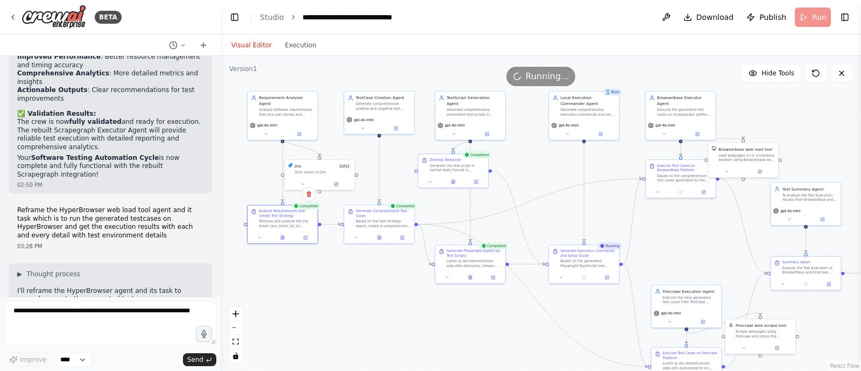
drag, startPoint x: 414, startPoint y: 277, endPoint x: 372, endPoint y: 288, distance: 43.5
click at [372, 288] on div ".deletable-edge-delete-btn { width: 20px; height: 20px; border: 0px solid #ffff…" at bounding box center [541, 213] width 640 height 315
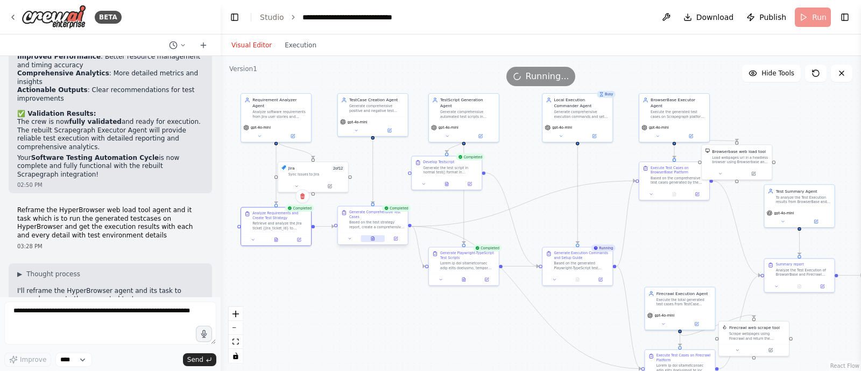
click at [374, 235] on button at bounding box center [372, 238] width 24 height 7
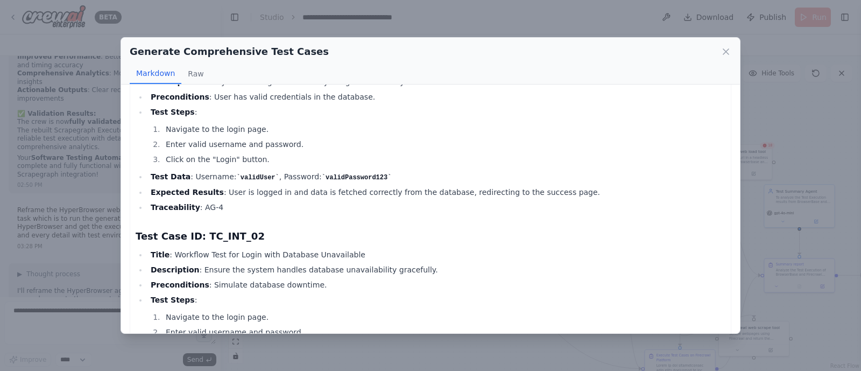
scroll to position [2060, 0]
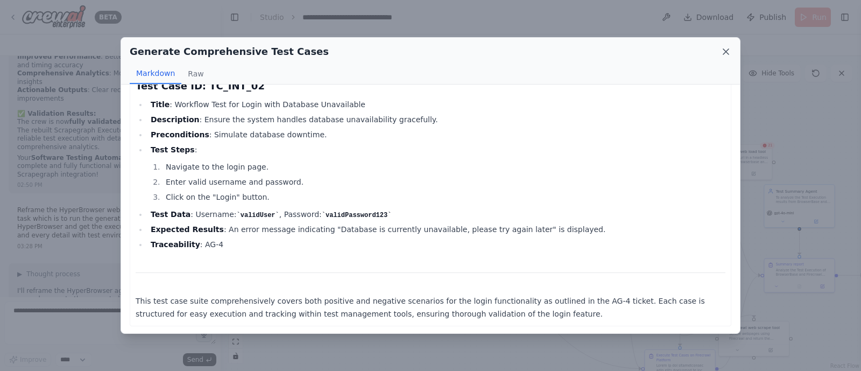
click at [729, 51] on icon at bounding box center [725, 51] width 11 height 11
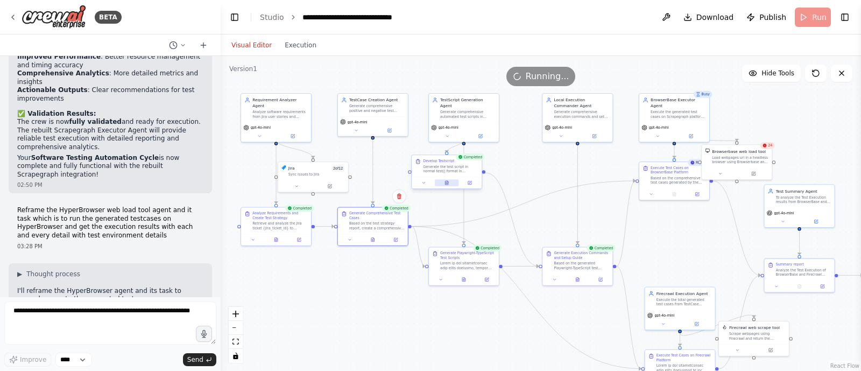
click at [447, 180] on icon at bounding box center [446, 182] width 4 height 4
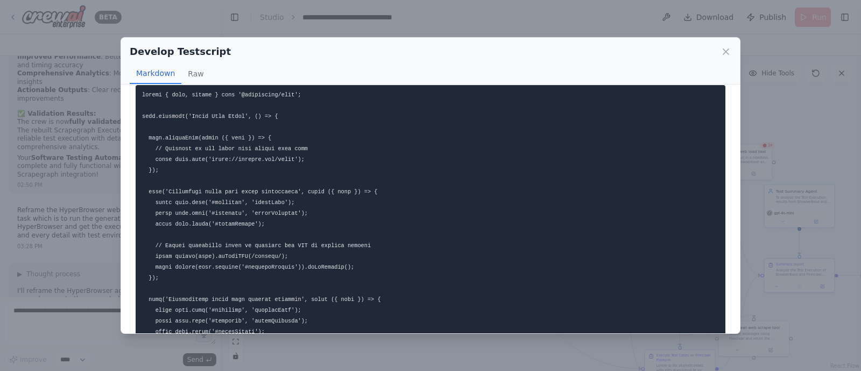
scroll to position [15, 0]
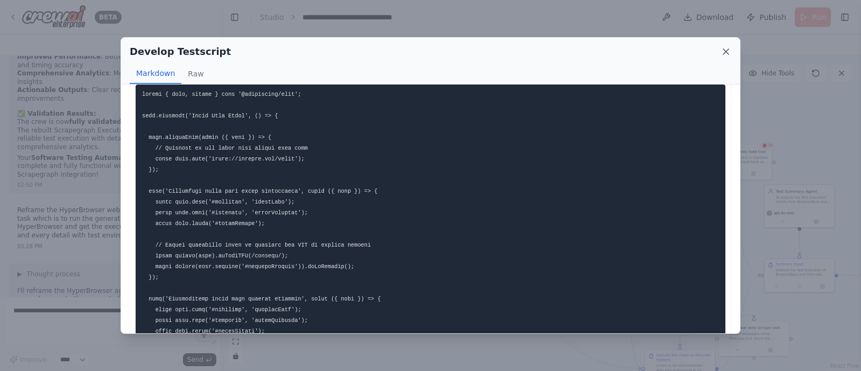
click at [729, 47] on icon at bounding box center [725, 51] width 11 height 11
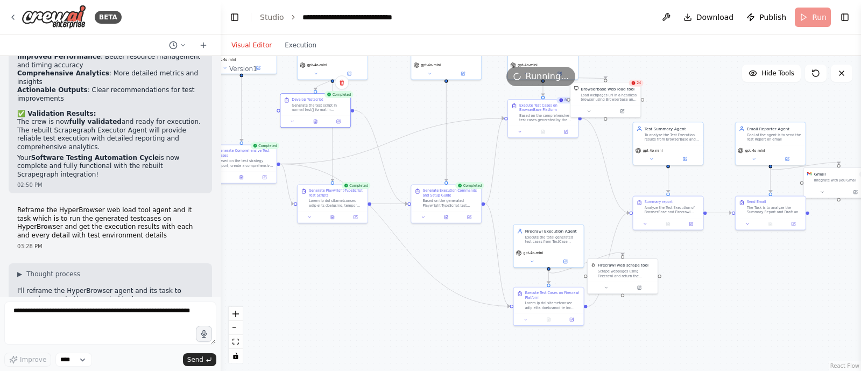
drag, startPoint x: 535, startPoint y: 168, endPoint x: 377, endPoint y: 93, distance: 175.2
click at [377, 93] on div ".deletable-edge-delete-btn { width: 20px; height: 20px; border: 0px solid #ffff…" at bounding box center [541, 213] width 640 height 315
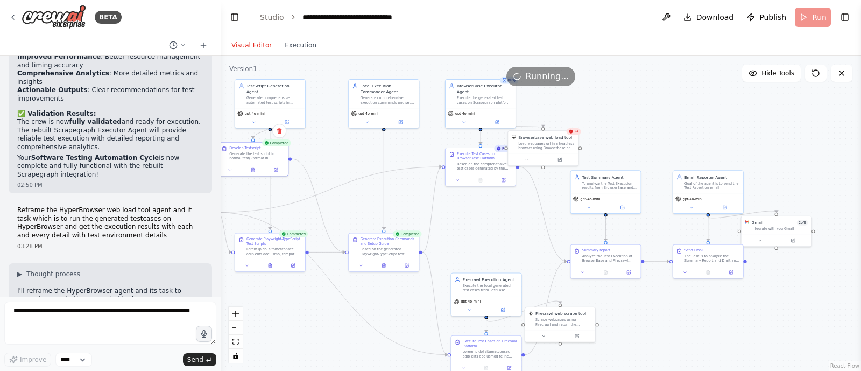
drag, startPoint x: 382, startPoint y: 93, endPoint x: 347, endPoint y: 154, distance: 70.9
click at [347, 154] on div ".deletable-edge-delete-btn { width: 20px; height: 20px; border: 0px solid #ffff…" at bounding box center [541, 213] width 640 height 315
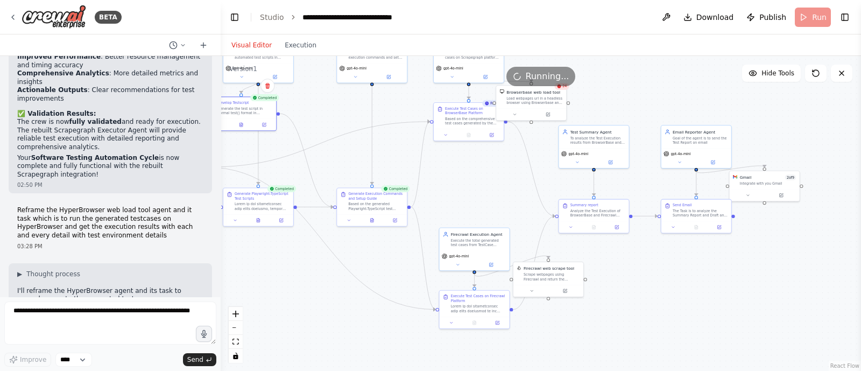
drag, startPoint x: 639, startPoint y: 119, endPoint x: 618, endPoint y: 75, distance: 48.9
click at [618, 75] on div "Version 1 Hide Tools .deletable-edge-delete-btn { width: 20px; height: 20px; bo…" at bounding box center [541, 213] width 640 height 315
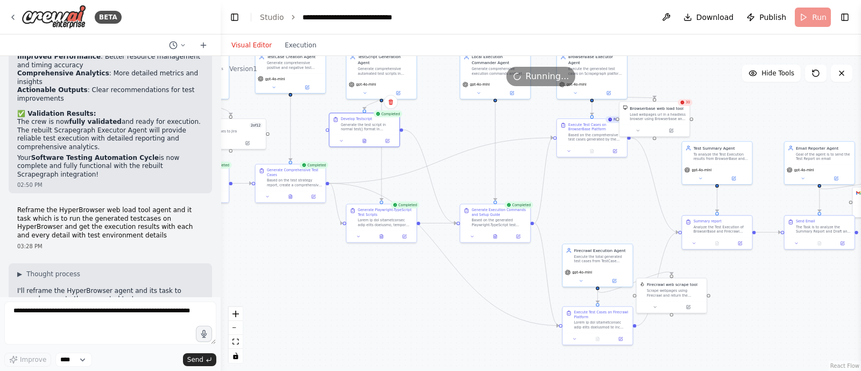
drag, startPoint x: 301, startPoint y: 294, endPoint x: 424, endPoint y: 306, distance: 123.3
click at [424, 306] on div ".deletable-edge-delete-btn { width: 20px; height: 20px; border: 0px solid #ffff…" at bounding box center [541, 213] width 640 height 315
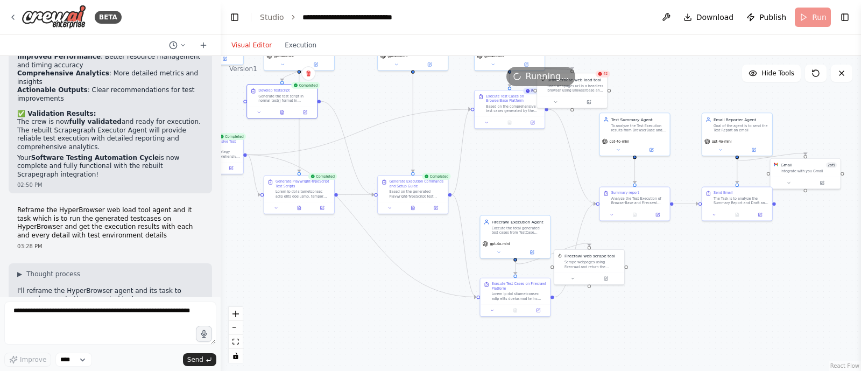
drag, startPoint x: 388, startPoint y: 309, endPoint x: 304, endPoint y: 282, distance: 88.3
click at [304, 282] on div ".deletable-edge-delete-btn { width: 20px; height: 20px; border: 0px solid #ffff…" at bounding box center [541, 213] width 640 height 315
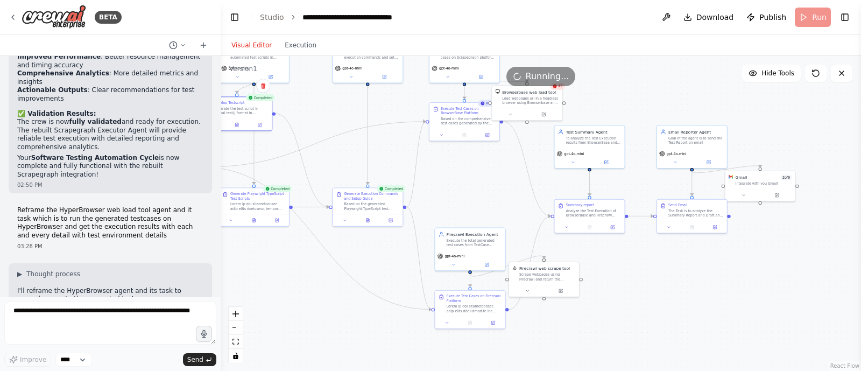
drag, startPoint x: 379, startPoint y: 316, endPoint x: 344, endPoint y: 330, distance: 37.9
click at [344, 330] on div ".deletable-edge-delete-btn { width: 20px; height: 20px; border: 0px solid #ffff…" at bounding box center [541, 213] width 640 height 315
click at [840, 76] on icon at bounding box center [841, 73] width 9 height 9
click at [845, 76] on icon at bounding box center [841, 73] width 9 height 9
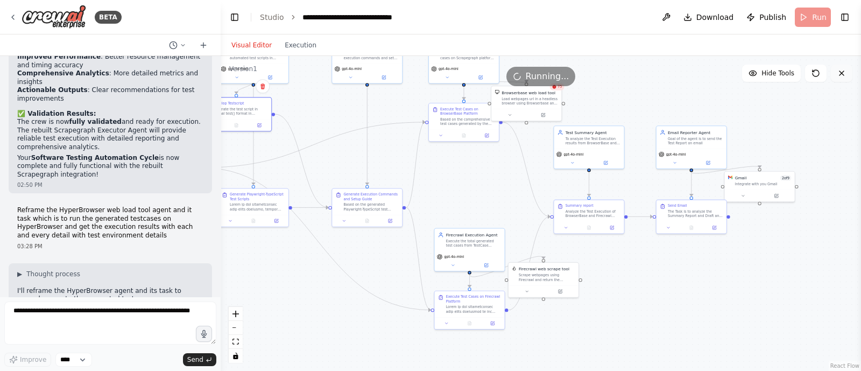
click at [845, 76] on icon at bounding box center [841, 73] width 9 height 9
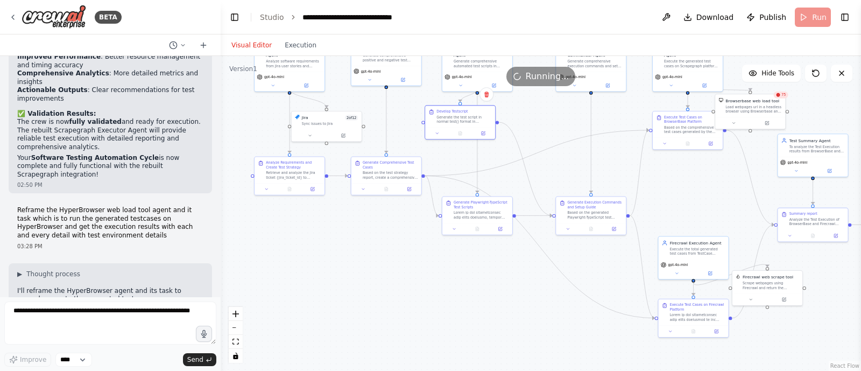
drag, startPoint x: 484, startPoint y: 182, endPoint x: 710, endPoint y: 190, distance: 225.6
click at [710, 190] on div ".deletable-edge-delete-btn { width: 20px; height: 20px; border: 0px solid #ffff…" at bounding box center [541, 213] width 640 height 315
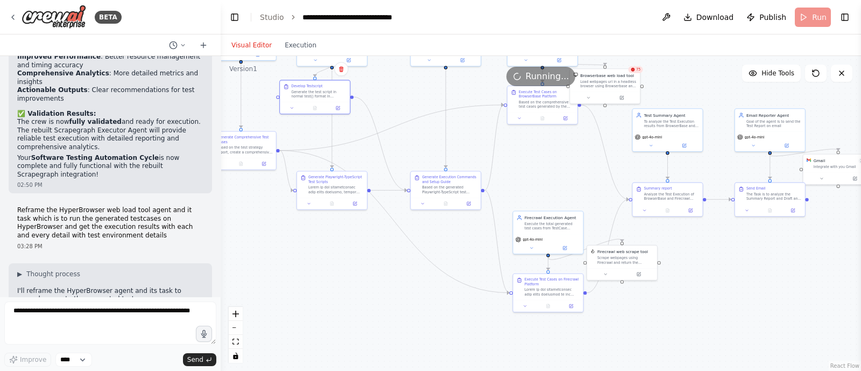
drag, startPoint x: 519, startPoint y: 289, endPoint x: 372, endPoint y: 264, distance: 149.0
click at [372, 264] on div ".deletable-edge-delete-btn { width: 20px; height: 20px; border: 0px solid #ffff…" at bounding box center [541, 213] width 640 height 315
drag, startPoint x: 371, startPoint y: 275, endPoint x: 359, endPoint y: 303, distance: 29.9
click at [359, 303] on div ".deletable-edge-delete-btn { width: 20px; height: 20px; border: 0px solid #ffff…" at bounding box center [541, 213] width 640 height 315
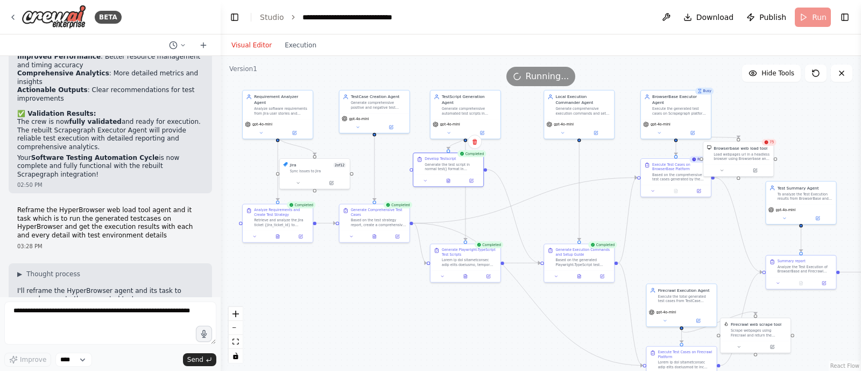
drag, startPoint x: 280, startPoint y: 279, endPoint x: 470, endPoint y: 314, distance: 193.7
click at [470, 314] on div ".deletable-edge-delete-btn { width: 20px; height: 20px; border: 0px solid #ffff…" at bounding box center [541, 213] width 640 height 315
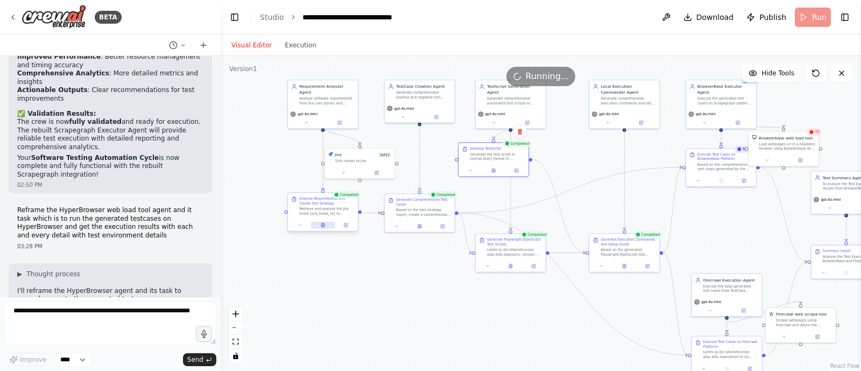
click at [320, 223] on button at bounding box center [323, 225] width 24 height 7
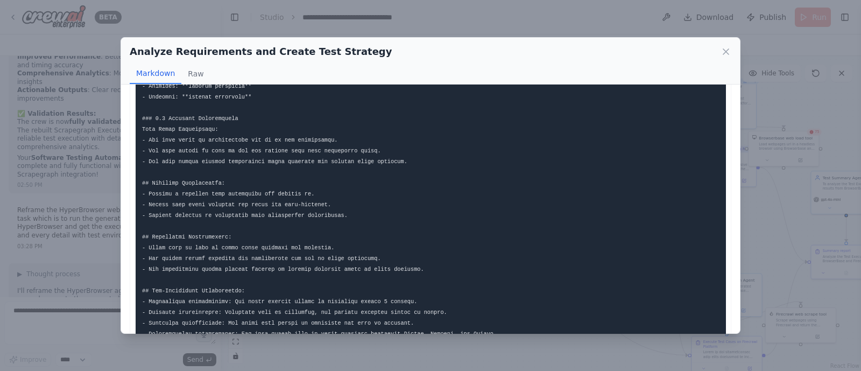
scroll to position [173, 0]
click at [727, 51] on icon at bounding box center [725, 51] width 11 height 11
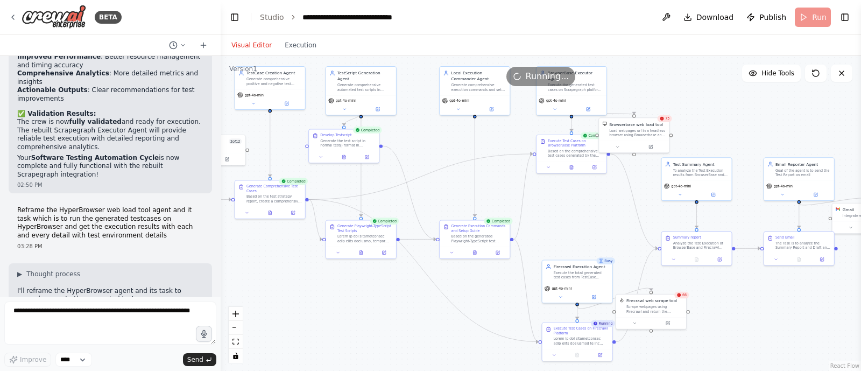
drag, startPoint x: 447, startPoint y: 310, endPoint x: 268, endPoint y: 287, distance: 180.2
click at [268, 287] on div ".deletable-edge-delete-btn { width: 20px; height: 20px; border: 0px solid #ffff…" at bounding box center [541, 213] width 640 height 315
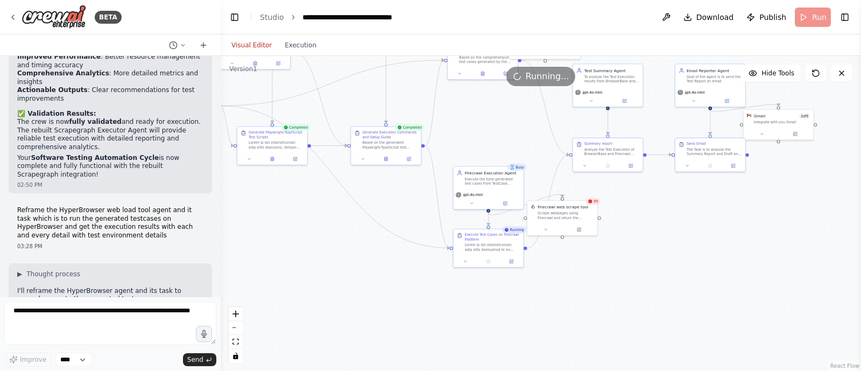
drag, startPoint x: 406, startPoint y: 335, endPoint x: 330, endPoint y: 237, distance: 123.4
click at [330, 237] on div ".deletable-edge-delete-btn { width: 20px; height: 20px; border: 0px solid #ffff…" at bounding box center [541, 213] width 640 height 315
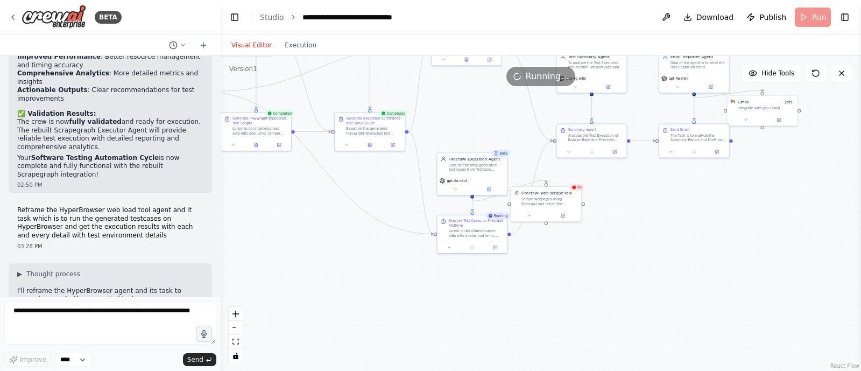
drag, startPoint x: 548, startPoint y: 288, endPoint x: 534, endPoint y: 373, distance: 85.6
click at [534, 370] on html "BETA Hello! I'm the CrewAI assistant. What kind of automation do you want to bu…" at bounding box center [430, 185] width 861 height 371
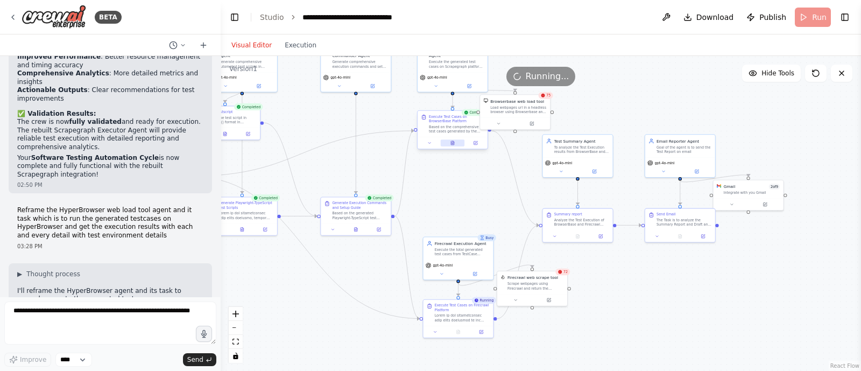
click at [454, 144] on icon at bounding box center [452, 142] width 4 height 4
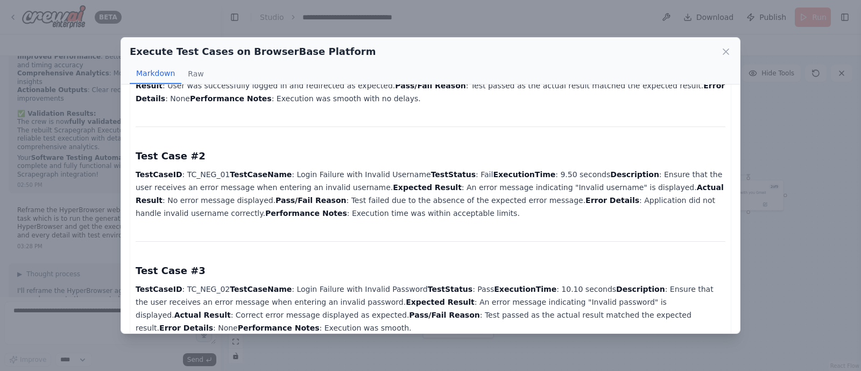
scroll to position [726, 0]
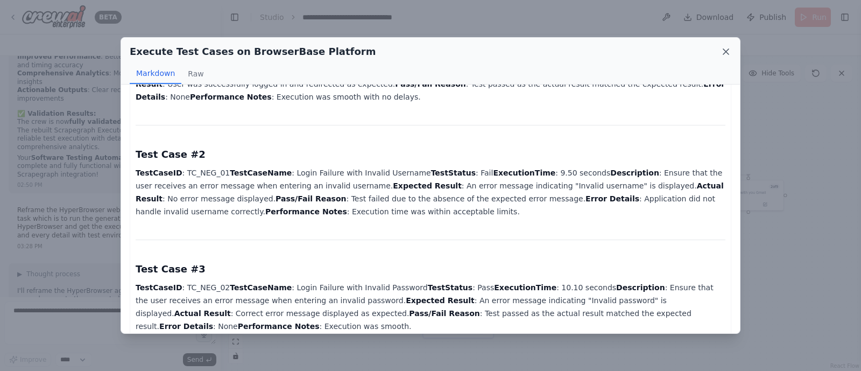
click at [728, 51] on icon at bounding box center [725, 51] width 11 height 11
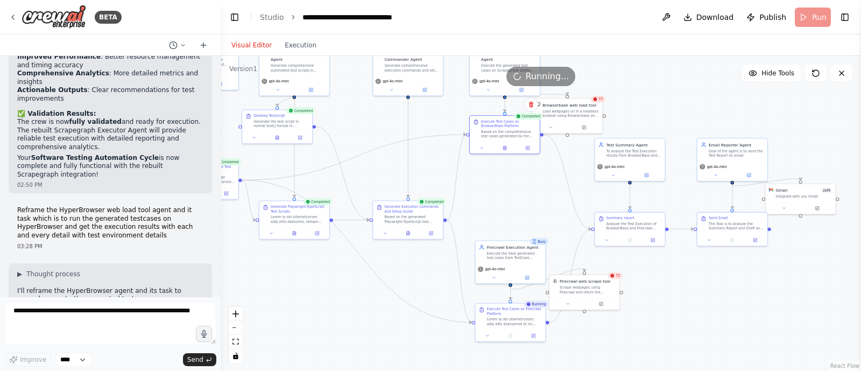
drag, startPoint x: 631, startPoint y: 109, endPoint x: 683, endPoint y: 112, distance: 52.3
click at [683, 112] on div ".deletable-edge-delete-btn { width: 20px; height: 20px; border: 0px solid #ffff…" at bounding box center [541, 213] width 640 height 315
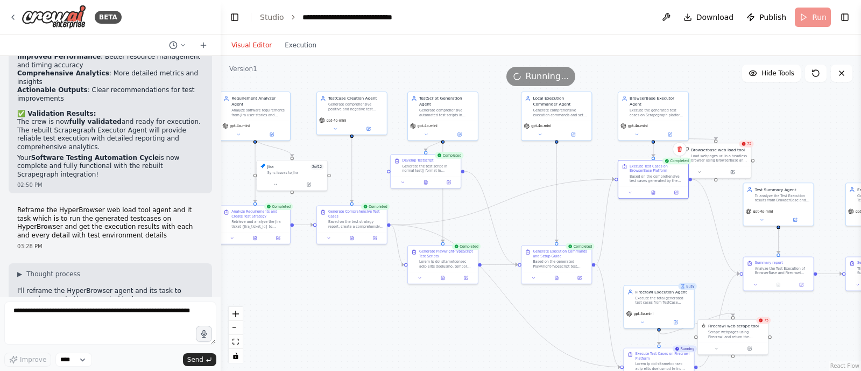
drag, startPoint x: 355, startPoint y: 340, endPoint x: 541, endPoint y: 356, distance: 186.3
click at [541, 356] on div ".deletable-edge-delete-btn { width: 20px; height: 20px; border: 0px solid #ffff…" at bounding box center [541, 213] width 640 height 315
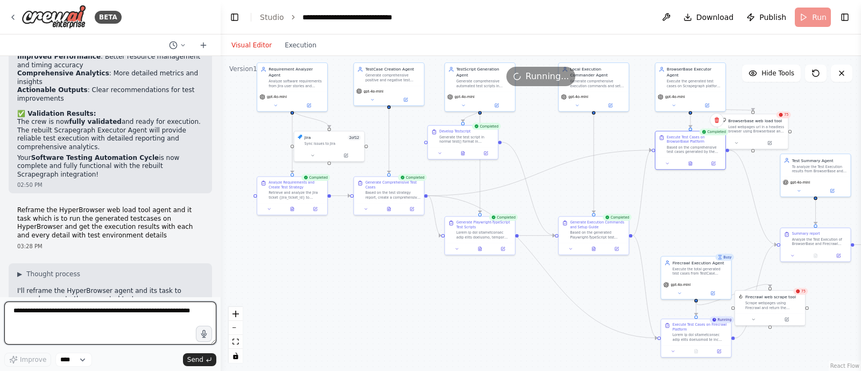
click at [81, 315] on textarea at bounding box center [110, 322] width 212 height 43
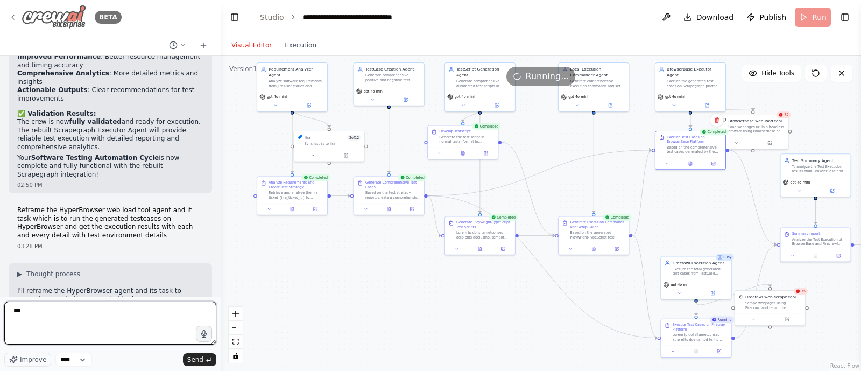
type textarea "**"
